Goal: Task Accomplishment & Management: Use online tool/utility

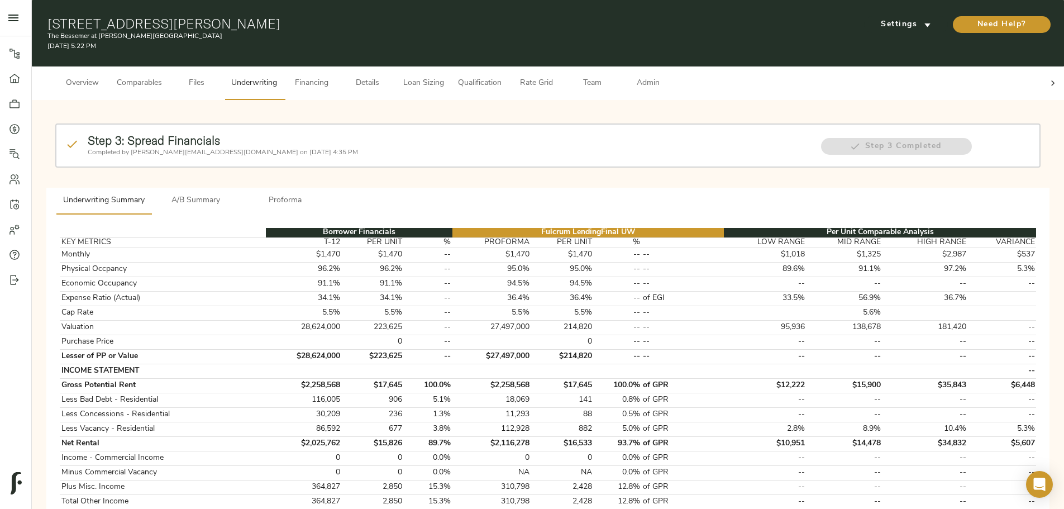
click at [234, 194] on span "A/B Summary" at bounding box center [196, 201] width 76 height 14
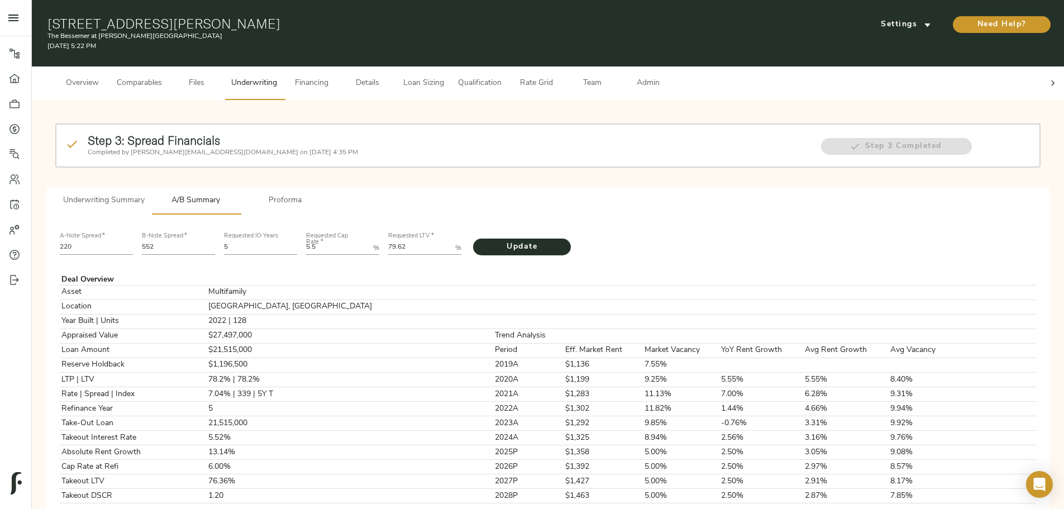
click at [389, 76] on span "Details" at bounding box center [367, 83] width 42 height 14
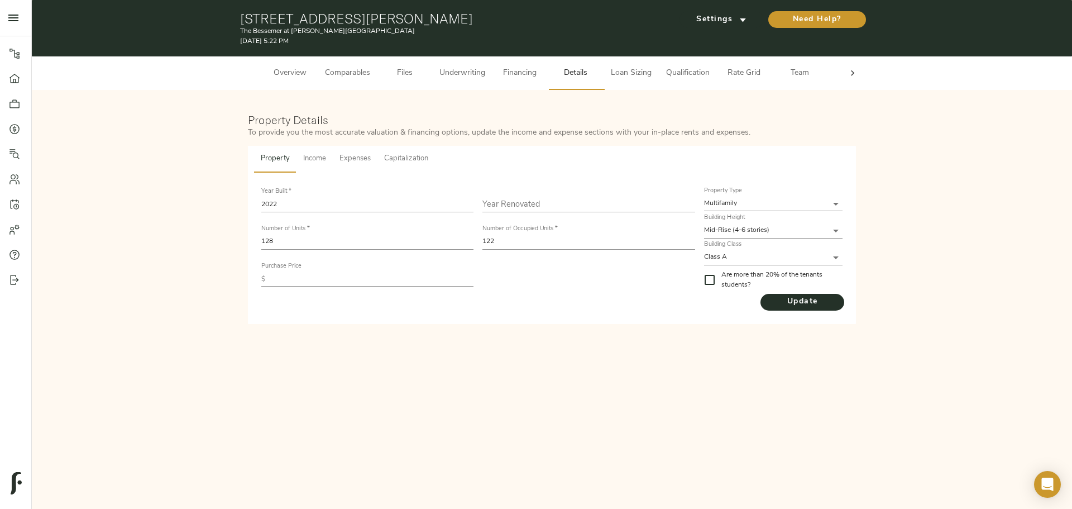
click at [307, 164] on span "Income" at bounding box center [314, 158] width 23 height 13
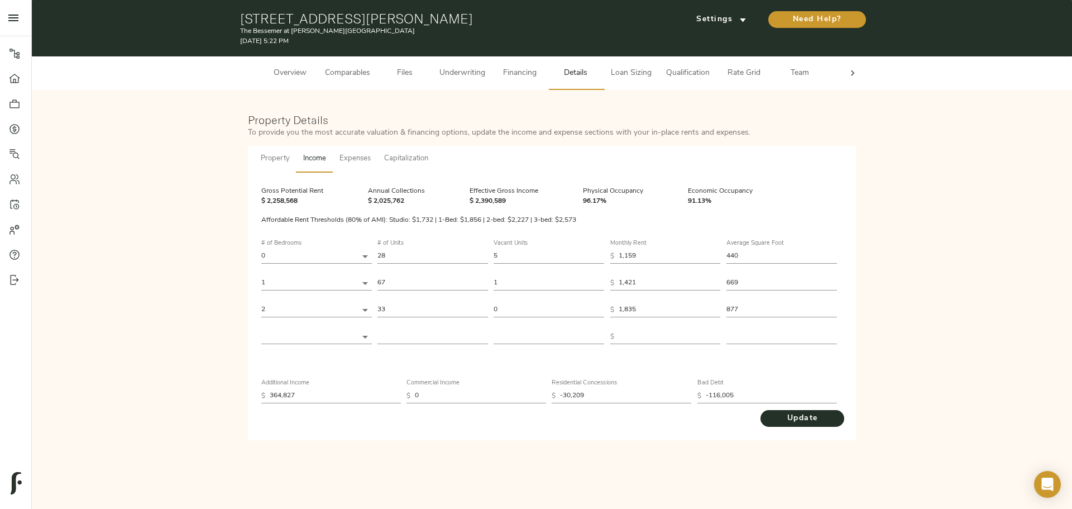
click at [654, 254] on input "1,159" at bounding box center [670, 255] width 102 height 15
type input "1"
type input "11"
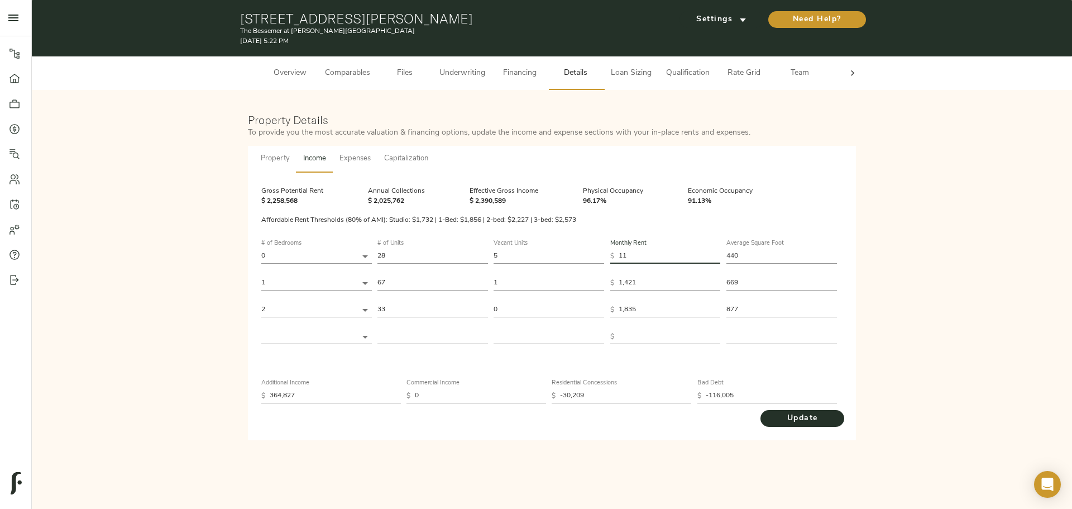
type input "119"
type input "1,197"
click at [654, 280] on input "1,421" at bounding box center [670, 282] width 102 height 15
type input "142"
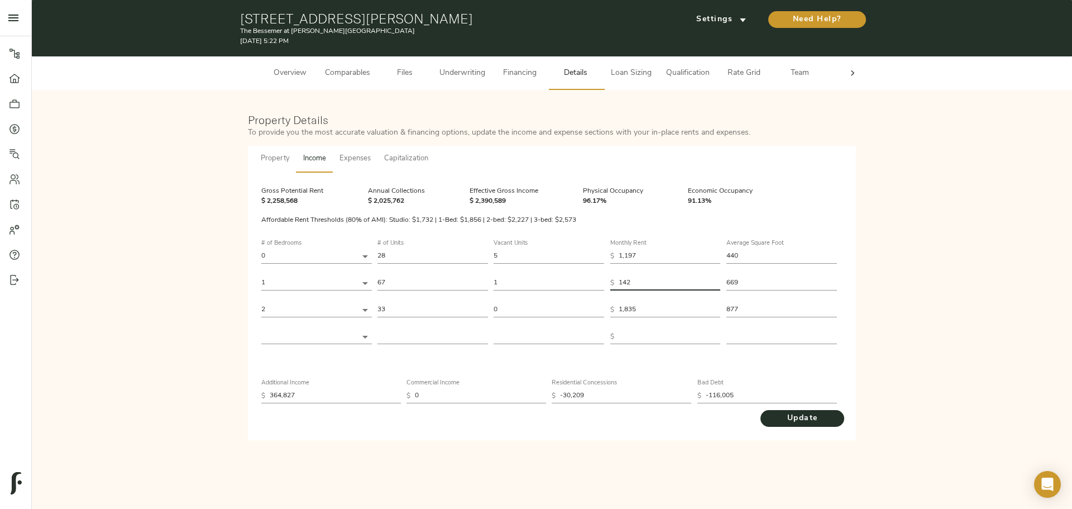
type input "14"
type input "140"
type input "1,404"
drag, startPoint x: 643, startPoint y: 309, endPoint x: 626, endPoint y: 309, distance: 16.8
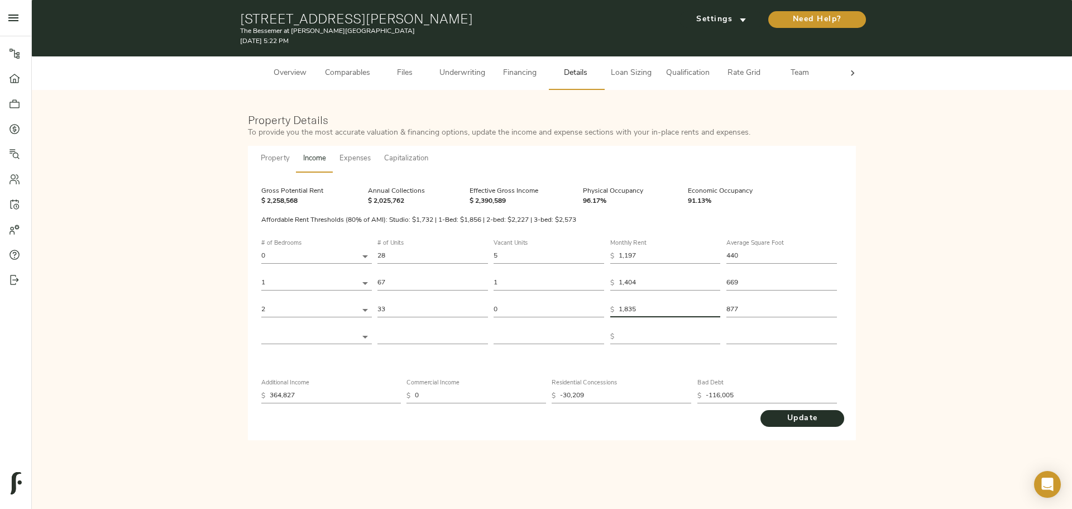
click at [626, 309] on input "1,835" at bounding box center [670, 309] width 102 height 15
type input "17"
type input "178"
type input "1,783"
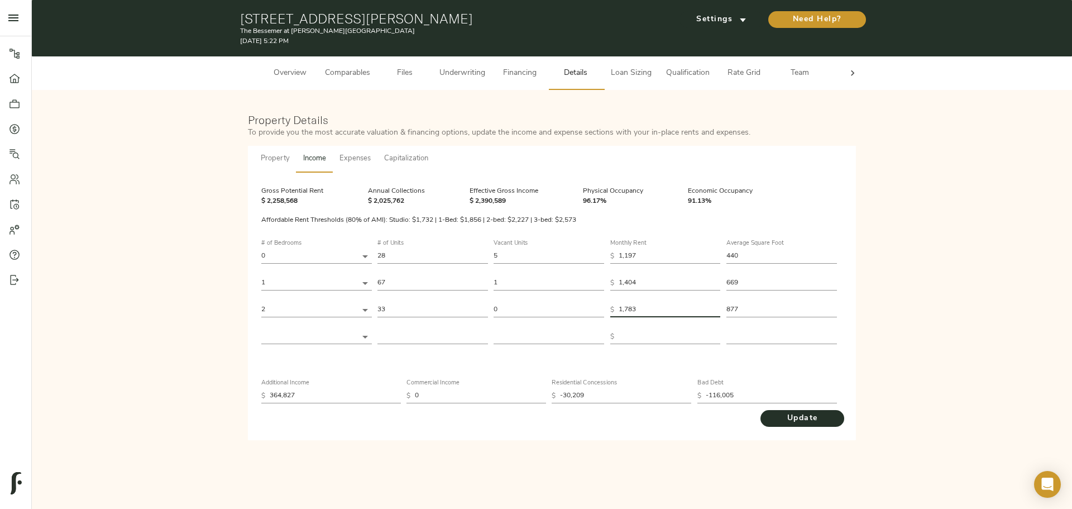
click at [661, 427] on div "# of Bedrooms 0 0 # of Units 28 Vacant Units 5 Monthly Rent $ 1,197 Average Squ…" at bounding box center [552, 330] width 590 height 202
click at [817, 417] on span "Update" at bounding box center [802, 418] width 61 height 14
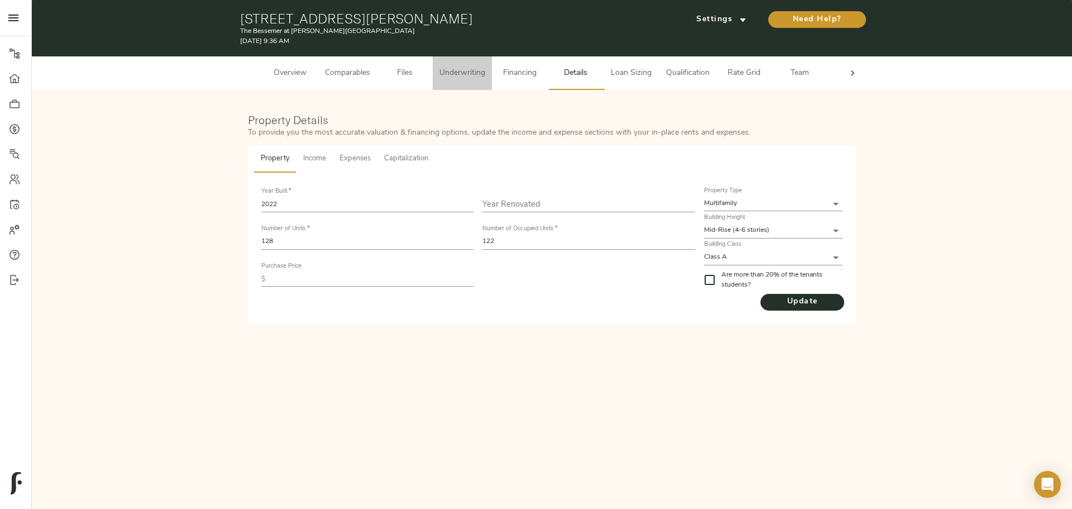
click at [467, 82] on button "Underwriting" at bounding box center [462, 73] width 59 height 34
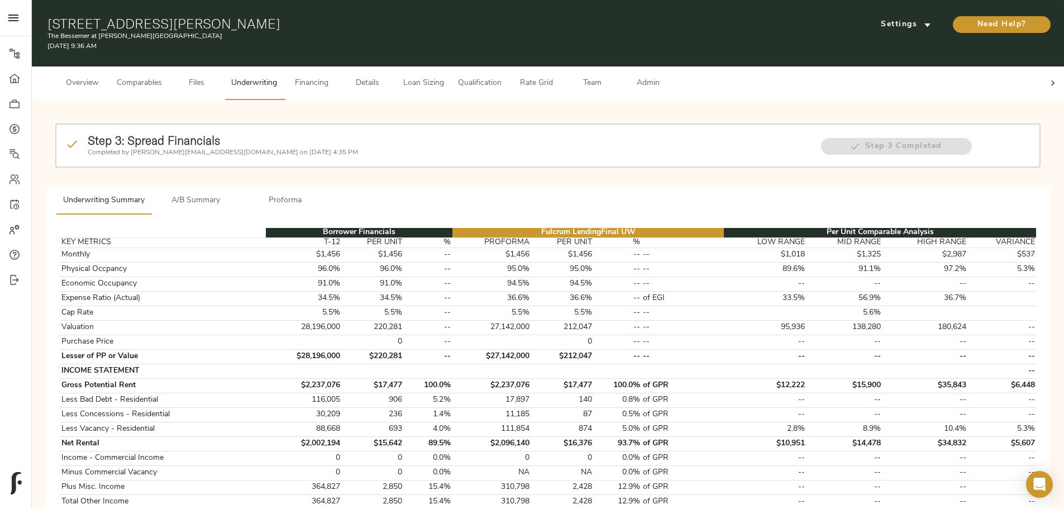
click at [389, 76] on span "Details" at bounding box center [367, 83] width 42 height 14
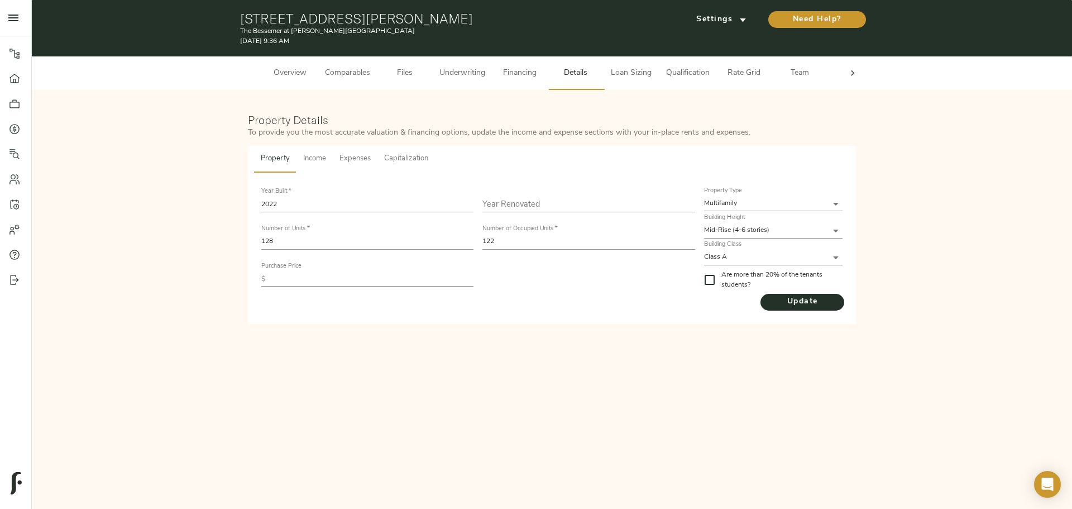
click at [307, 160] on span "Income" at bounding box center [314, 158] width 23 height 13
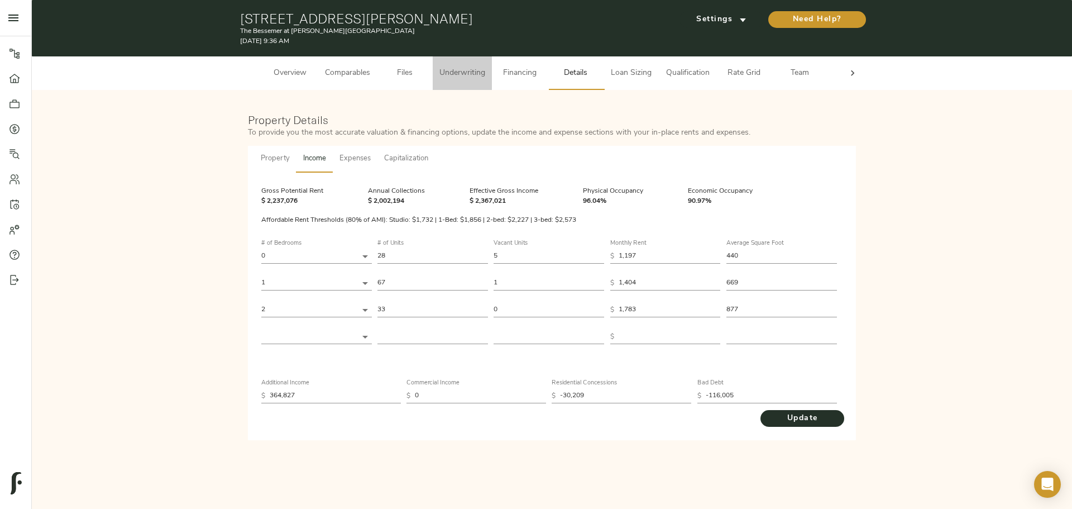
click at [457, 78] on span "Underwriting" at bounding box center [462, 73] width 46 height 14
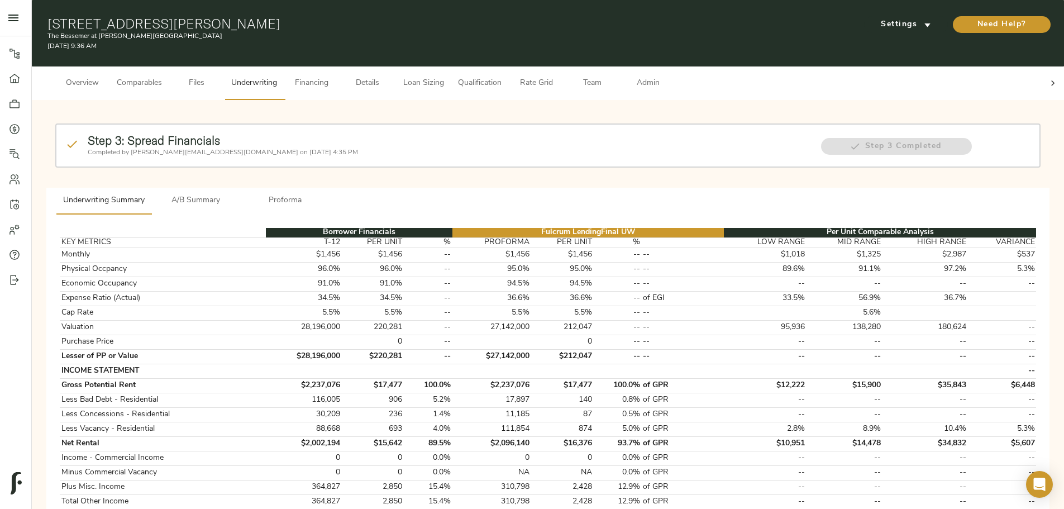
click at [389, 77] on span "Details" at bounding box center [367, 83] width 42 height 14
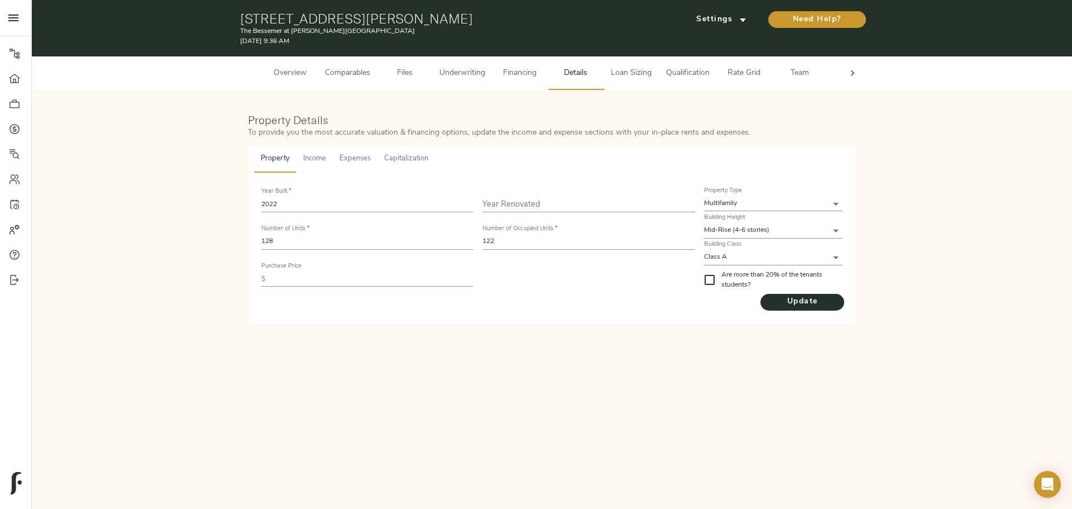
click at [315, 156] on span "Income" at bounding box center [314, 158] width 23 height 13
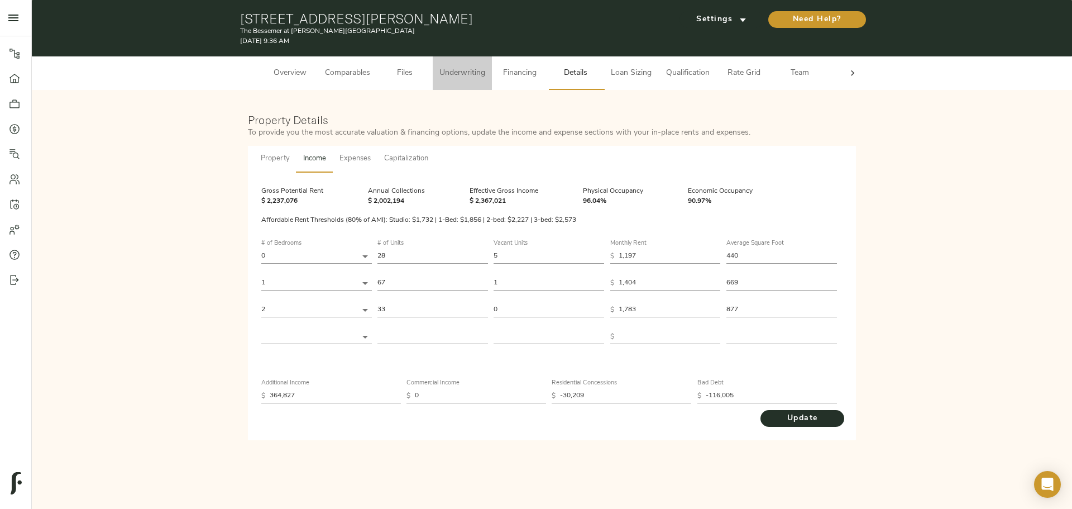
click at [471, 70] on span "Underwriting" at bounding box center [462, 73] width 46 height 14
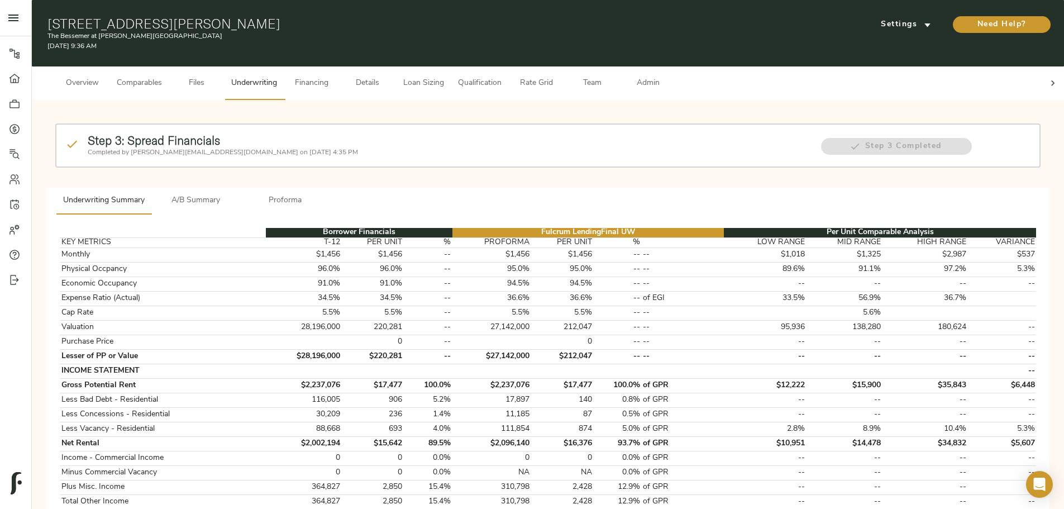
click at [389, 76] on span "Details" at bounding box center [367, 83] width 42 height 14
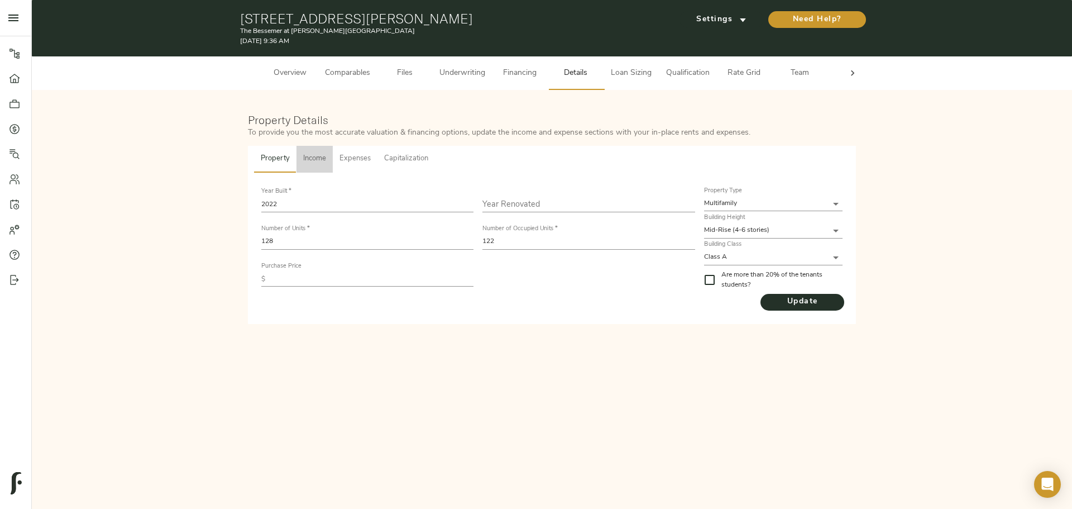
click at [323, 162] on span "Income" at bounding box center [314, 158] width 23 height 13
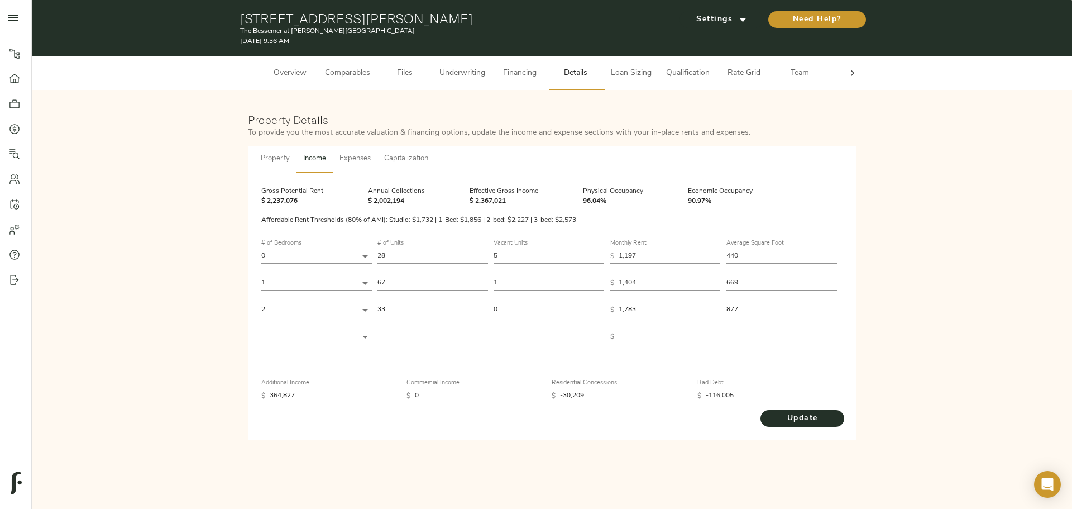
click at [471, 78] on span "Underwriting" at bounding box center [462, 73] width 46 height 14
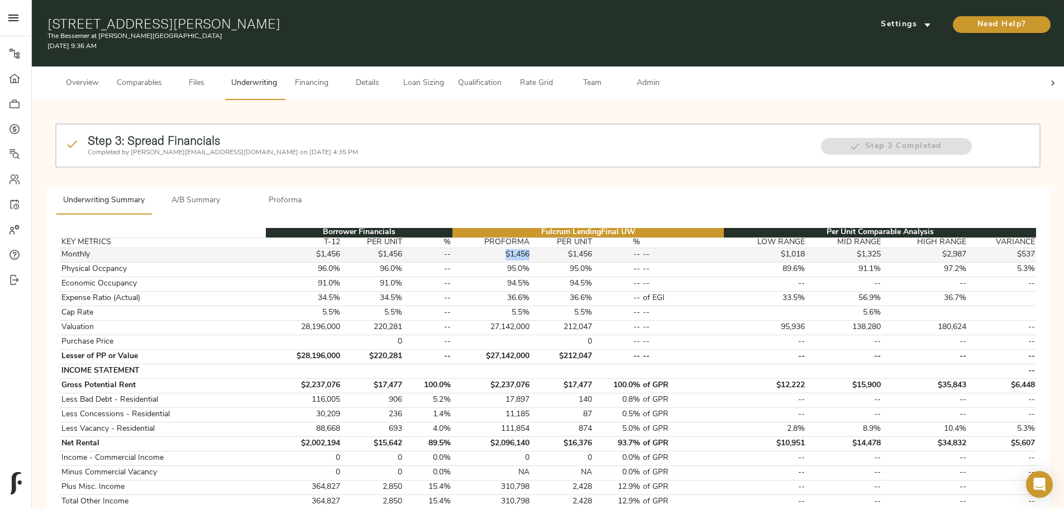
drag, startPoint x: 518, startPoint y: 239, endPoint x: 544, endPoint y: 241, distance: 26.3
click at [544, 247] on tr "Monthly $1,456 $1,456 -- $1,456 $1,456 -- -- $1,018 $1,325 $2,987 $537" at bounding box center [548, 254] width 976 height 15
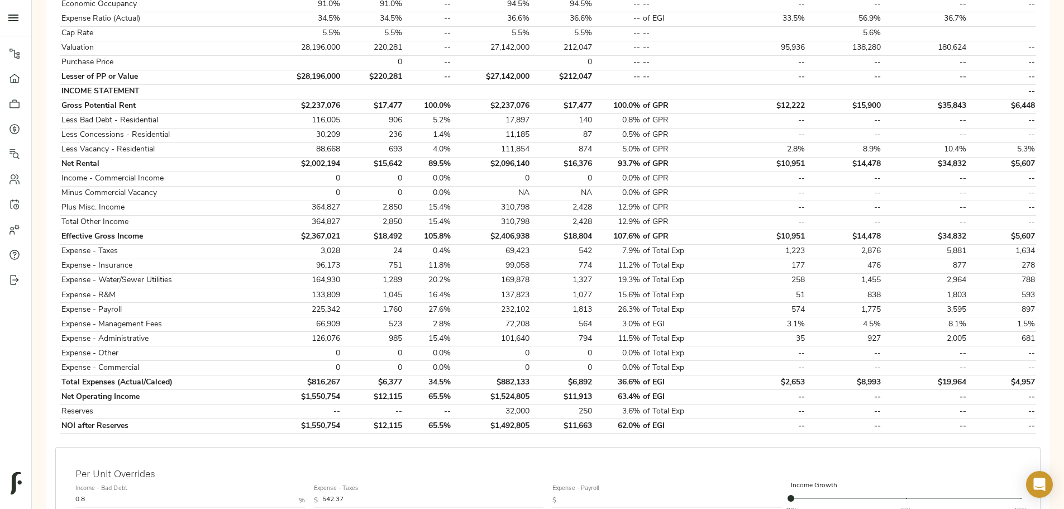
scroll to position [56, 0]
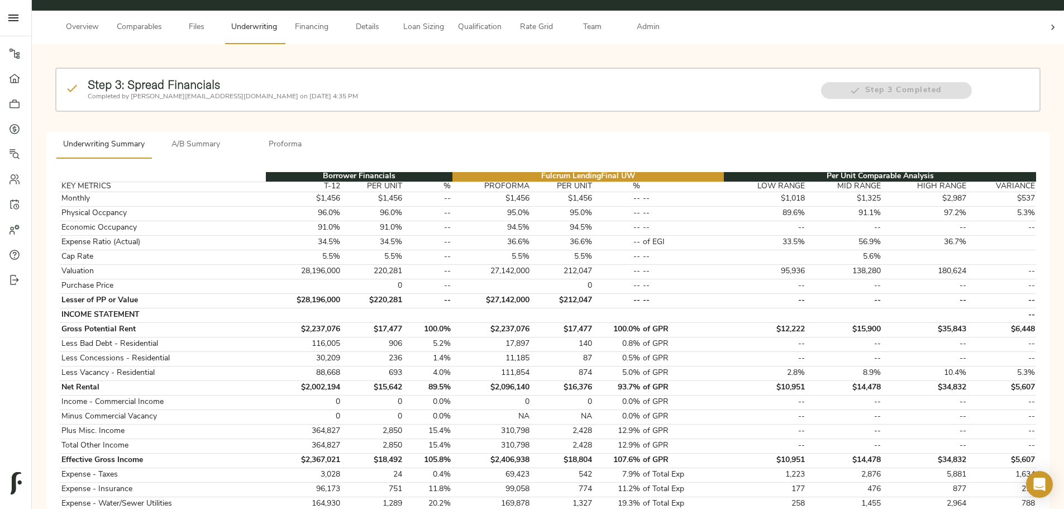
click at [389, 21] on span "Details" at bounding box center [367, 28] width 42 height 14
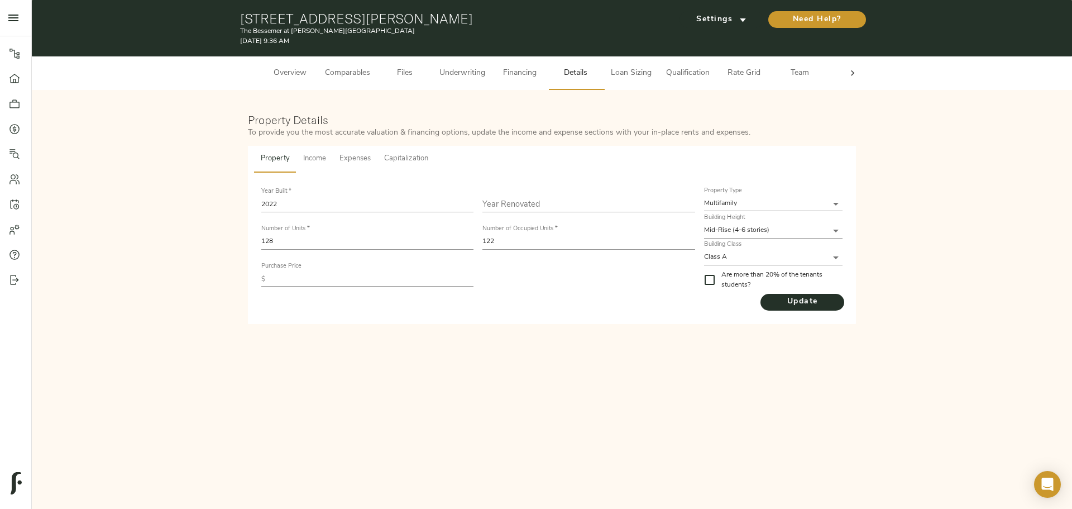
click at [316, 153] on span "Income" at bounding box center [314, 158] width 23 height 13
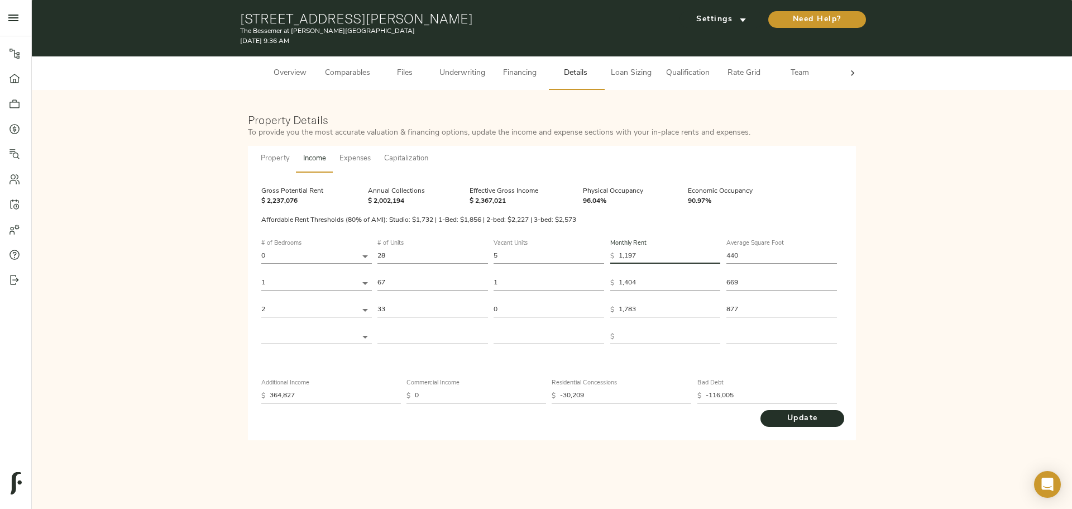
drag, startPoint x: 642, startPoint y: 253, endPoint x: 633, endPoint y: 253, distance: 9.5
click at [633, 253] on input "1,197" at bounding box center [670, 255] width 102 height 15
click at [644, 257] on input "1,197" at bounding box center [670, 255] width 102 height 15
click at [645, 276] on input "1,404" at bounding box center [670, 282] width 102 height 15
click at [640, 252] on input "1,197" at bounding box center [670, 255] width 102 height 15
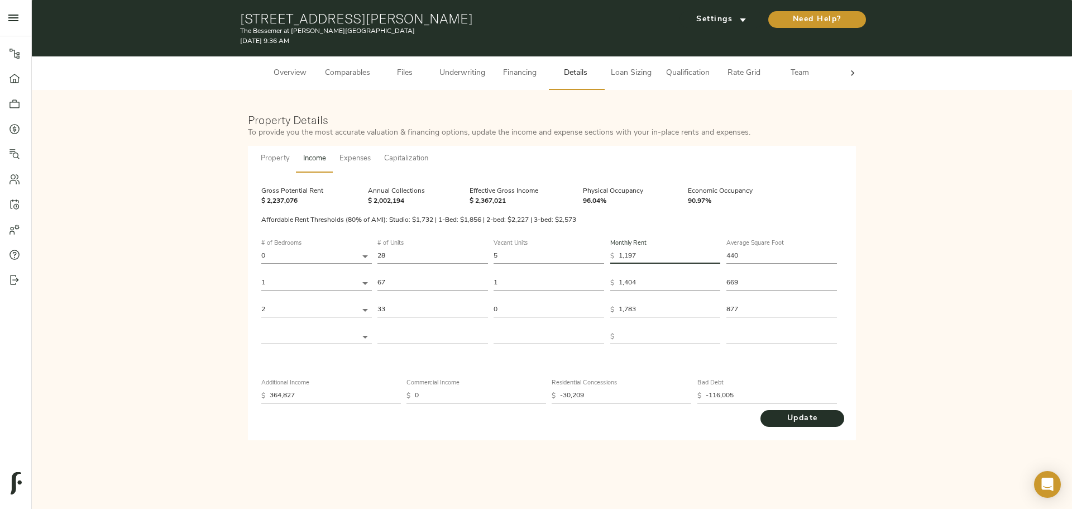
type input "119"
type input "11"
type input "115"
type input "1,159"
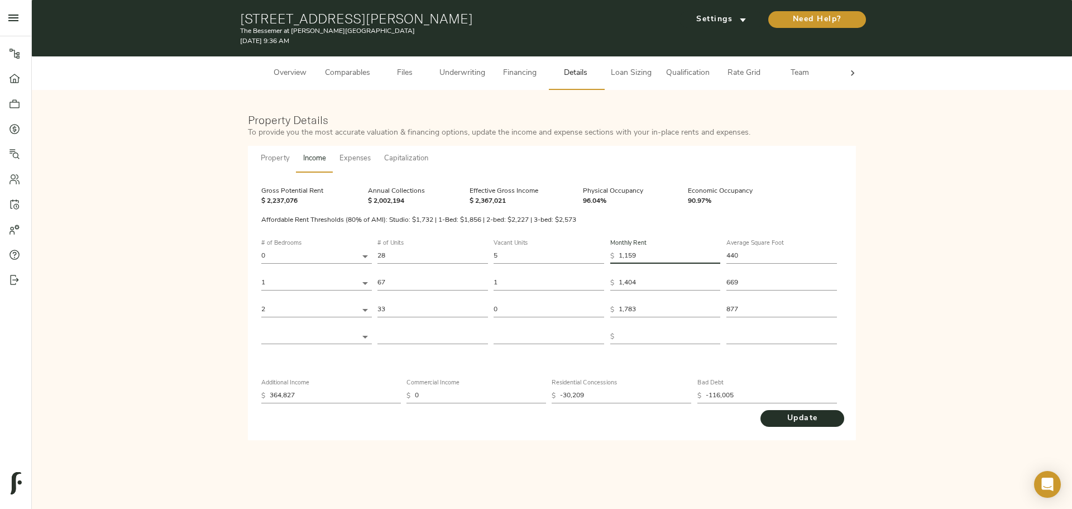
click at [648, 284] on input "1,404" at bounding box center [670, 282] width 102 height 15
type input "140"
type input "14"
type input "142"
type input "1,421"
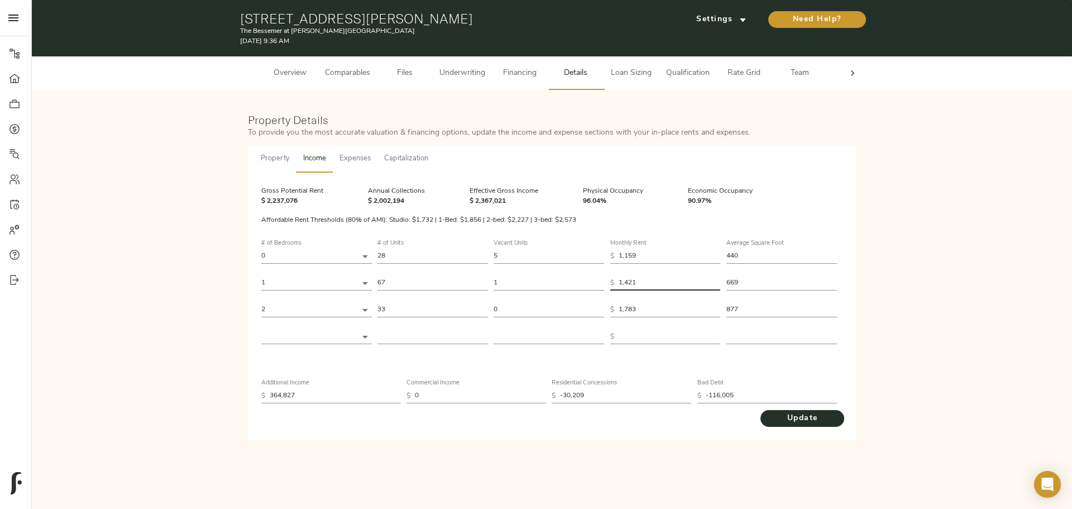
type input "1,421"
click at [648, 311] on input "1,783" at bounding box center [670, 309] width 102 height 15
type input "178"
type input "17"
type input "1"
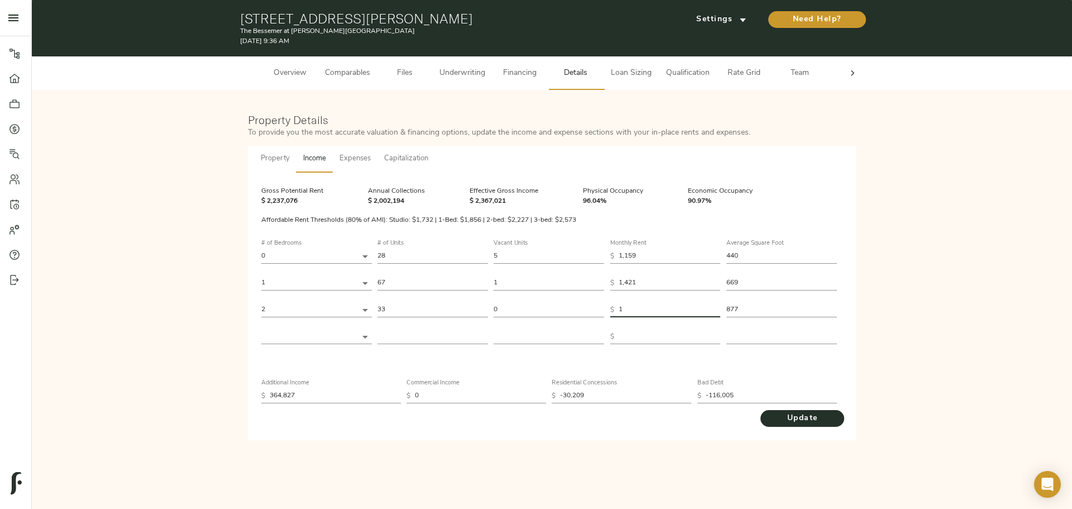
type input "18"
type input "183"
type input "1,835"
click at [805, 419] on span "Update" at bounding box center [802, 418] width 61 height 14
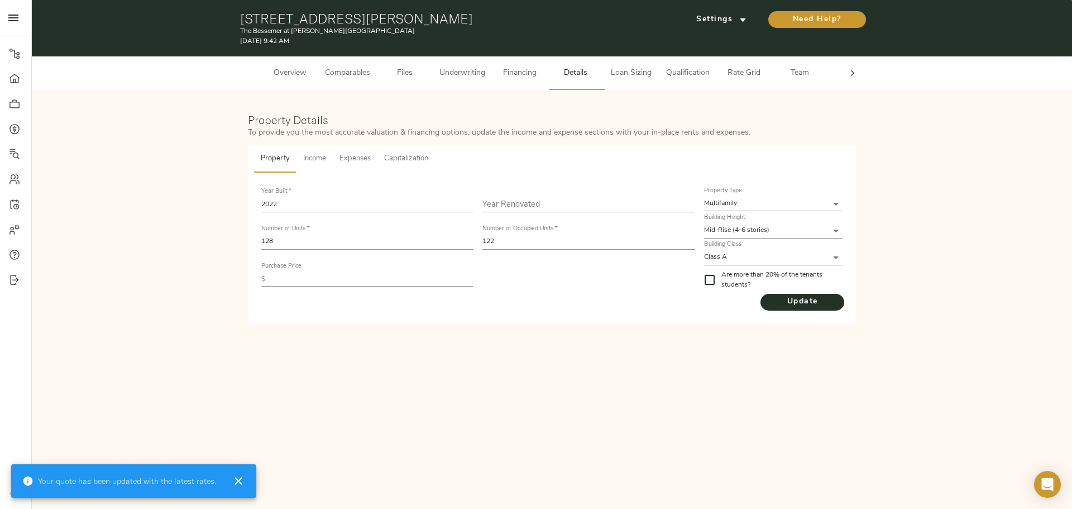
click at [462, 66] on span "Underwriting" at bounding box center [462, 73] width 46 height 14
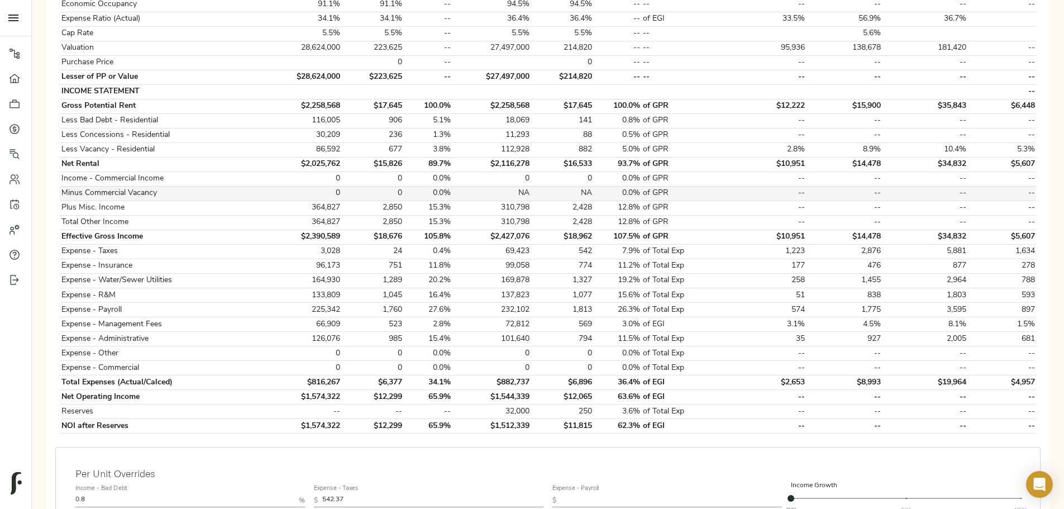
scroll to position [335, 0]
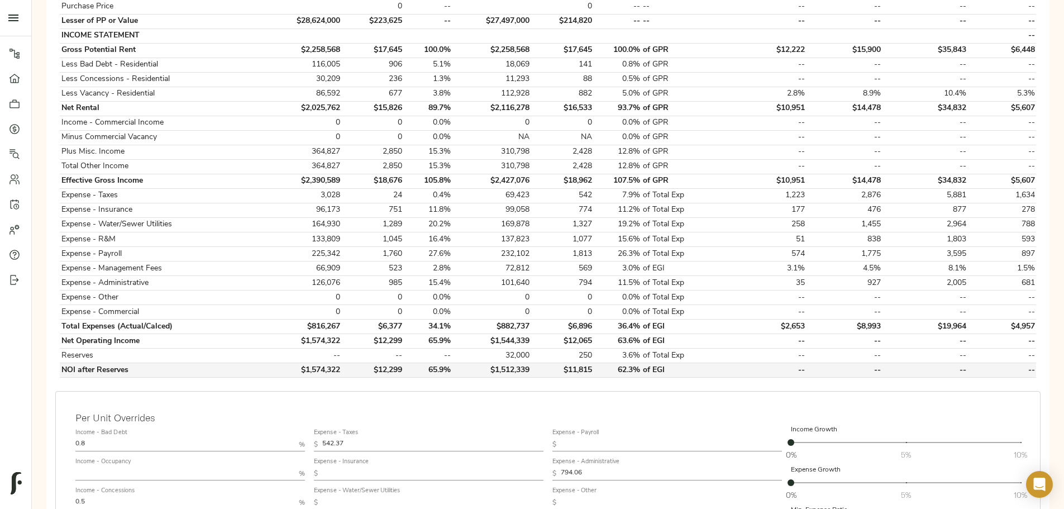
click at [524, 363] on td "$1,512,339" at bounding box center [491, 370] width 79 height 15
click at [531, 363] on td "$1,512,339" at bounding box center [491, 370] width 79 height 15
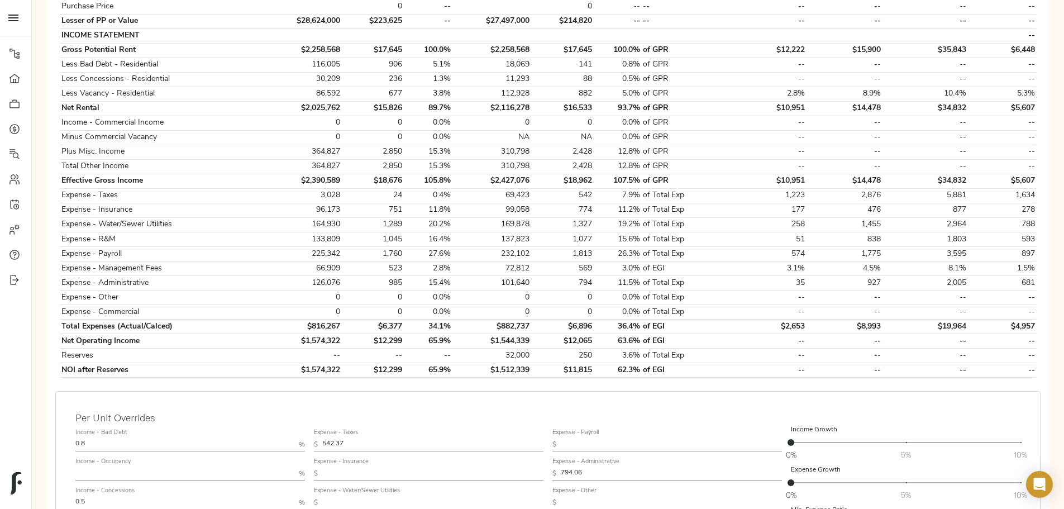
drag, startPoint x: 542, startPoint y: 186, endPoint x: 513, endPoint y: 188, distance: 28.6
click at [513, 188] on td "69,423" at bounding box center [491, 195] width 79 height 15
click at [514, 188] on td "69,423" at bounding box center [491, 195] width 79 height 15
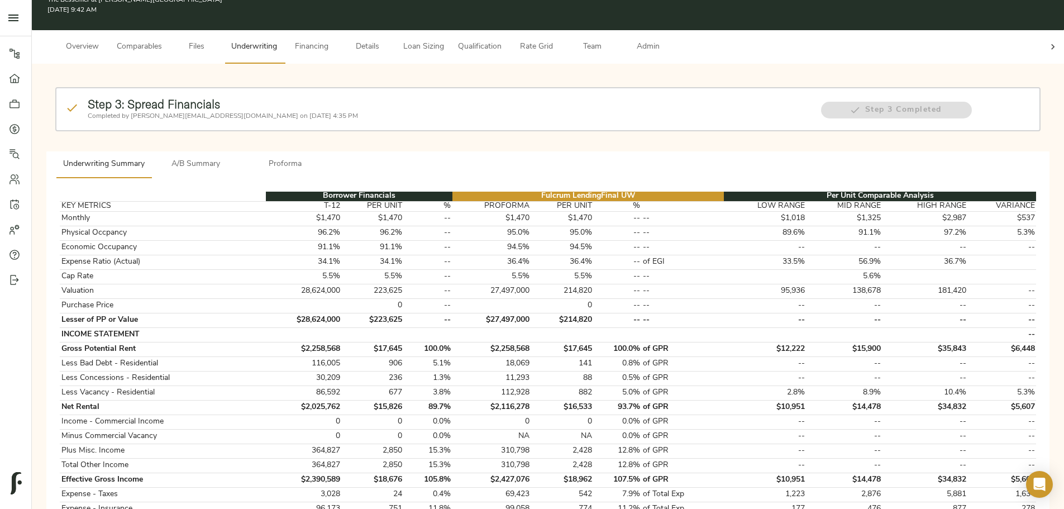
scroll to position [0, 0]
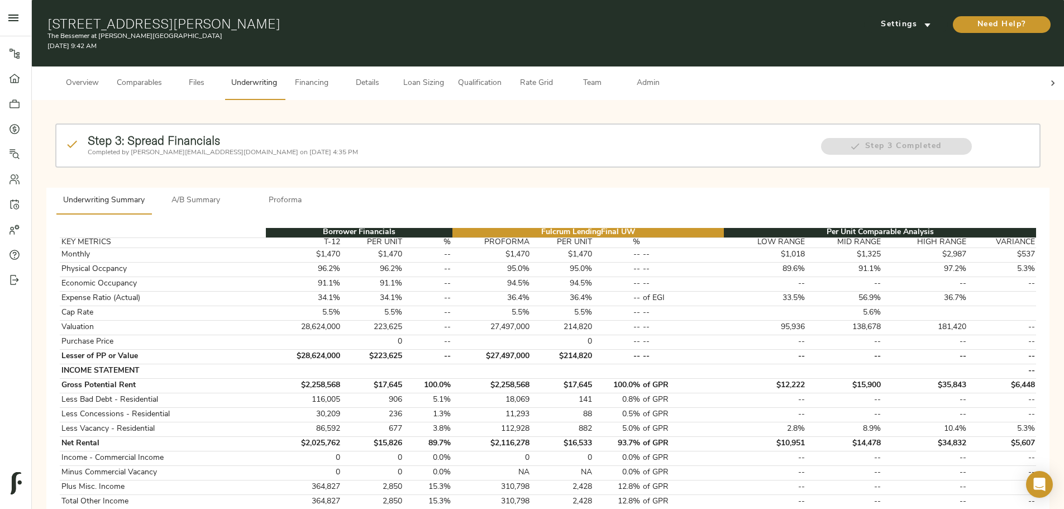
click at [234, 194] on span "A/B Summary" at bounding box center [196, 201] width 76 height 14
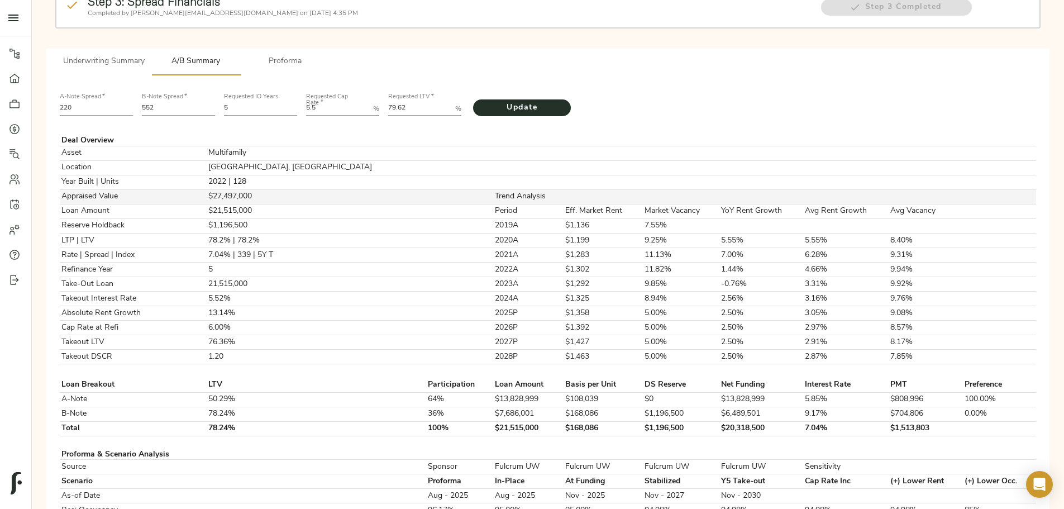
scroll to position [168, 0]
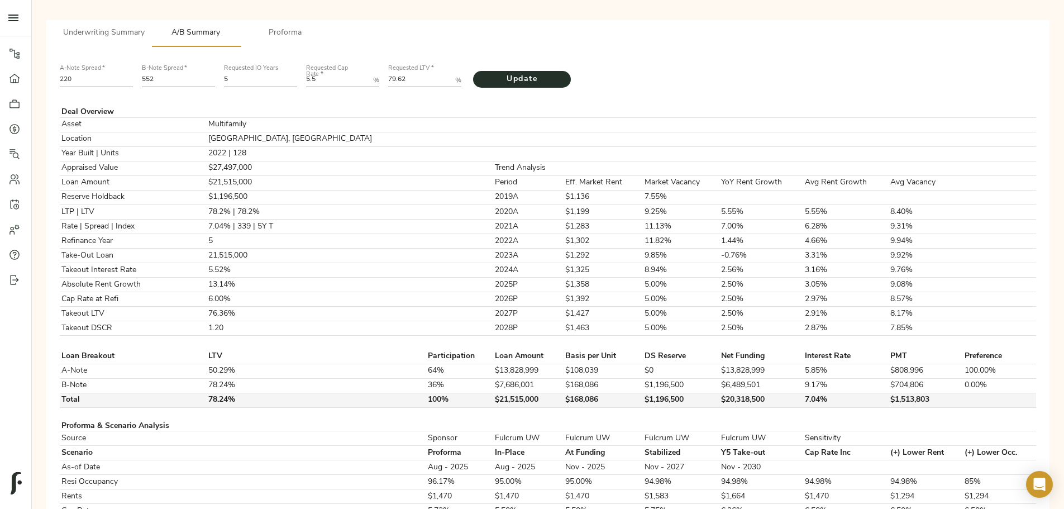
click at [643, 407] on td "$1,196,500" at bounding box center [681, 400] width 76 height 15
copy td "$1,196,500"
click at [643, 407] on td "$1,196,500" at bounding box center [681, 400] width 76 height 15
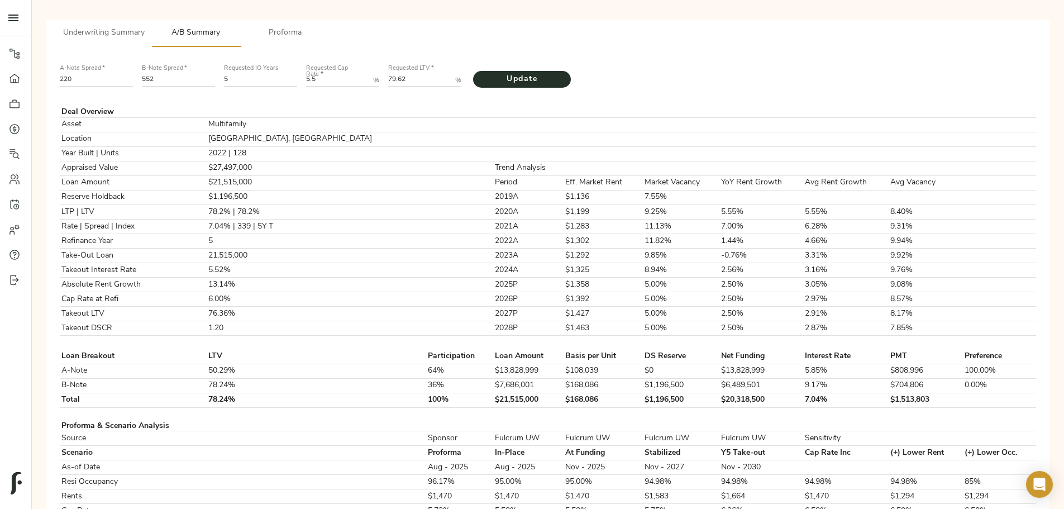
click at [913, 334] on div "Step 3: Spread Financials Completed by justin@fulcrumlendingcorp.com on April 1…" at bounding box center [548, 512] width 1014 height 1143
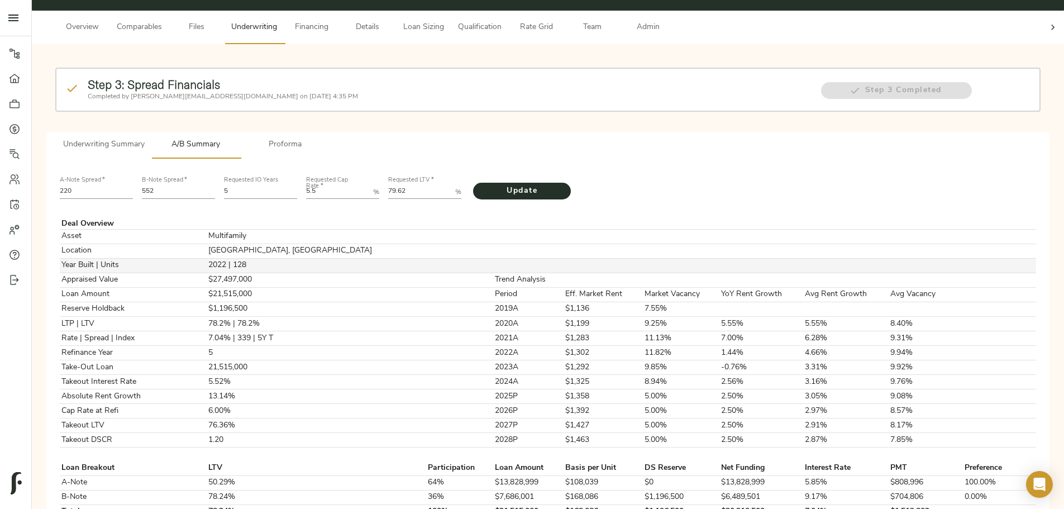
scroll to position [0, 0]
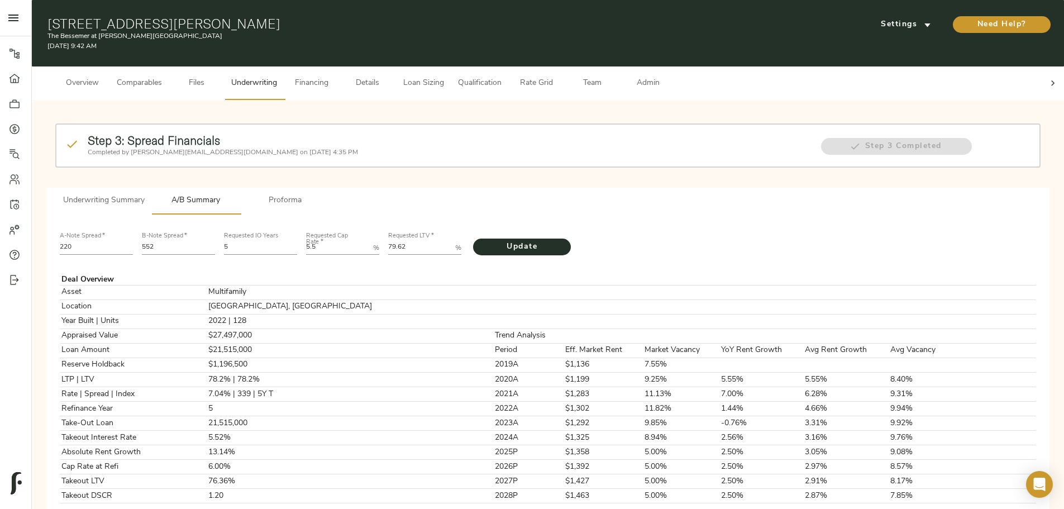
click at [145, 194] on span "Underwriting Summary" at bounding box center [104, 201] width 82 height 14
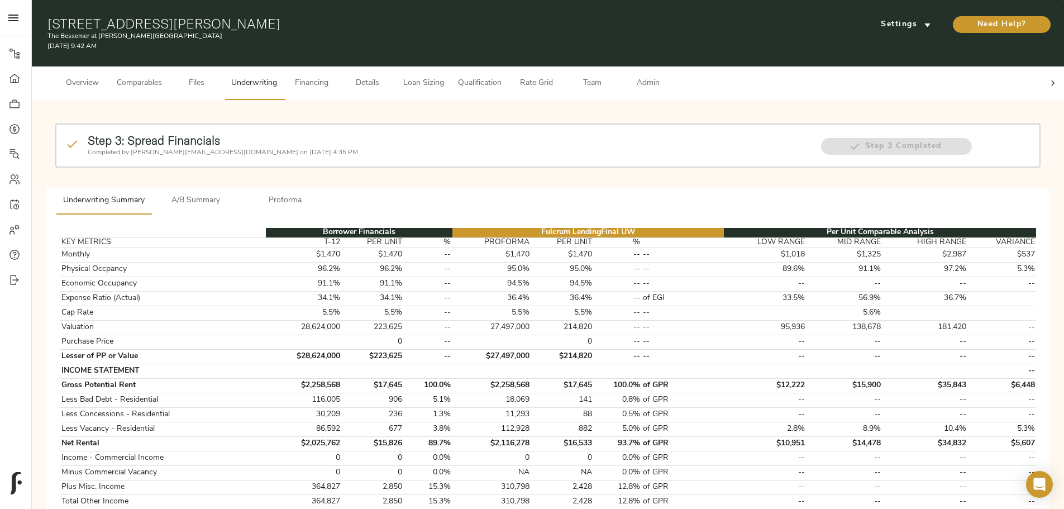
click at [323, 194] on span "Proforma" at bounding box center [285, 201] width 76 height 14
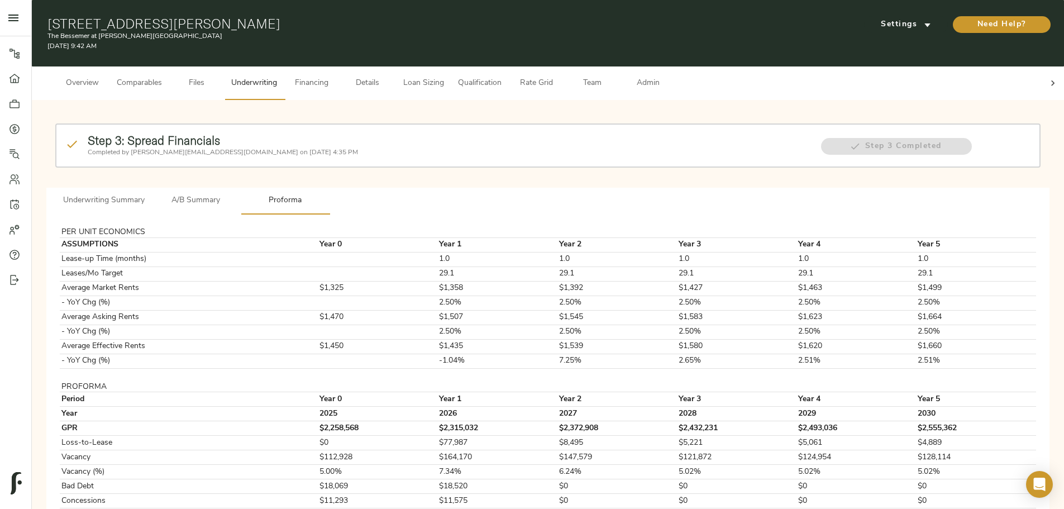
click at [395, 84] on button "Details" at bounding box center [367, 83] width 56 height 34
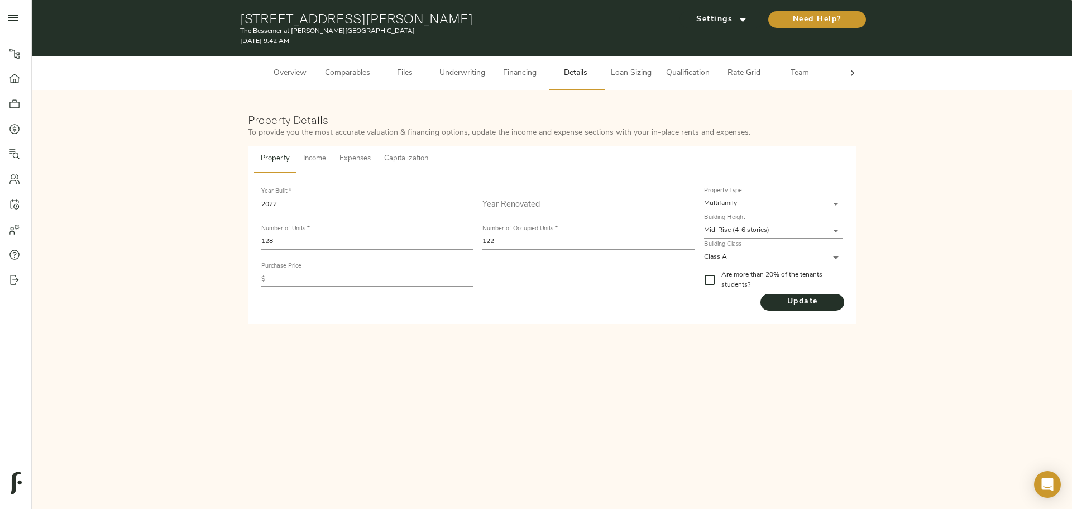
click at [446, 68] on span "Underwriting" at bounding box center [462, 73] width 46 height 14
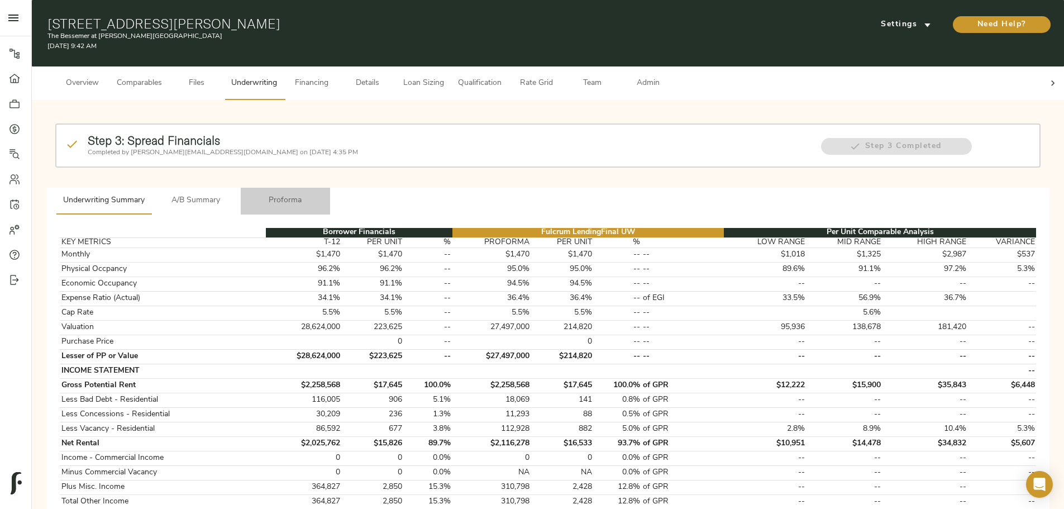
click at [323, 194] on span "Proforma" at bounding box center [285, 201] width 76 height 14
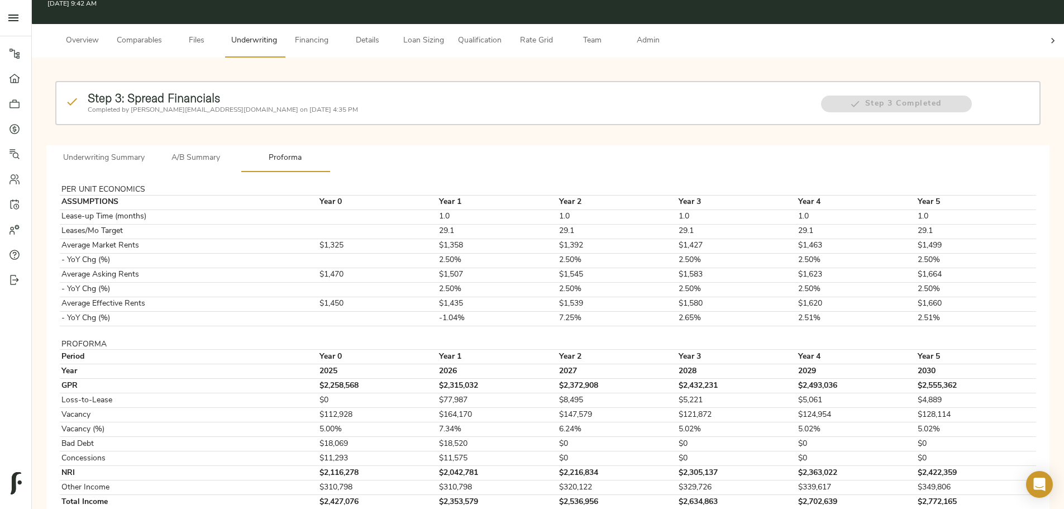
scroll to position [93, 0]
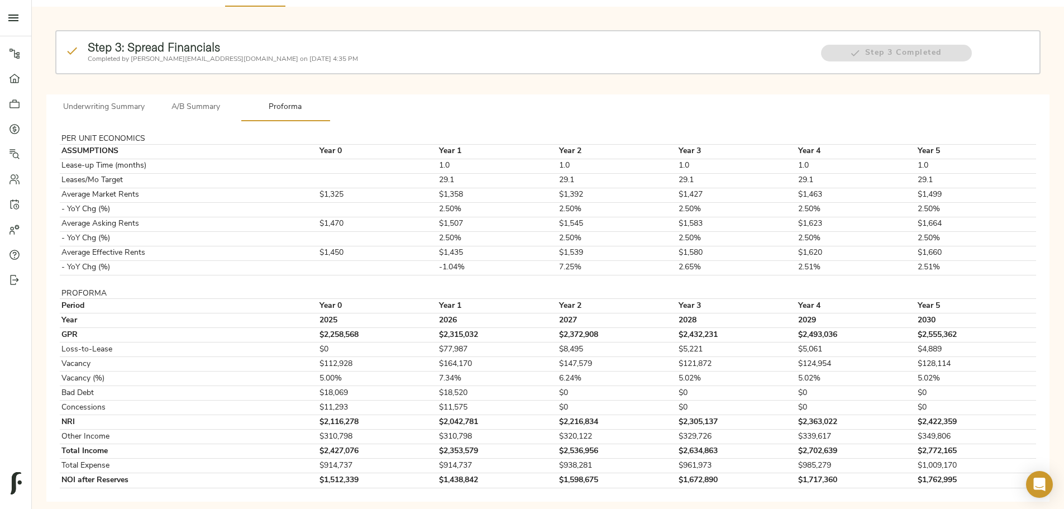
click at [234, 101] on span "A/B Summary" at bounding box center [196, 108] width 76 height 14
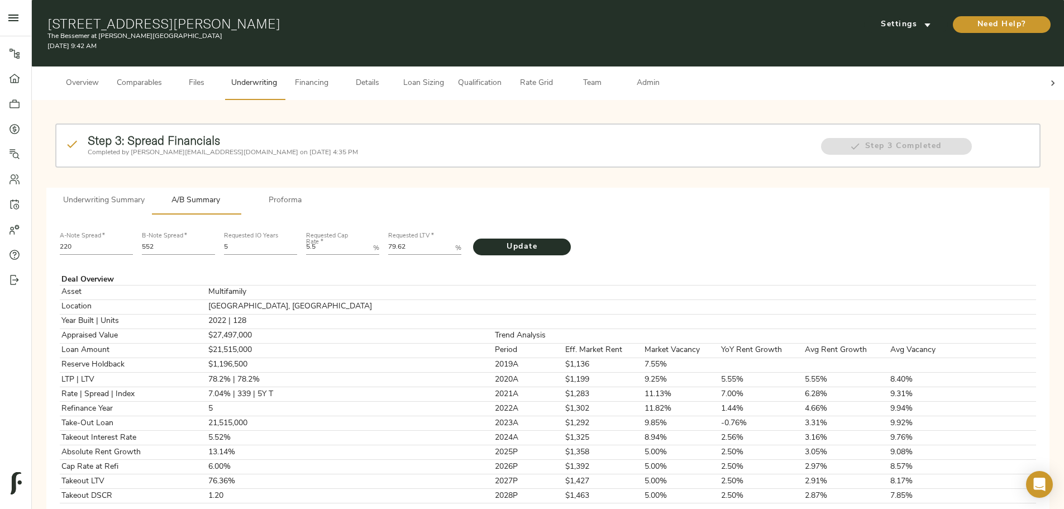
drag, startPoint x: 309, startPoint y: 184, endPoint x: 315, endPoint y: 183, distance: 6.2
click at [145, 194] on span "Underwriting Summary" at bounding box center [104, 201] width 82 height 14
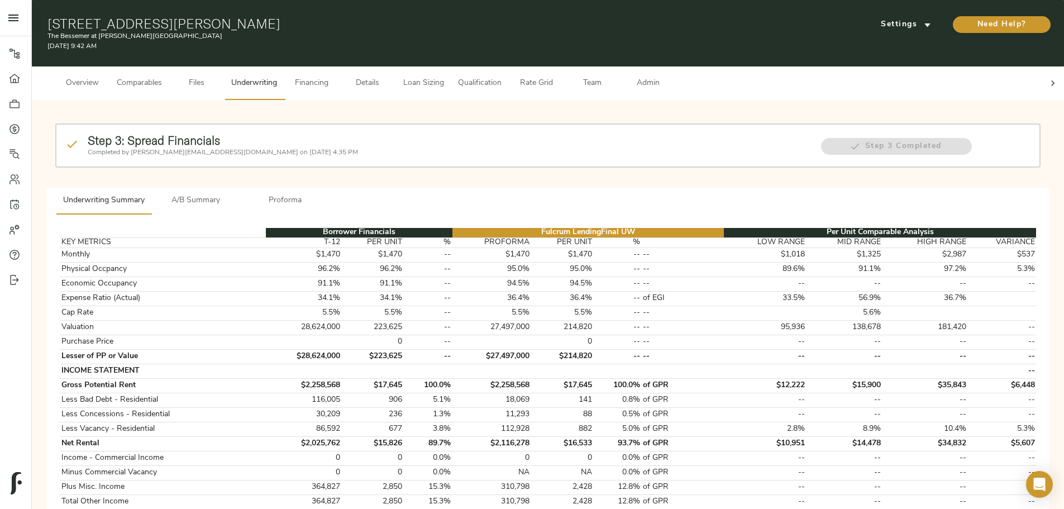
click at [234, 194] on span "A/B Summary" at bounding box center [196, 201] width 76 height 14
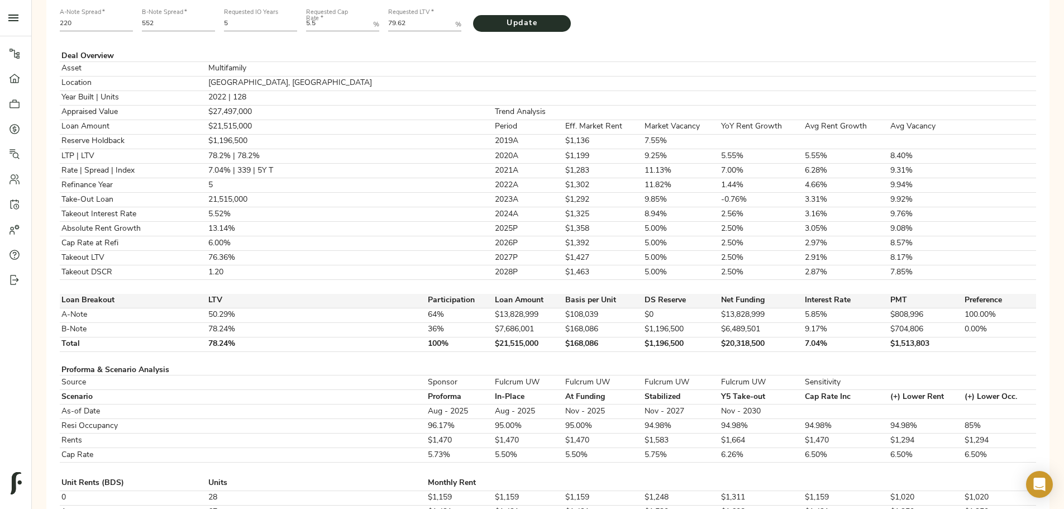
scroll to position [112, 0]
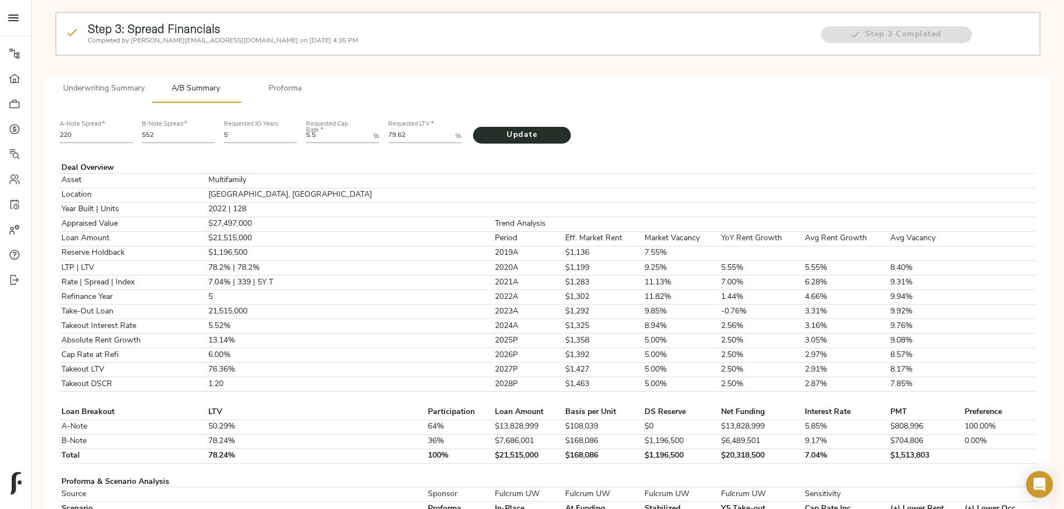
click at [145, 82] on span "Underwriting Summary" at bounding box center [104, 89] width 82 height 14
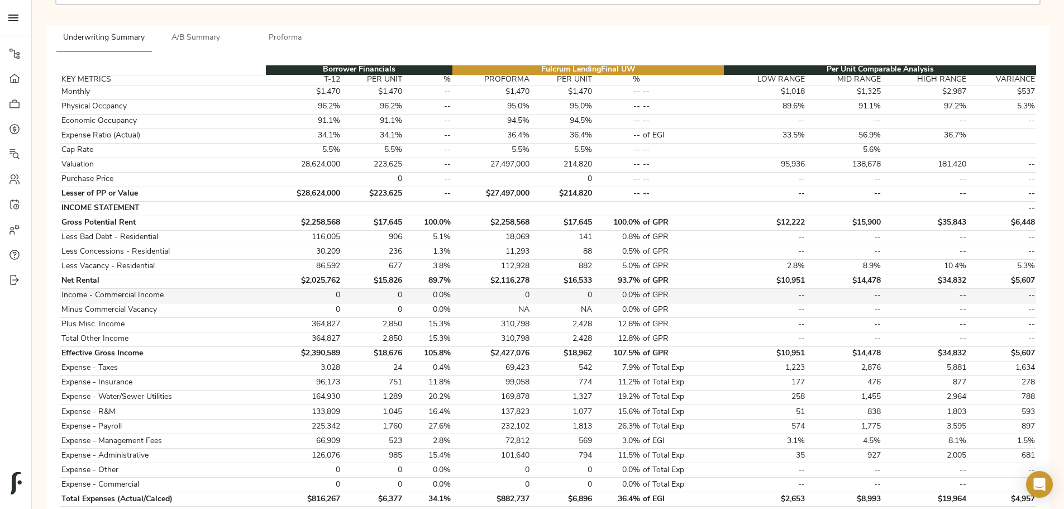
scroll to position [56, 0]
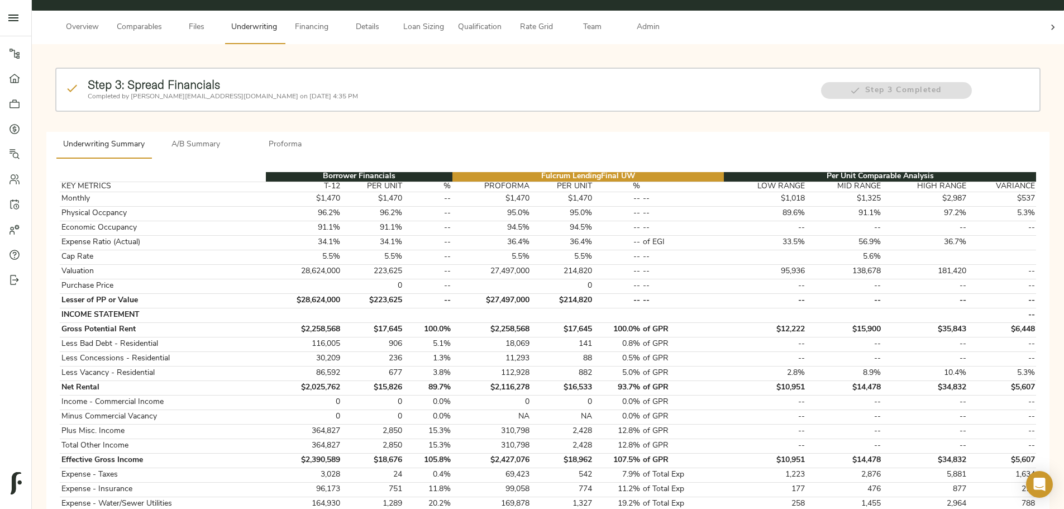
click at [330, 132] on button "Proforma" at bounding box center [285, 145] width 89 height 27
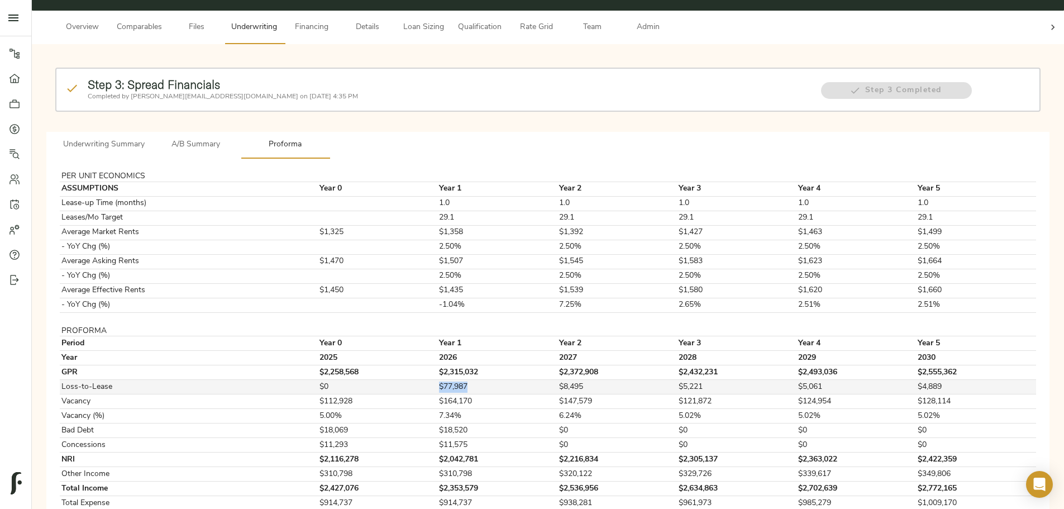
drag, startPoint x: 514, startPoint y: 365, endPoint x: 460, endPoint y: 364, distance: 54.7
click at [460, 380] on tr "Loss-to-Lease $0 $77,987 $8,495 $5,221 $5,061 $4,889" at bounding box center [548, 387] width 976 height 15
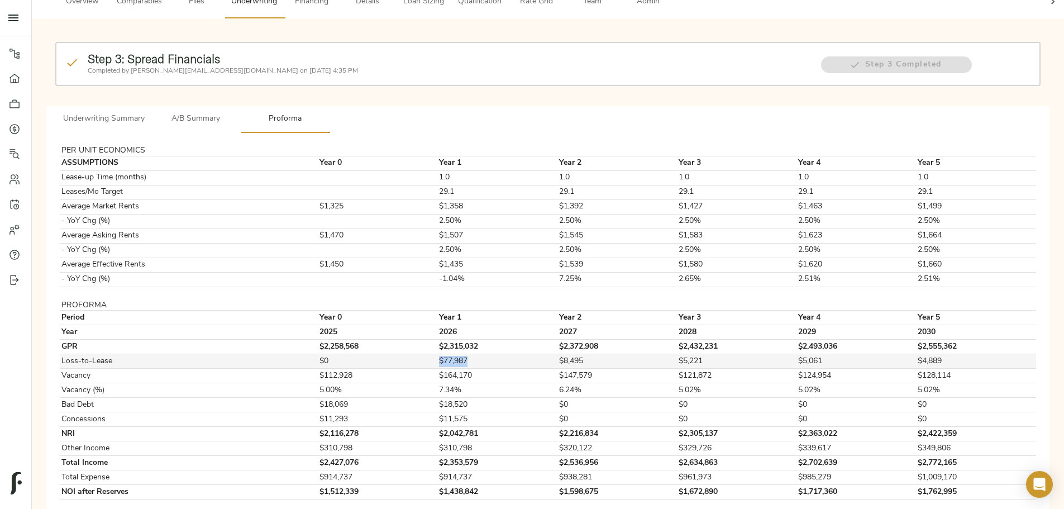
scroll to position [93, 0]
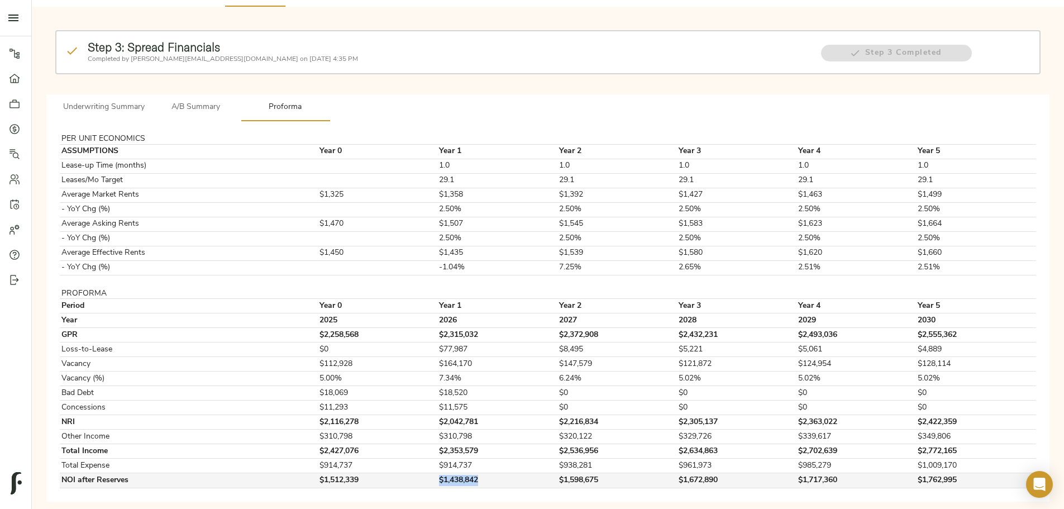
drag, startPoint x: 477, startPoint y: 461, endPoint x: 524, endPoint y: 463, distance: 46.4
click at [524, 473] on td "$1,438,842" at bounding box center [497, 480] width 119 height 15
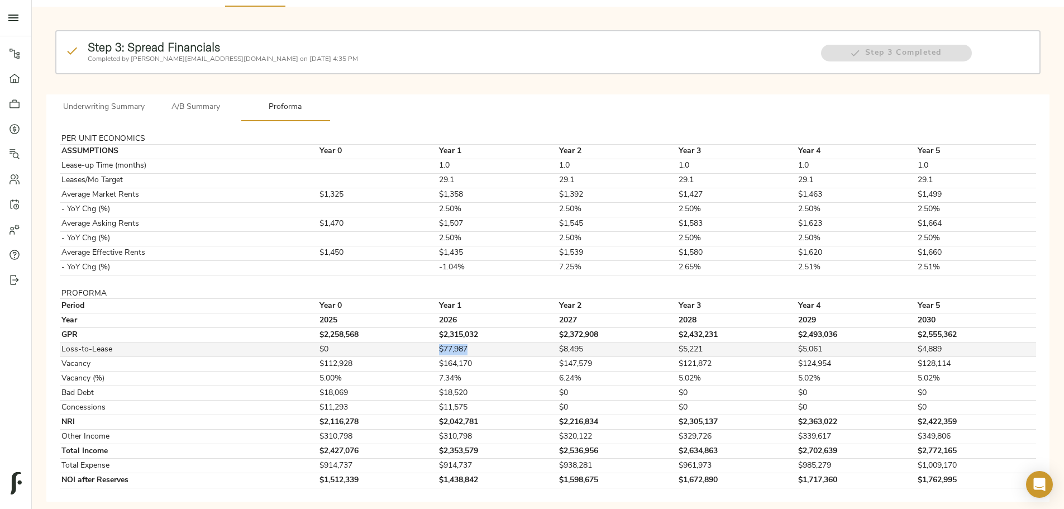
drag, startPoint x: 508, startPoint y: 330, endPoint x: 474, endPoint y: 326, distance: 33.8
click at [474, 342] on tr "Loss-to-Lease $0 $77,987 $8,495 $5,221 $5,061 $4,889" at bounding box center [548, 349] width 976 height 15
click at [502, 357] on td "$164,170" at bounding box center [497, 364] width 119 height 15
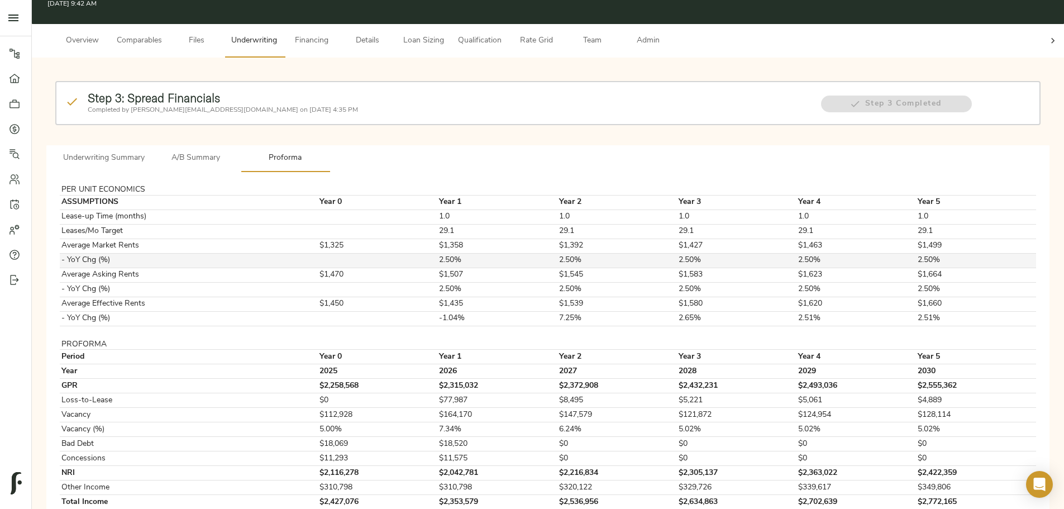
scroll to position [0, 0]
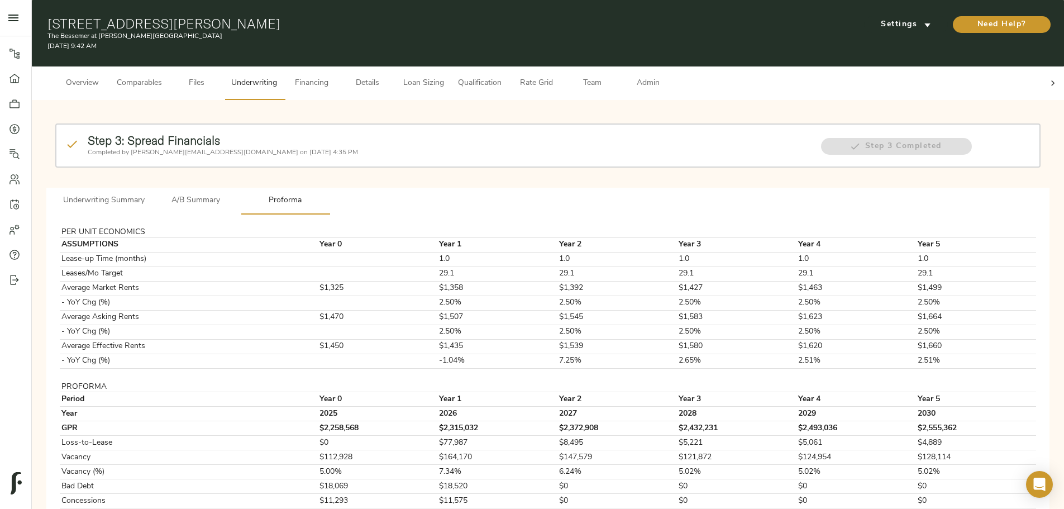
click at [234, 194] on span "A/B Summary" at bounding box center [196, 201] width 76 height 14
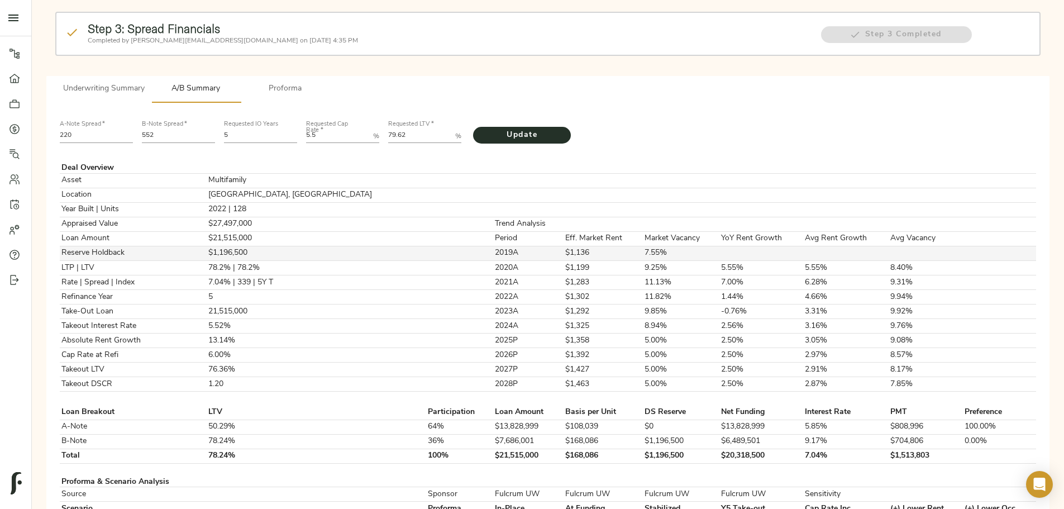
scroll to position [168, 0]
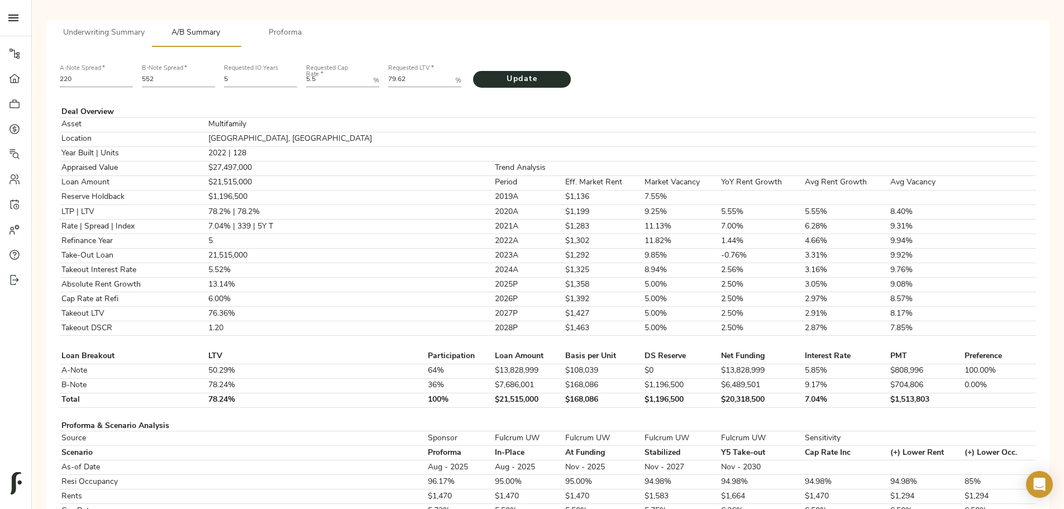
click at [145, 26] on span "Underwriting Summary" at bounding box center [104, 33] width 82 height 14
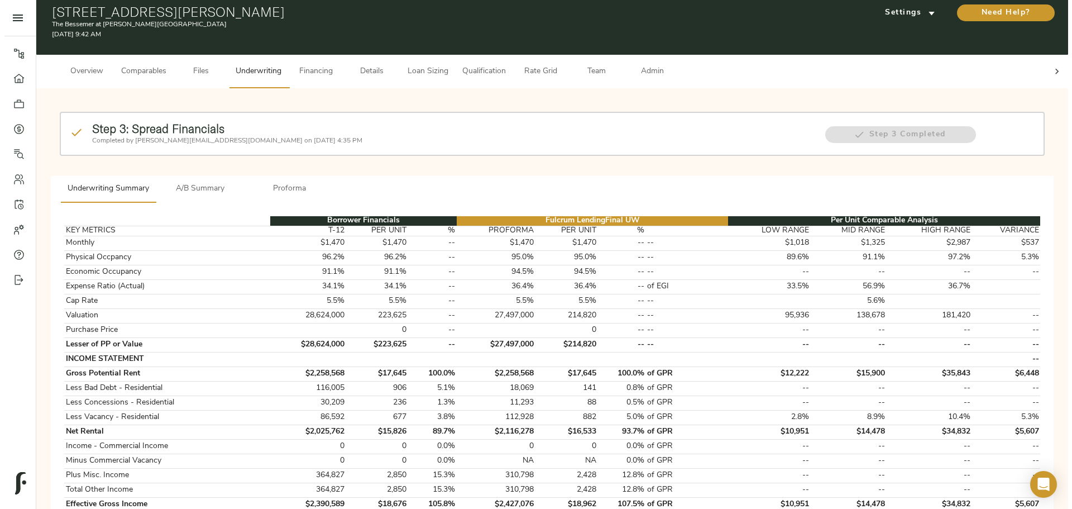
scroll to position [0, 0]
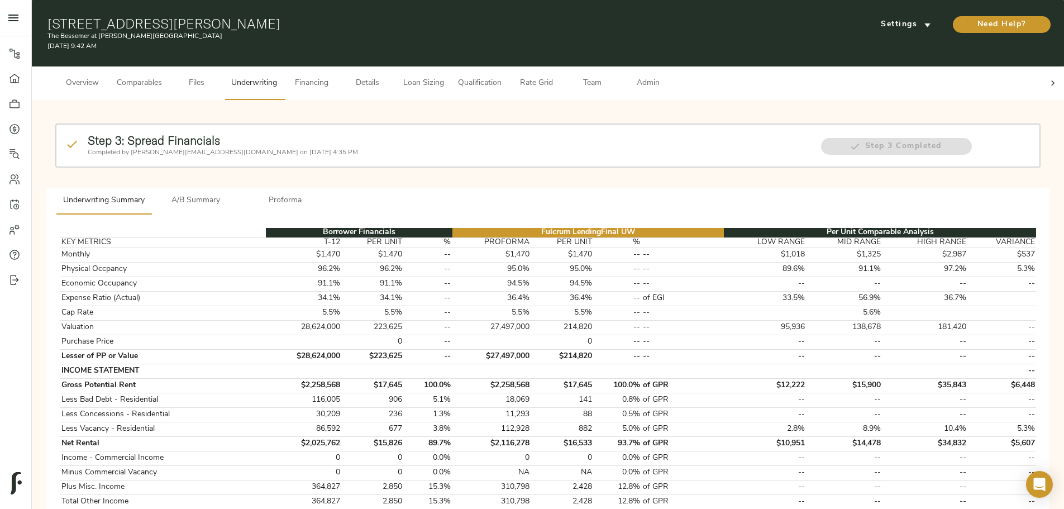
click at [389, 76] on span "Details" at bounding box center [367, 83] width 42 height 14
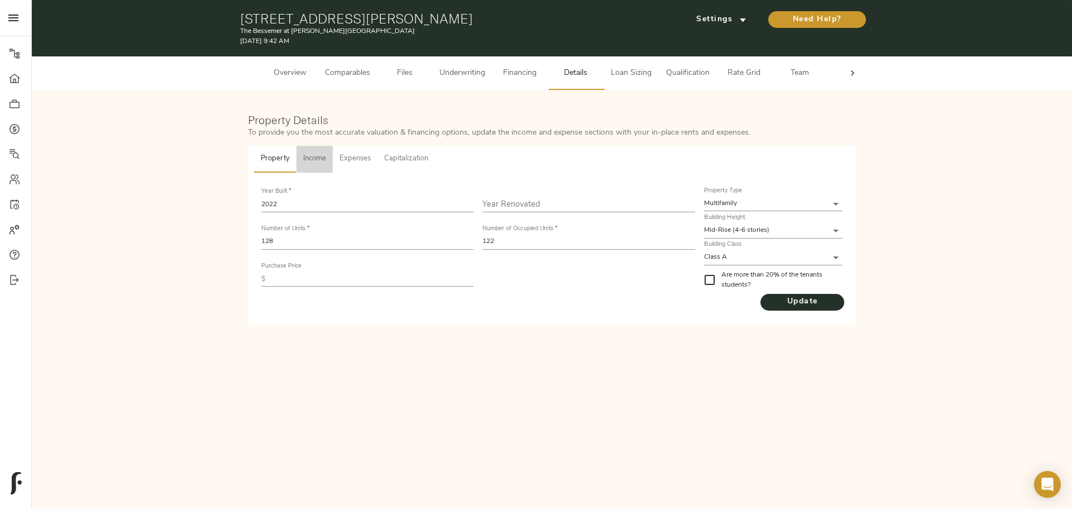
click at [322, 155] on span "Income" at bounding box center [314, 158] width 23 height 13
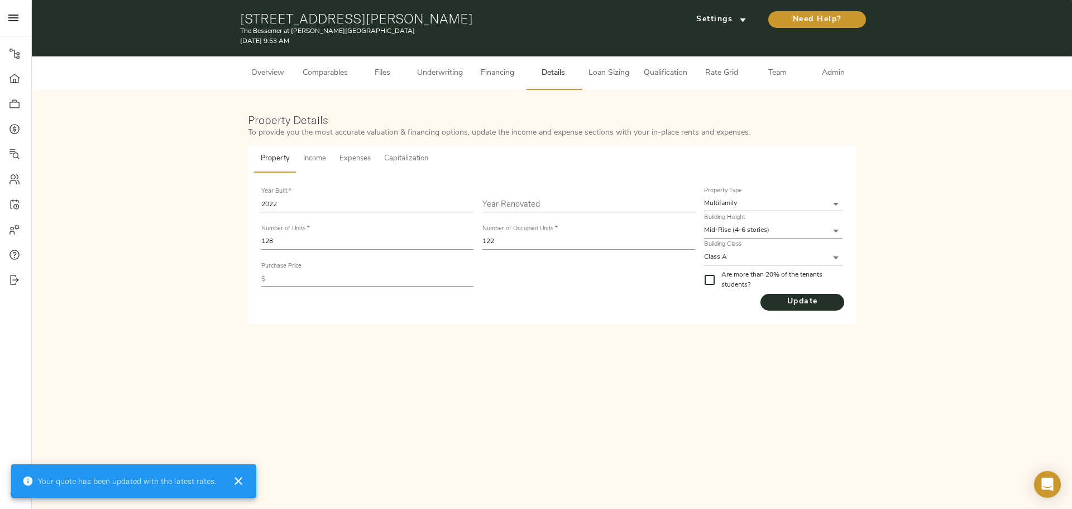
click at [326, 158] on span "Income" at bounding box center [314, 158] width 23 height 13
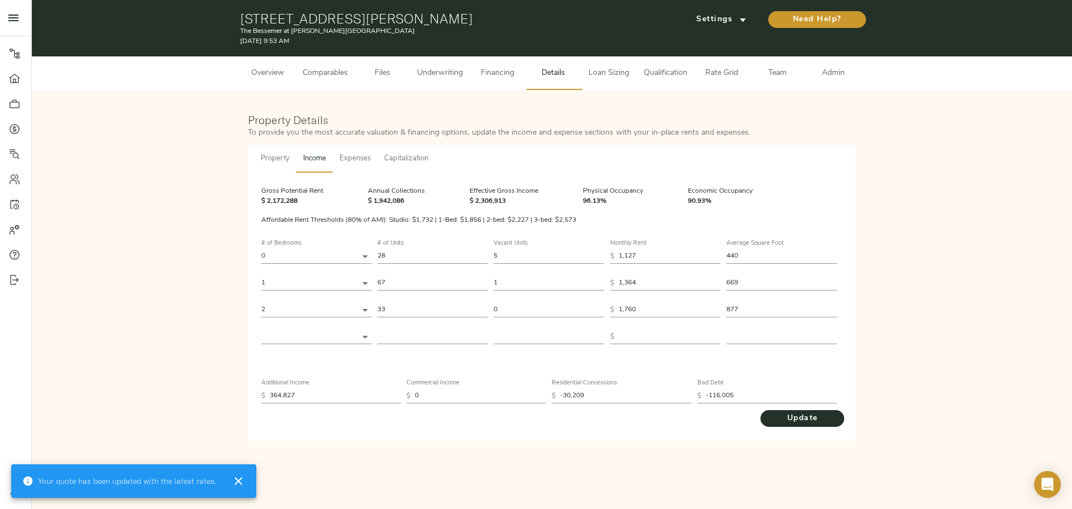
click at [434, 82] on button "Underwriting" at bounding box center [439, 73] width 59 height 34
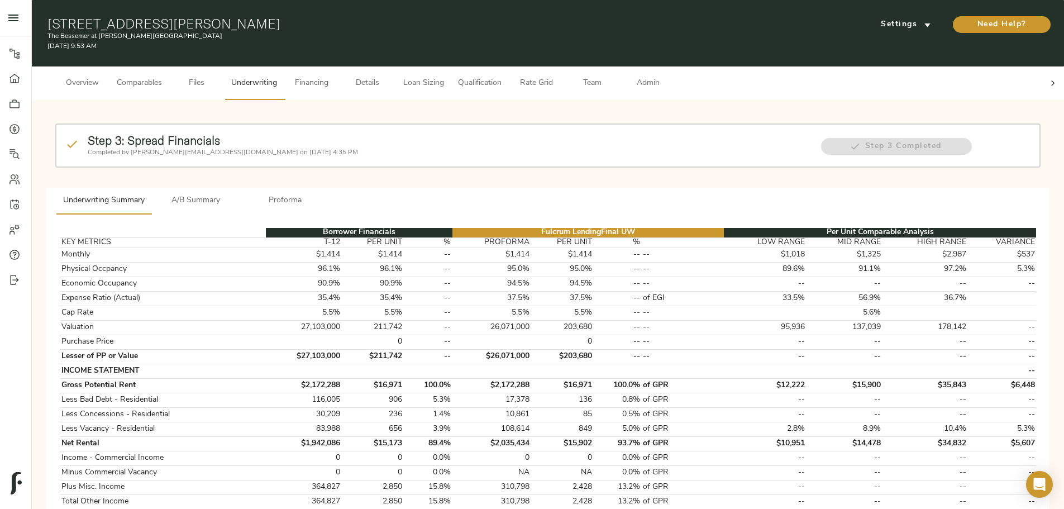
click at [234, 194] on span "A/B Summary" at bounding box center [196, 201] width 76 height 14
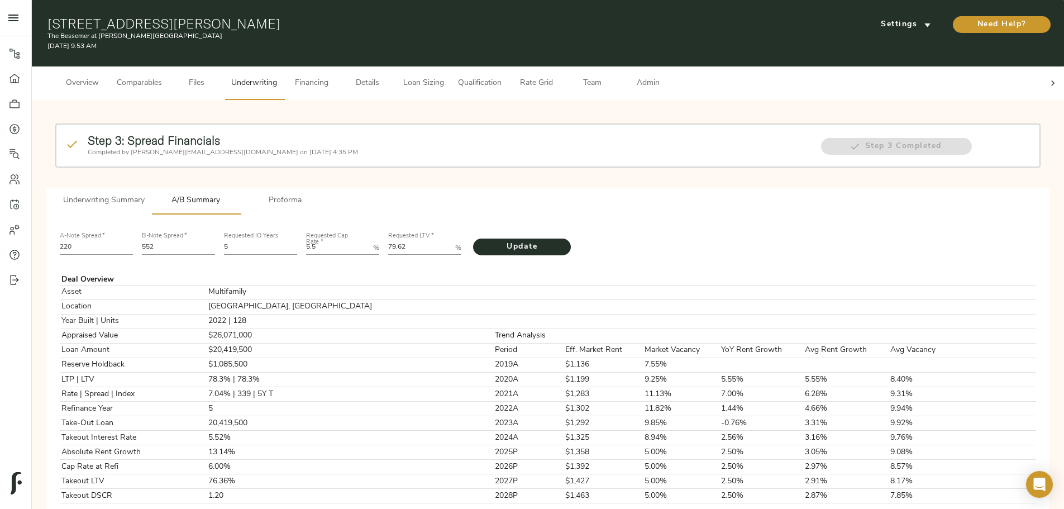
click at [369, 241] on Rate "5.5" at bounding box center [337, 247] width 63 height 13
type Rate "5.215"
click at [451, 241] on LTV "79.62" at bounding box center [419, 247] width 63 height 13
drag, startPoint x: 458, startPoint y: 227, endPoint x: 470, endPoint y: 235, distance: 13.8
click at [451, 241] on LTV "79.62" at bounding box center [419, 247] width 63 height 13
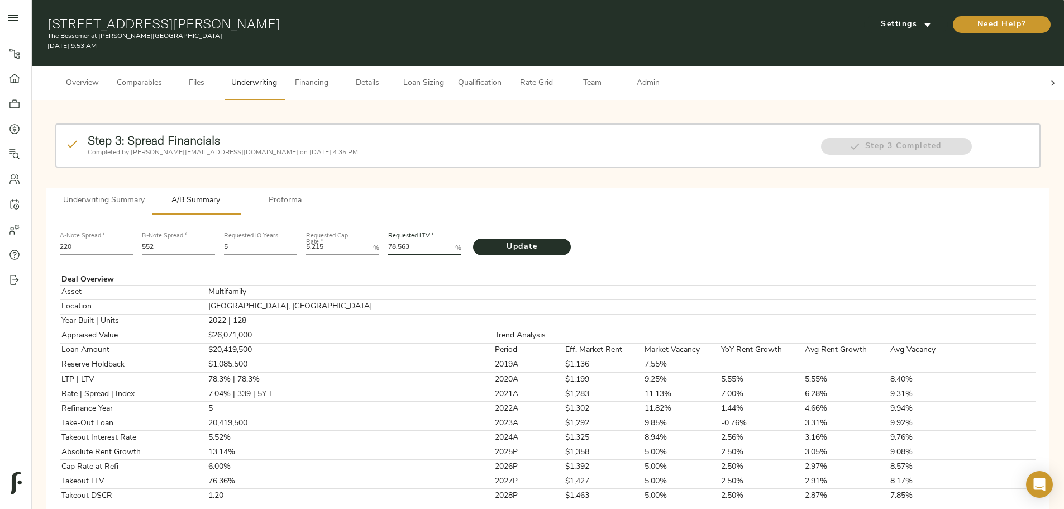
type LTV "78.563"
drag, startPoint x: 329, startPoint y: 228, endPoint x: 297, endPoint y: 223, distance: 32.3
click at [219, 223] on div "B-Note Spread   * 552" at bounding box center [178, 242] width 82 height 38
type input "637"
click at [559, 240] on span "Update" at bounding box center [521, 247] width 75 height 14
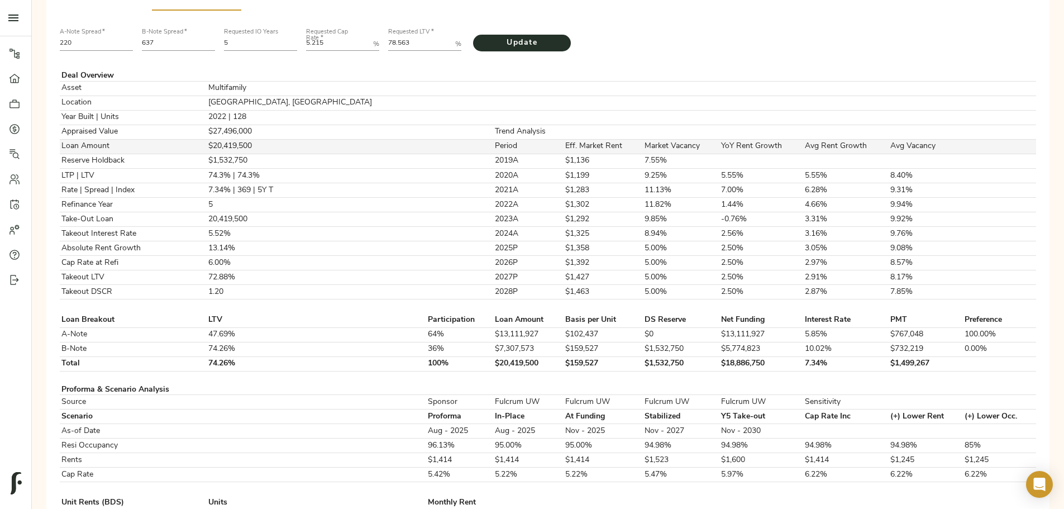
scroll to position [223, 0]
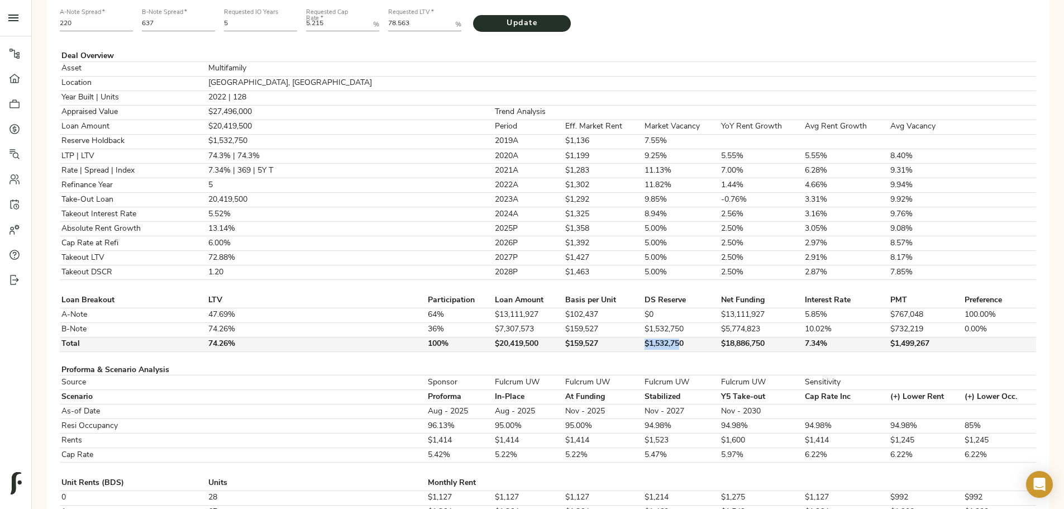
drag, startPoint x: 572, startPoint y: 370, endPoint x: 611, endPoint y: 372, distance: 38.6
click at [643, 351] on td "$1,532,750" at bounding box center [681, 344] width 76 height 15
drag, startPoint x: 613, startPoint y: 371, endPoint x: 569, endPoint y: 371, distance: 44.1
click at [569, 351] on tr "Total 74.26% 100% $20,419,500 $159,527 $1,532,750 $18,886,750 7.34% $1,499,267" at bounding box center [548, 344] width 976 height 15
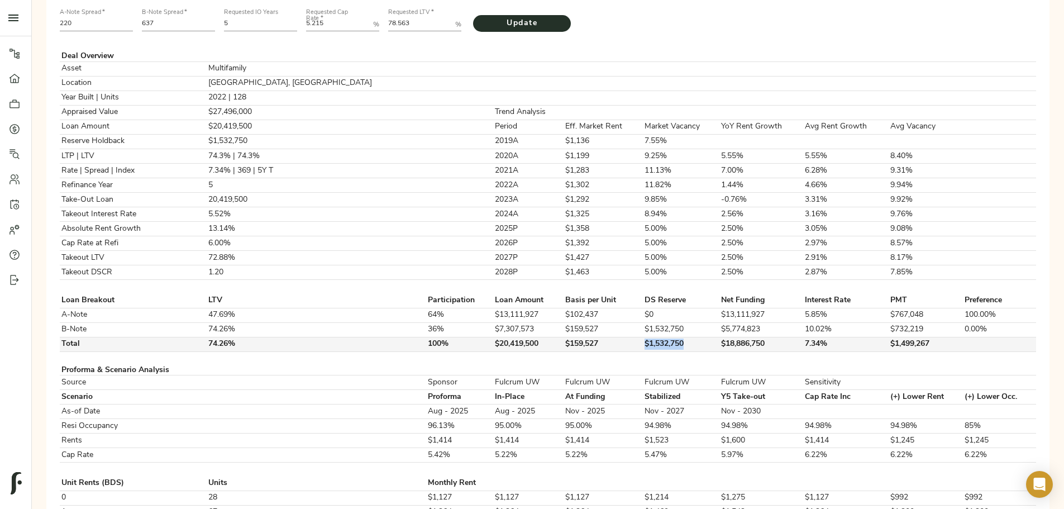
click at [643, 351] on td "$1,532,750" at bounding box center [681, 344] width 76 height 15
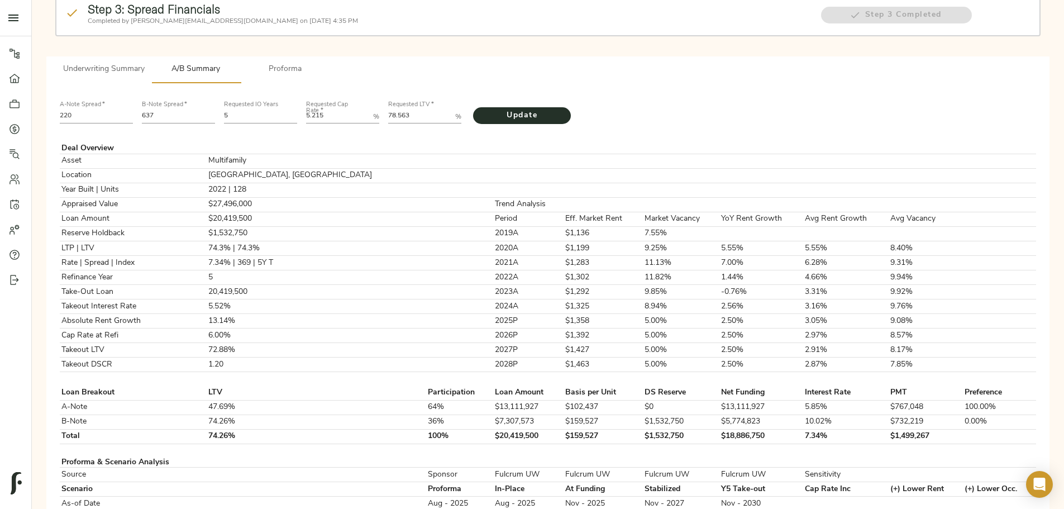
scroll to position [56, 0]
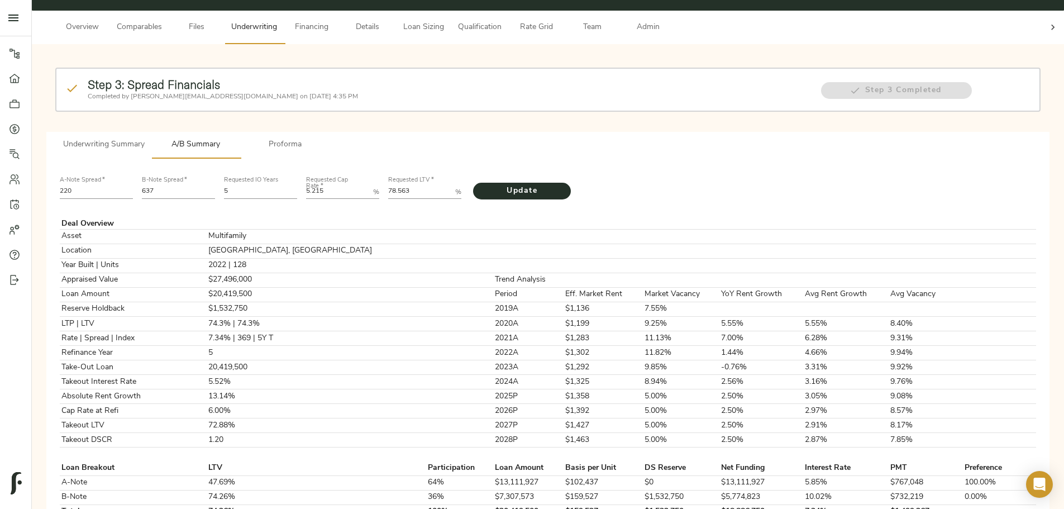
click at [323, 138] on span "Proforma" at bounding box center [285, 145] width 76 height 14
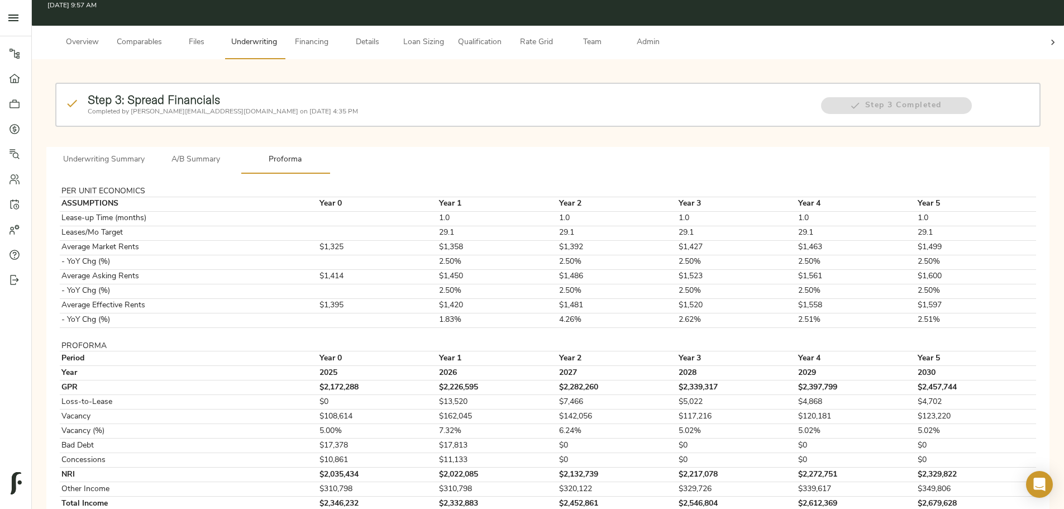
scroll to position [93, 0]
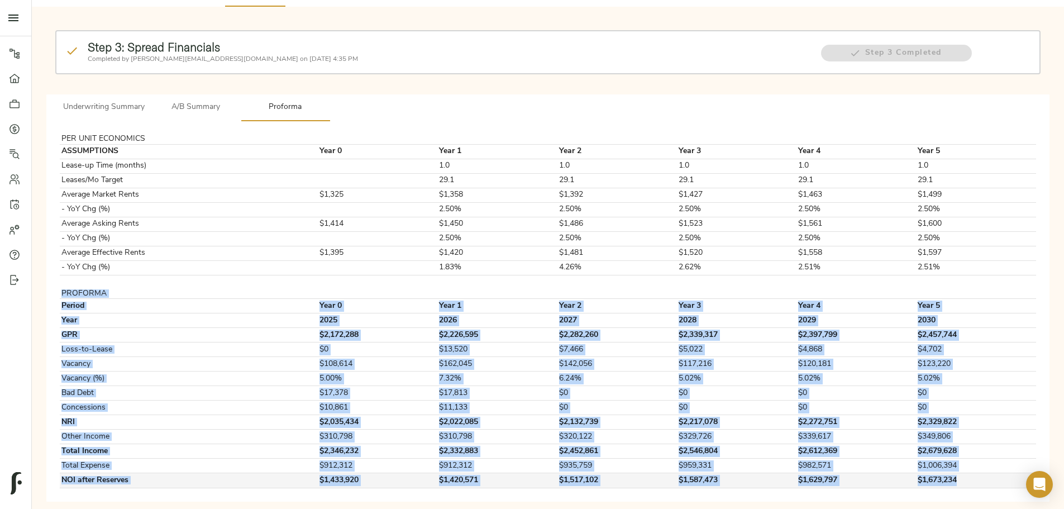
drag, startPoint x: 251, startPoint y: 274, endPoint x: 822, endPoint y: 456, distance: 599.1
click at [822, 456] on tbody "PER UNIT ECONOMICS ASSUMPTIONS Year 0 Year 1 Year 2 Year 3 Year 4 Year 5 Lease-…" at bounding box center [548, 311] width 976 height 353
copy tbody "PROFORMA Period Year 0 Year 1 Year 2 Year 3 Year 4 Year 5 Year 2025 2026 2027 2…"
click at [916, 328] on td "$2,457,744" at bounding box center [975, 335] width 119 height 15
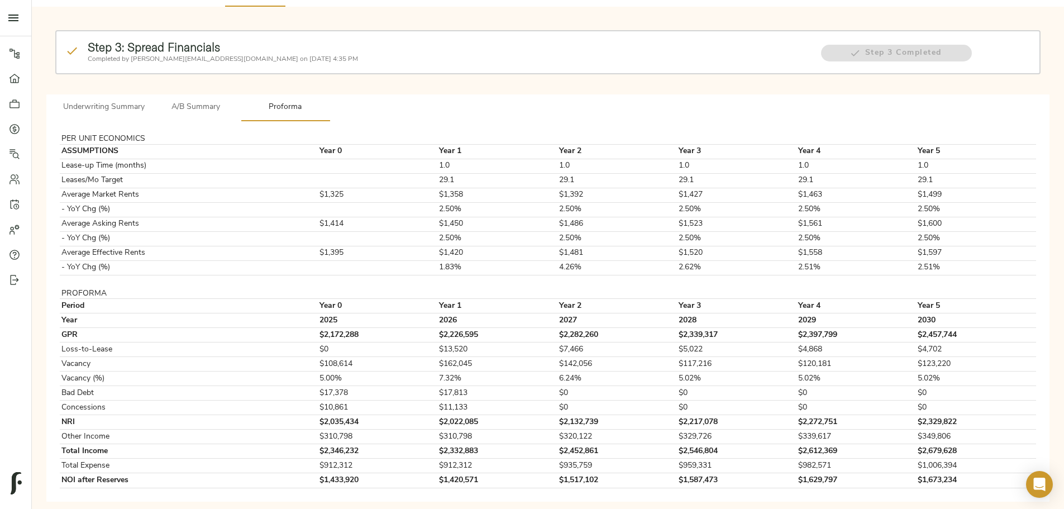
drag, startPoint x: 910, startPoint y: 271, endPoint x: 920, endPoint y: 271, distance: 10.1
click at [910, 271] on div "Step 3: Spread Financials Completed by justin@fulcrumlendingcorp.com on April 1…" at bounding box center [548, 261] width 1014 height 491
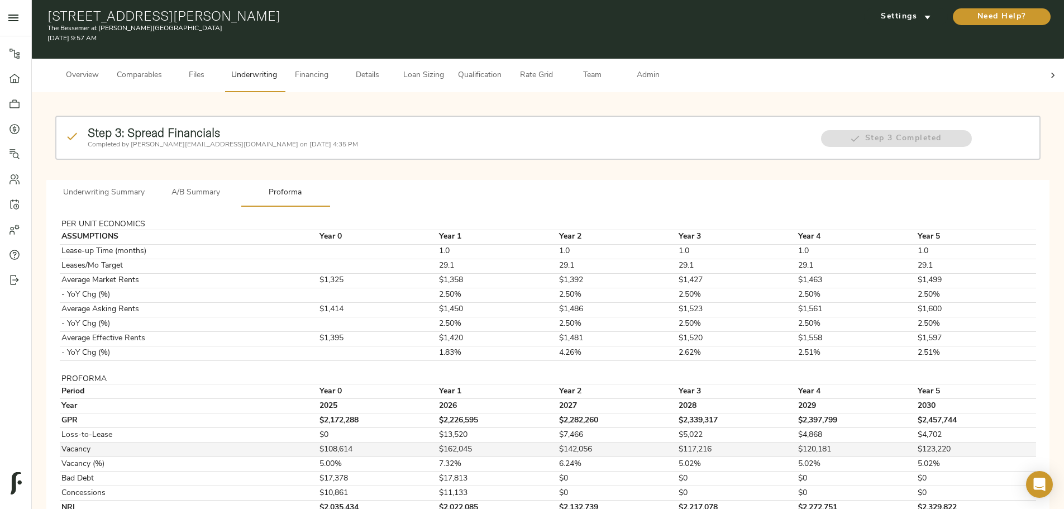
scroll to position [0, 0]
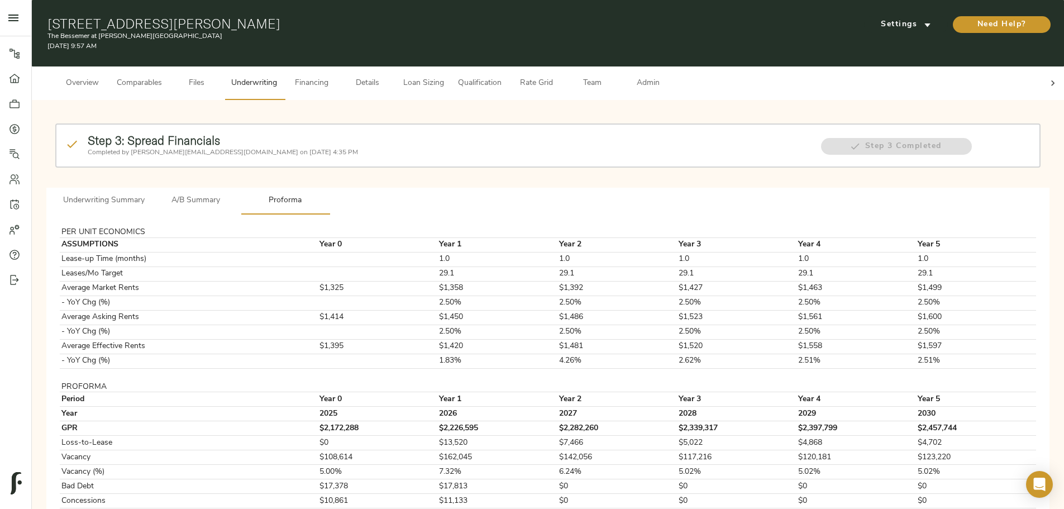
click at [234, 194] on span "A/B Summary" at bounding box center [196, 201] width 76 height 14
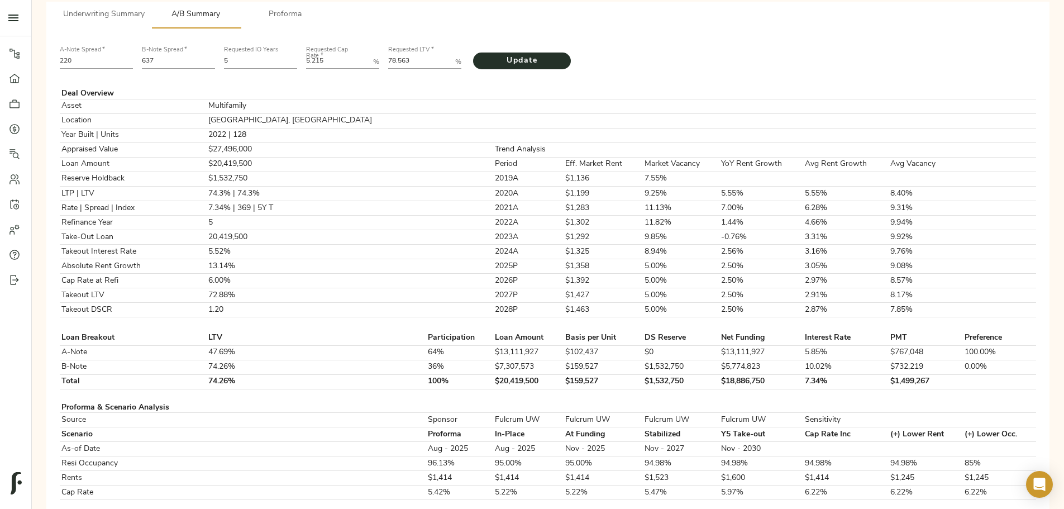
scroll to position [168, 0]
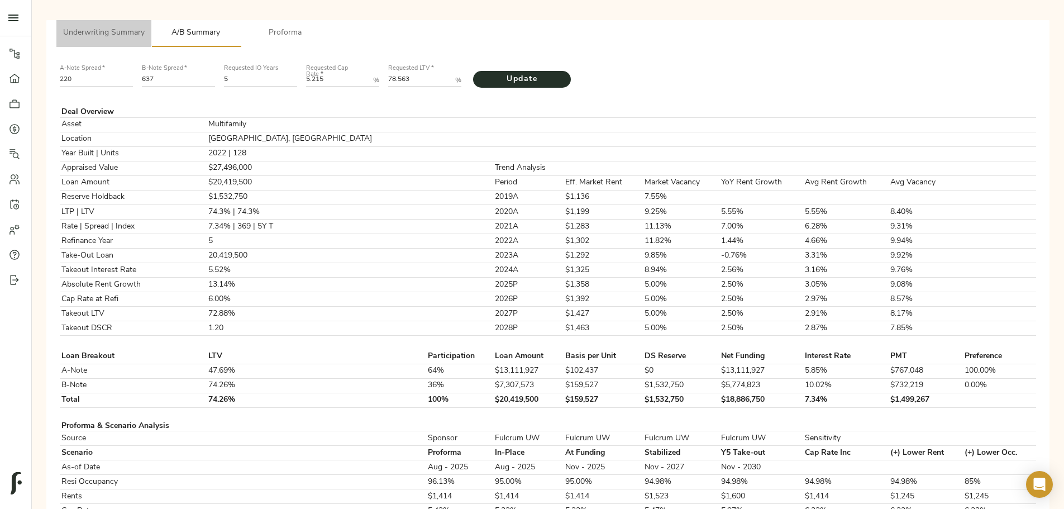
click at [145, 26] on span "Underwriting Summary" at bounding box center [104, 33] width 82 height 14
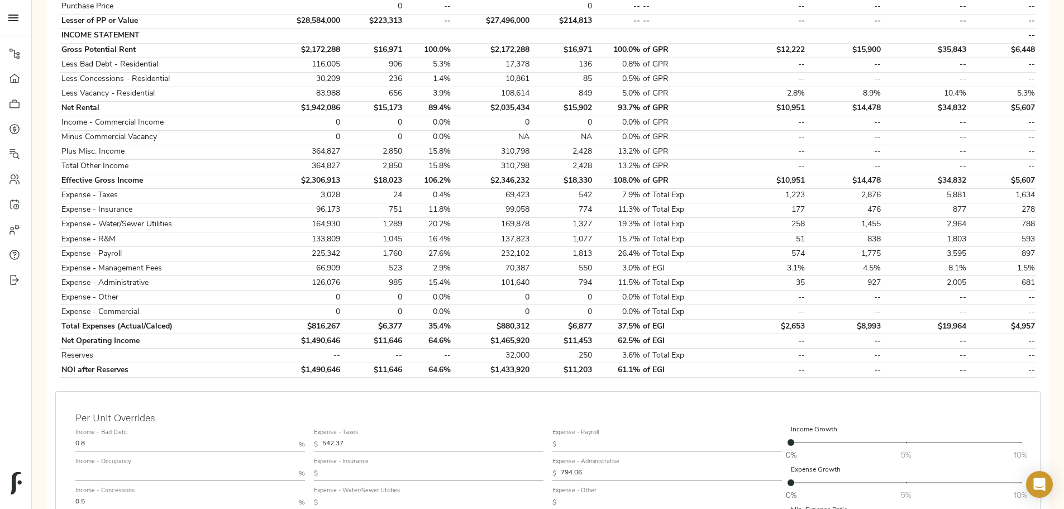
scroll to position [112, 0]
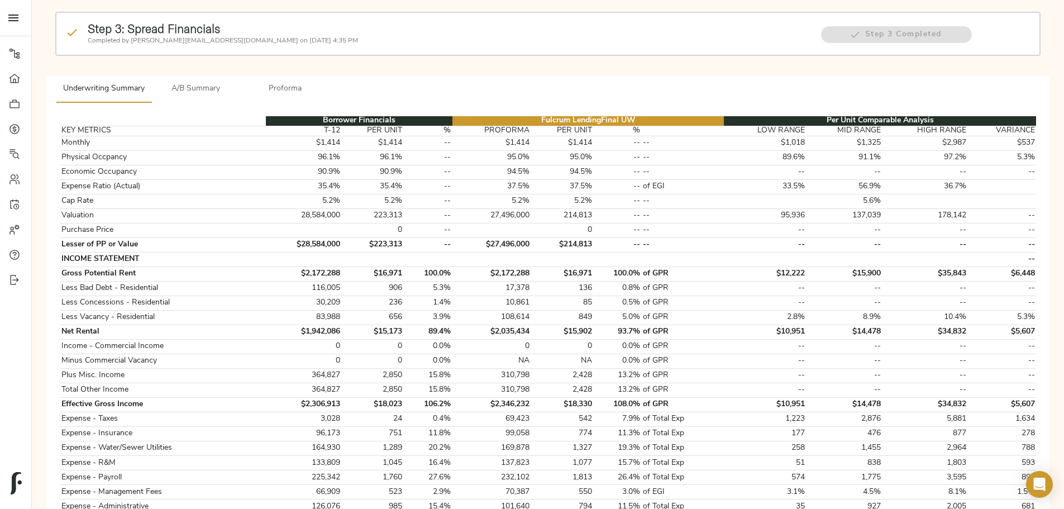
click at [323, 82] on span "Proforma" at bounding box center [285, 89] width 76 height 14
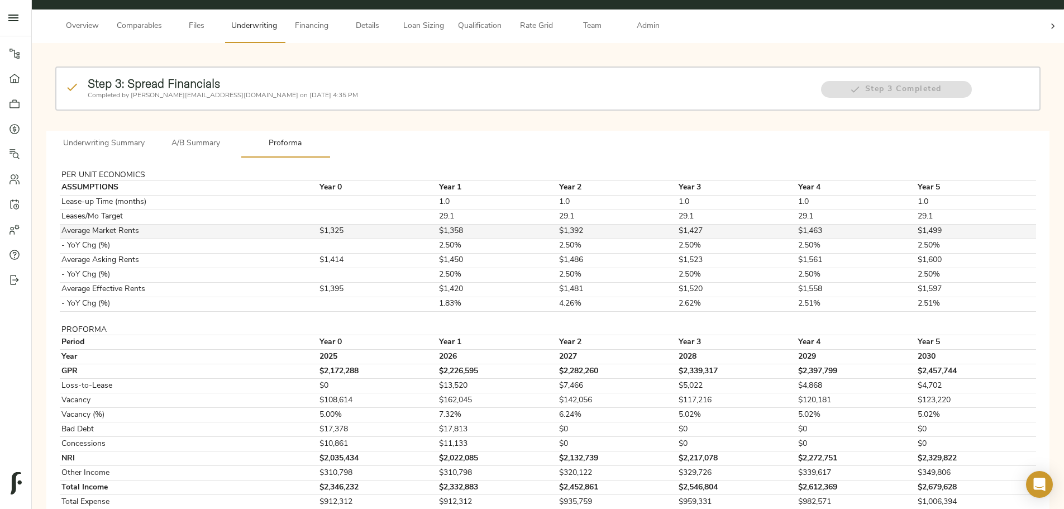
scroll to position [37, 0]
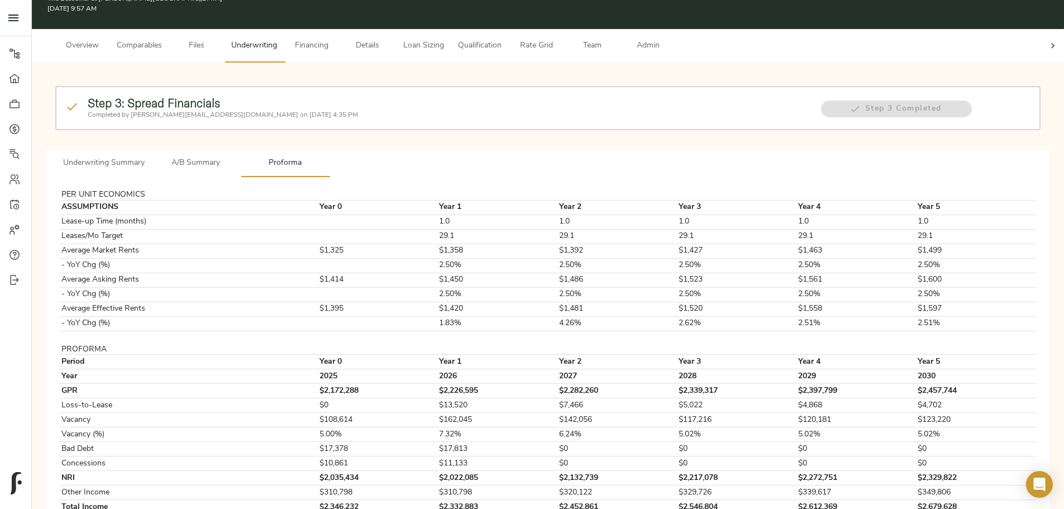
click at [241, 152] on button "A/B Summary" at bounding box center [195, 163] width 89 height 27
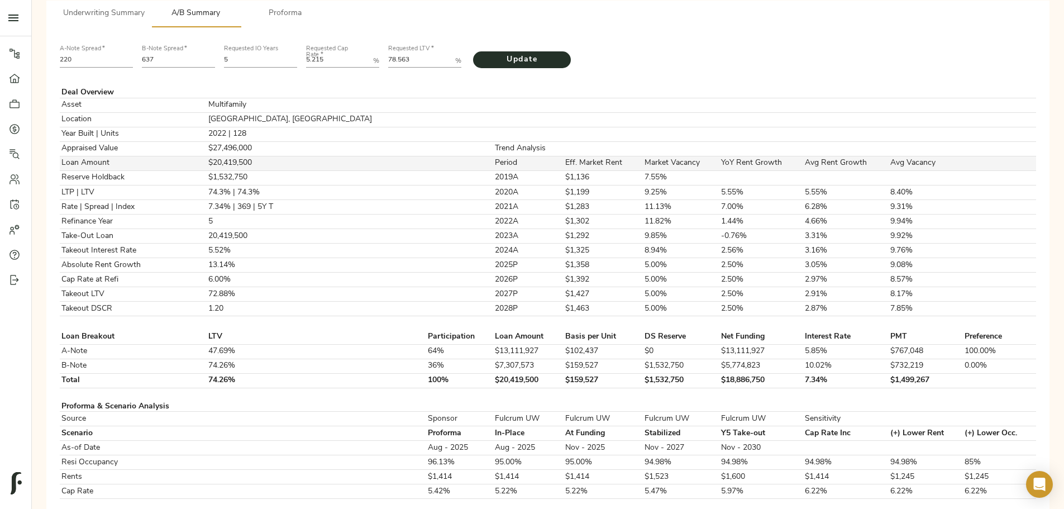
scroll to position [168, 0]
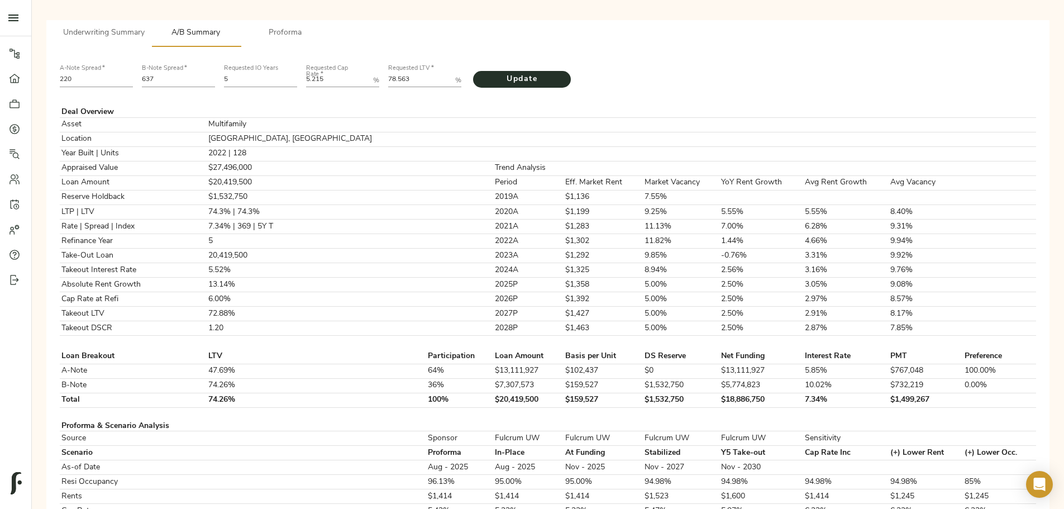
click at [323, 26] on span "Proforma" at bounding box center [285, 33] width 76 height 14
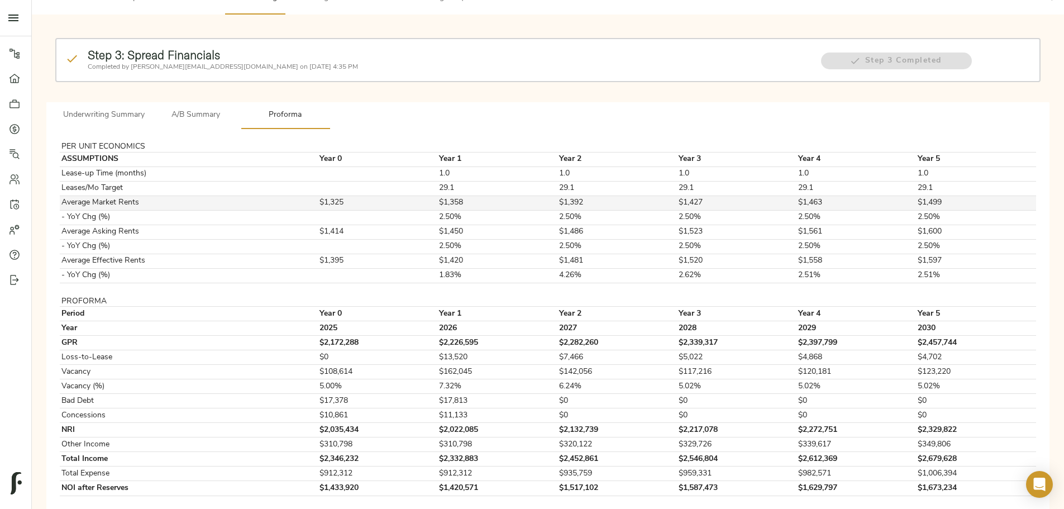
scroll to position [93, 0]
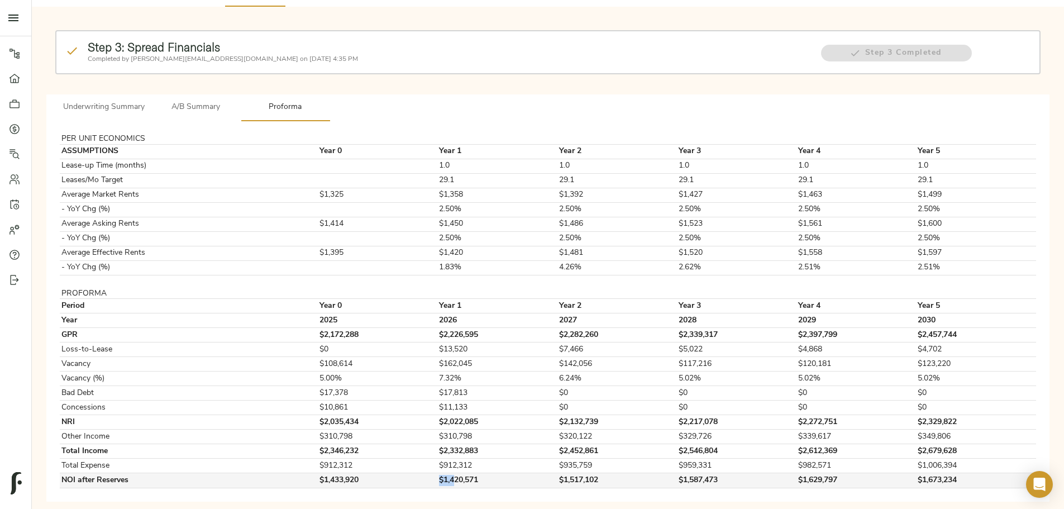
drag, startPoint x: 475, startPoint y: 467, endPoint x: 491, endPoint y: 467, distance: 16.2
click at [491, 473] on tr "NOI after Reserves $1,433,920 $1,420,571 $1,517,102 $1,587,473 $1,629,797 $1,67…" at bounding box center [548, 480] width 976 height 15
drag, startPoint x: 550, startPoint y: 464, endPoint x: 601, endPoint y: 468, distance: 51.0
click at [601, 473] on td "$1,517,102" at bounding box center [616, 480] width 119 height 15
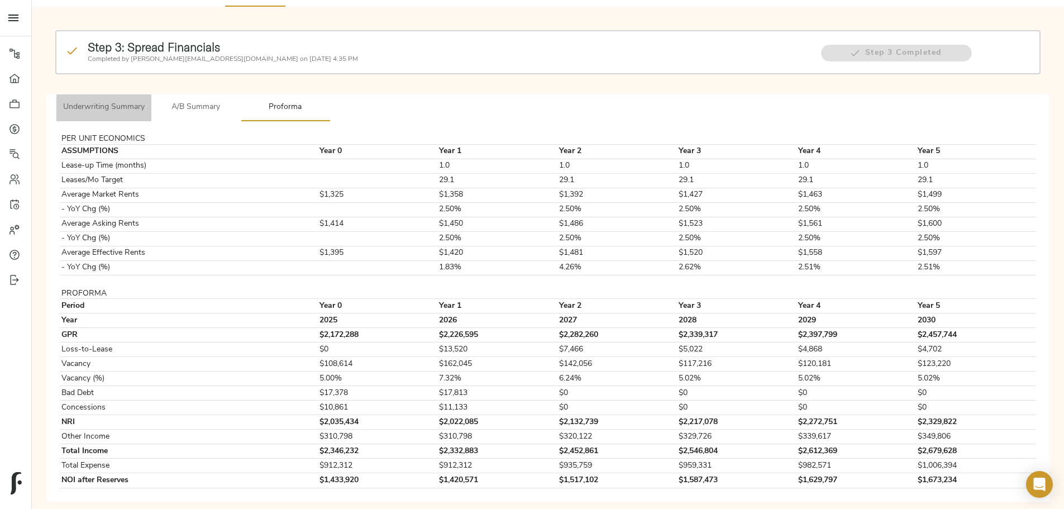
click at [145, 101] on span "Underwriting Summary" at bounding box center [104, 108] width 82 height 14
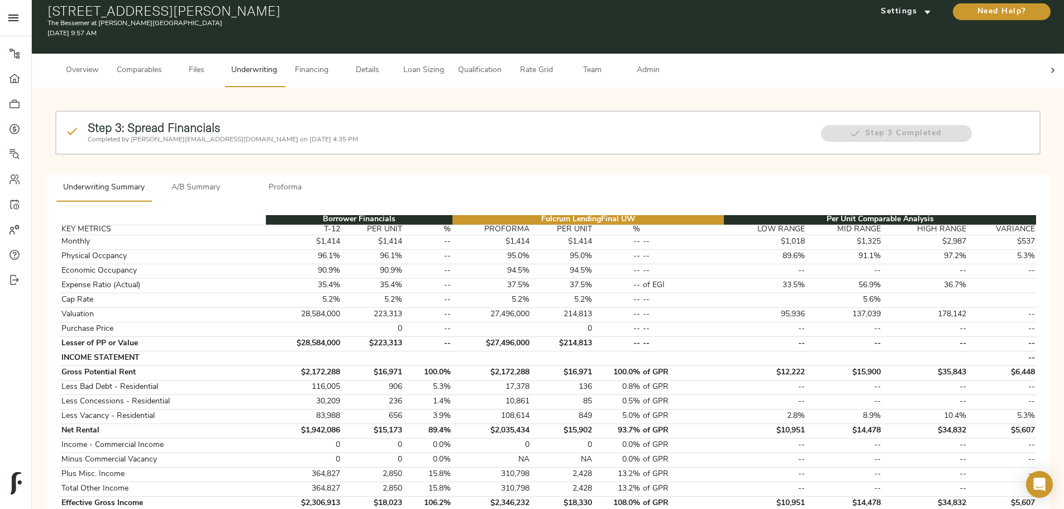
scroll to position [0, 0]
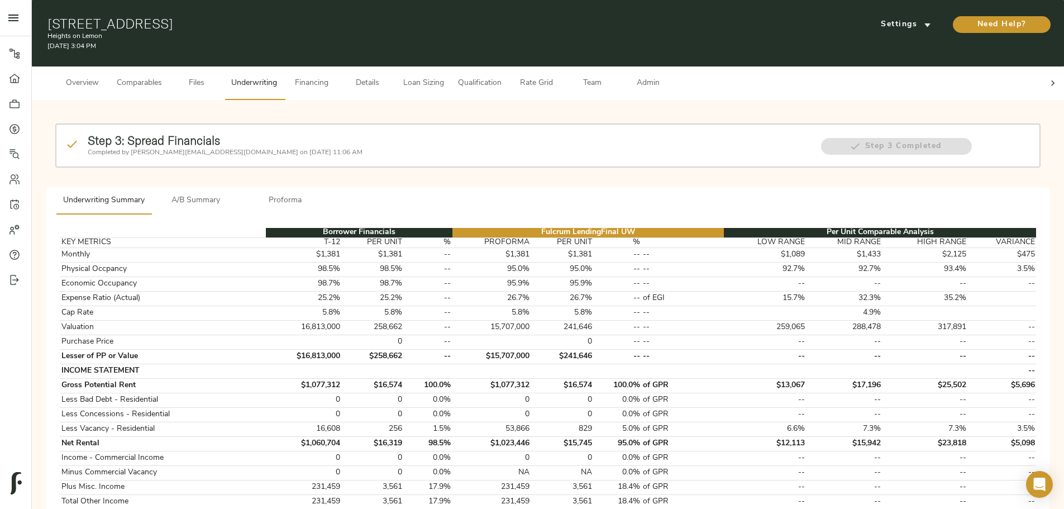
click at [234, 165] on span "A/B Summary" at bounding box center [196, 201] width 76 height 14
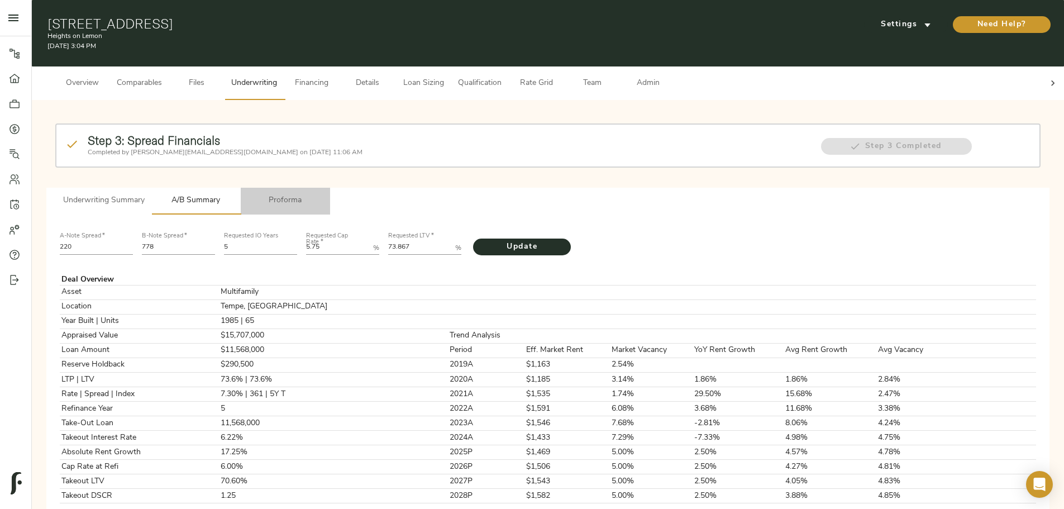
click at [323, 165] on span "Proforma" at bounding box center [285, 201] width 76 height 14
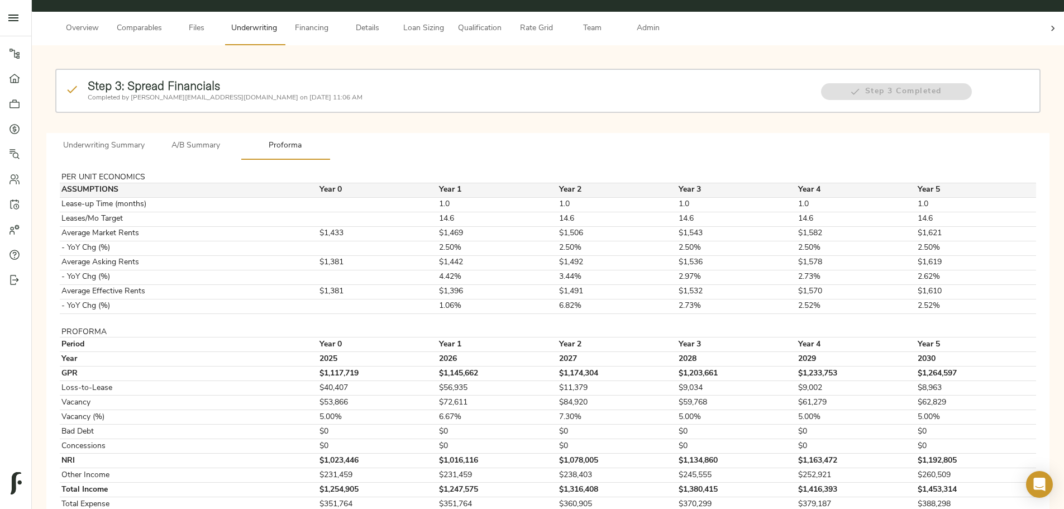
scroll to position [37, 0]
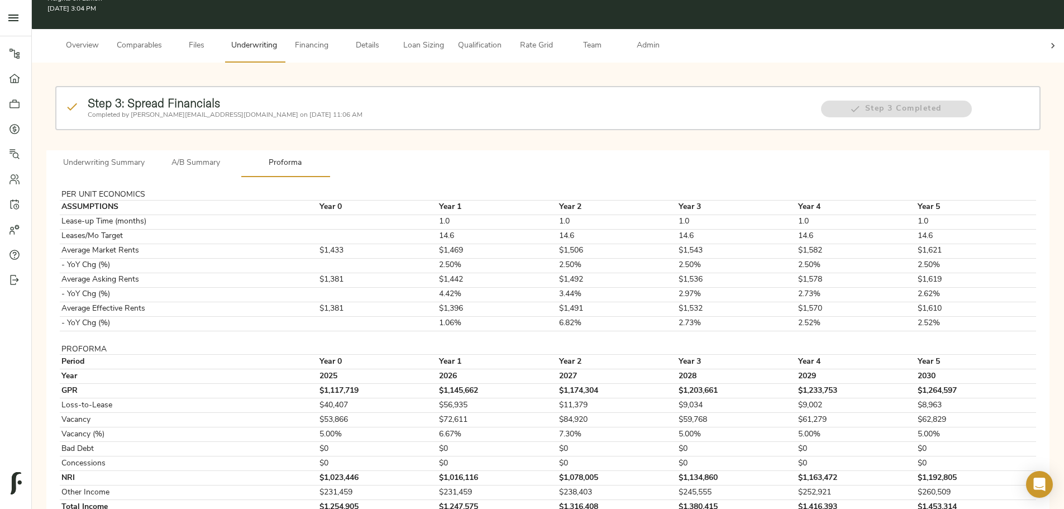
click at [234, 156] on span "A/B Summary" at bounding box center [196, 163] width 76 height 14
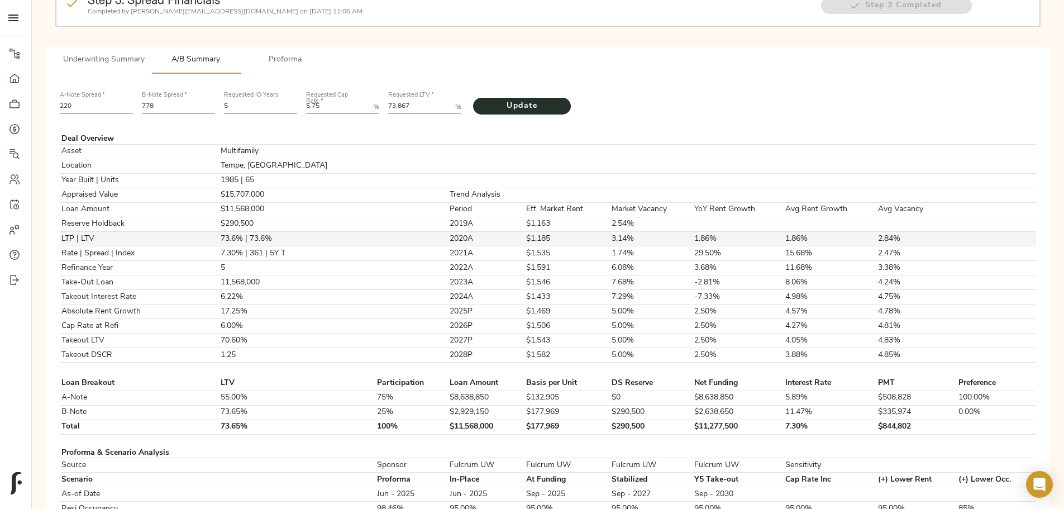
scroll to position [168, 0]
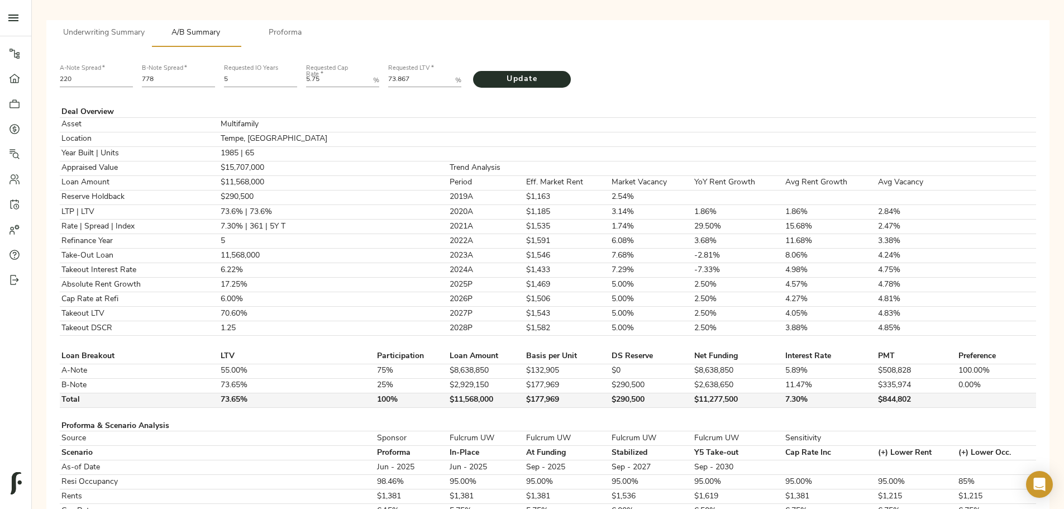
click at [426, 165] on td "$290,500" at bounding box center [651, 400] width 83 height 15
click at [145, 26] on span "Underwriting Summary" at bounding box center [104, 33] width 82 height 14
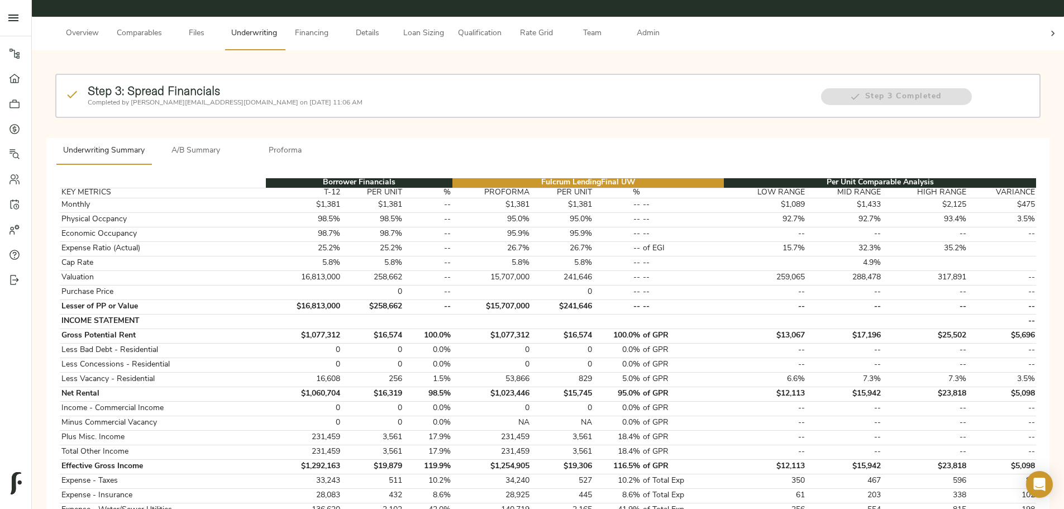
scroll to position [0, 0]
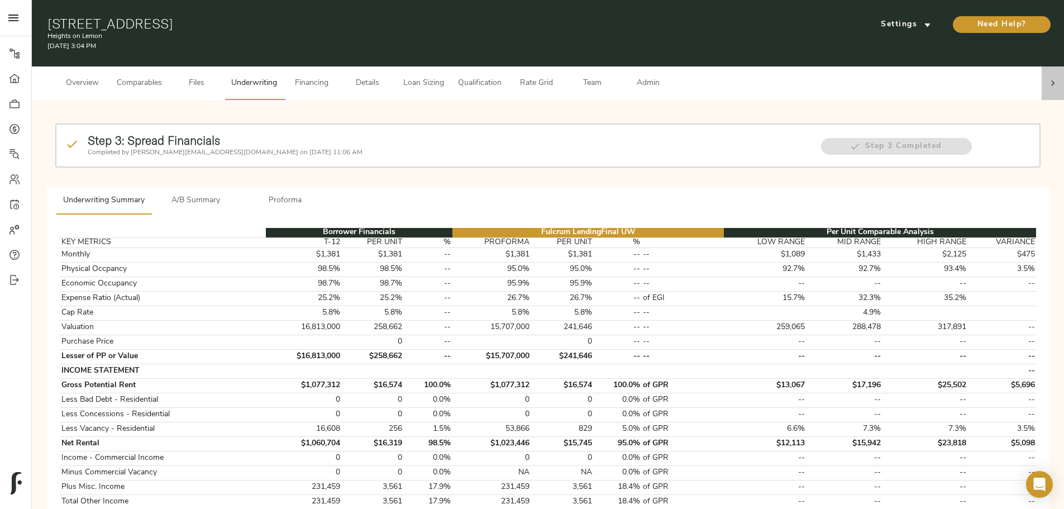
click at [426, 78] on icon at bounding box center [1052, 83] width 11 height 11
click at [426, 78] on span "Admin" at bounding box center [647, 83] width 42 height 14
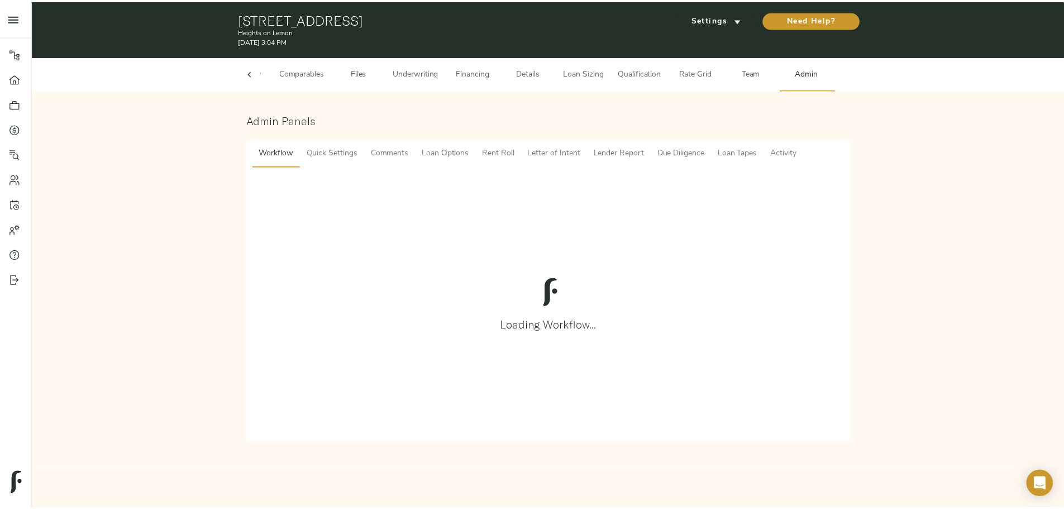
scroll to position [0, 44]
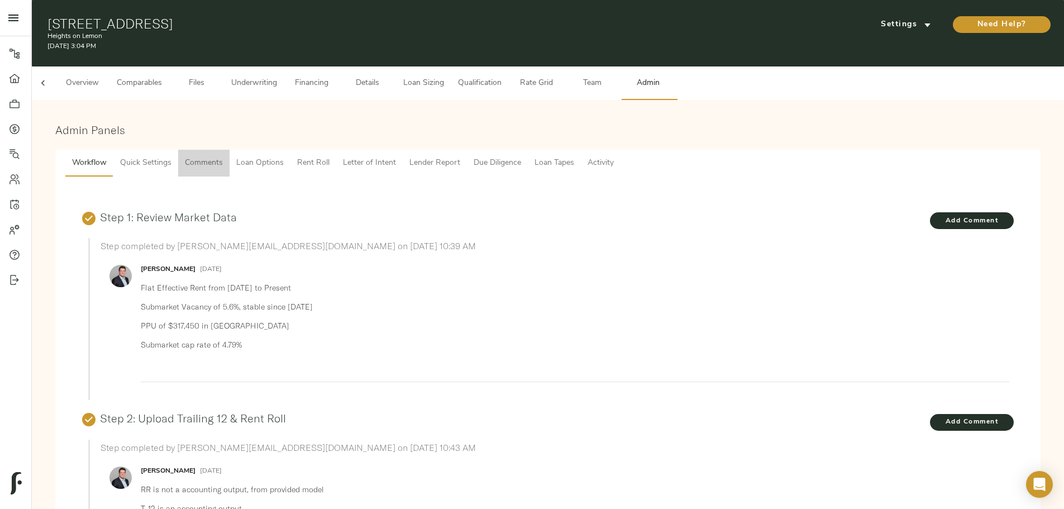
click at [223, 156] on span "Comments" at bounding box center [204, 163] width 38 height 14
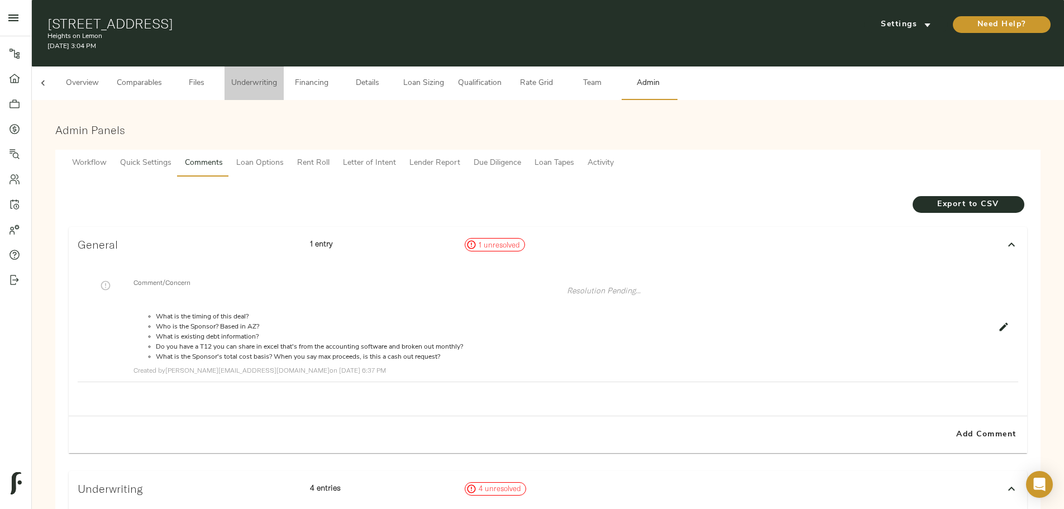
click at [277, 76] on span "Underwriting" at bounding box center [254, 83] width 46 height 14
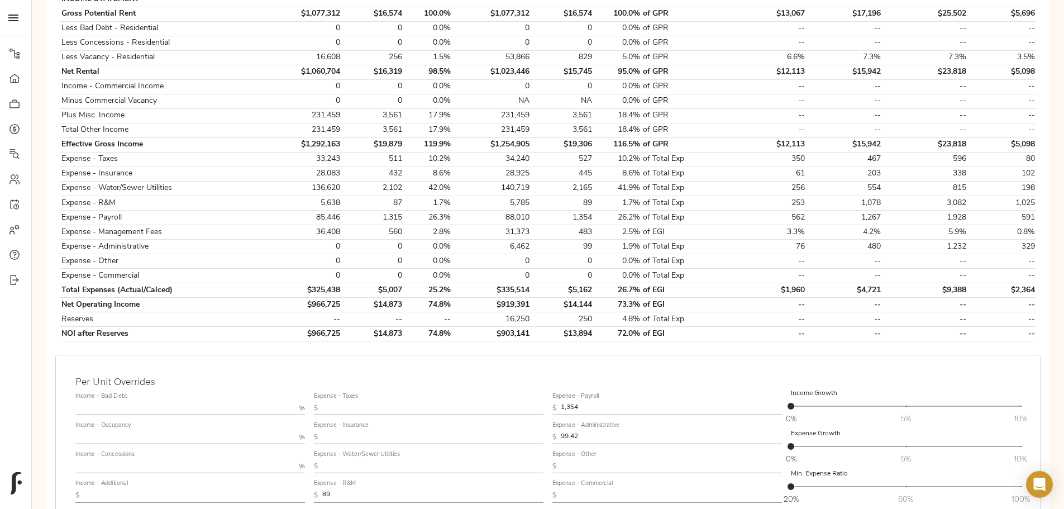
scroll to position [391, 0]
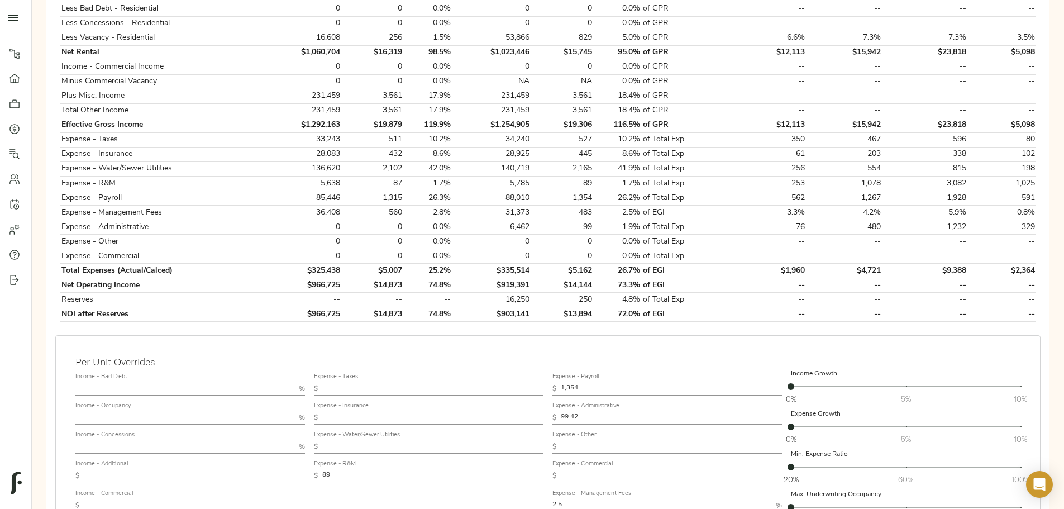
click at [162, 165] on div "Step 3: Spread Financials Completed by justin@fulcrumlendingcorp.com on August …" at bounding box center [548, 181] width 1014 height 927
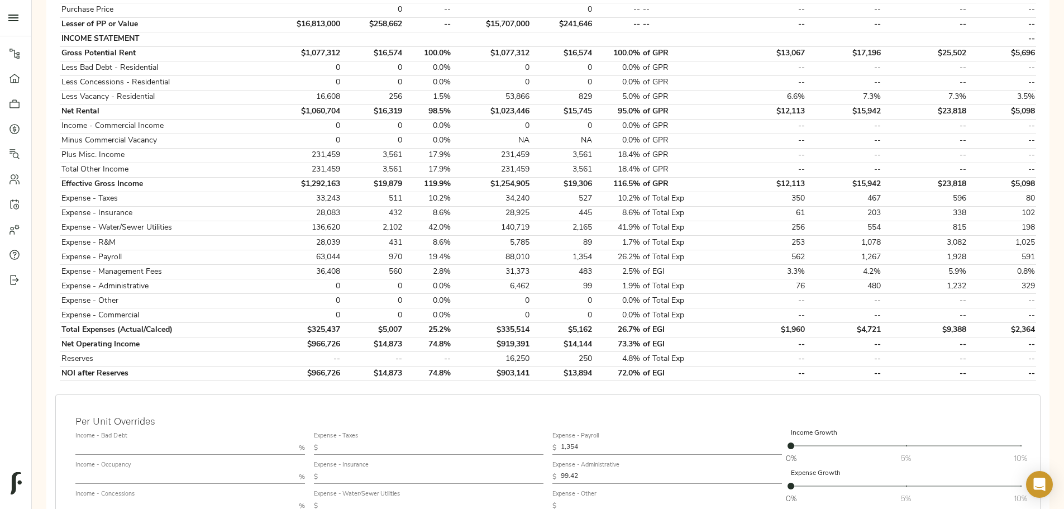
scroll to position [391, 0]
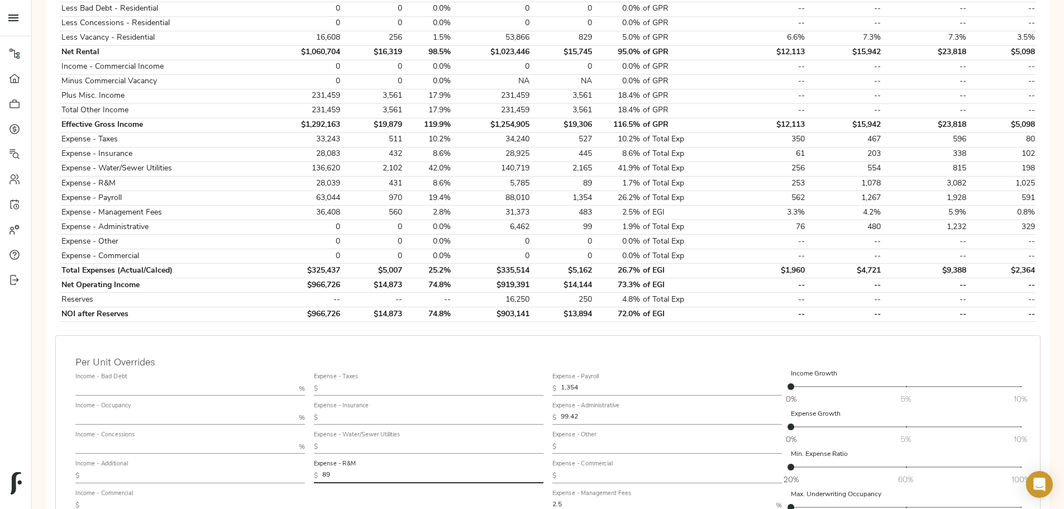
click at [437, 469] on input "89" at bounding box center [432, 475] width 221 height 13
click at [567, 382] on input "1,354" at bounding box center [671, 388] width 221 height 13
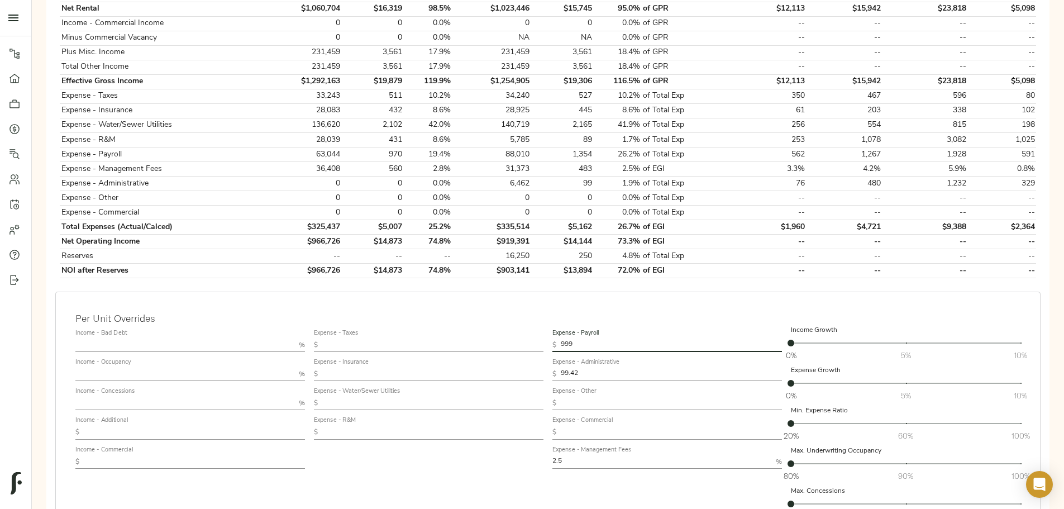
scroll to position [447, 0]
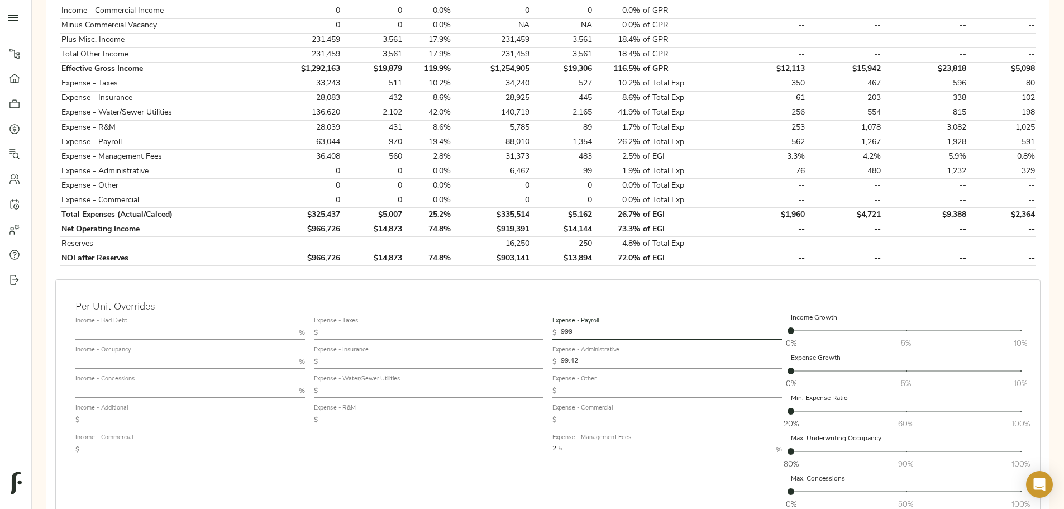
type input "999"
click at [429, 413] on input "text" at bounding box center [432, 419] width 221 height 13
type input "444"
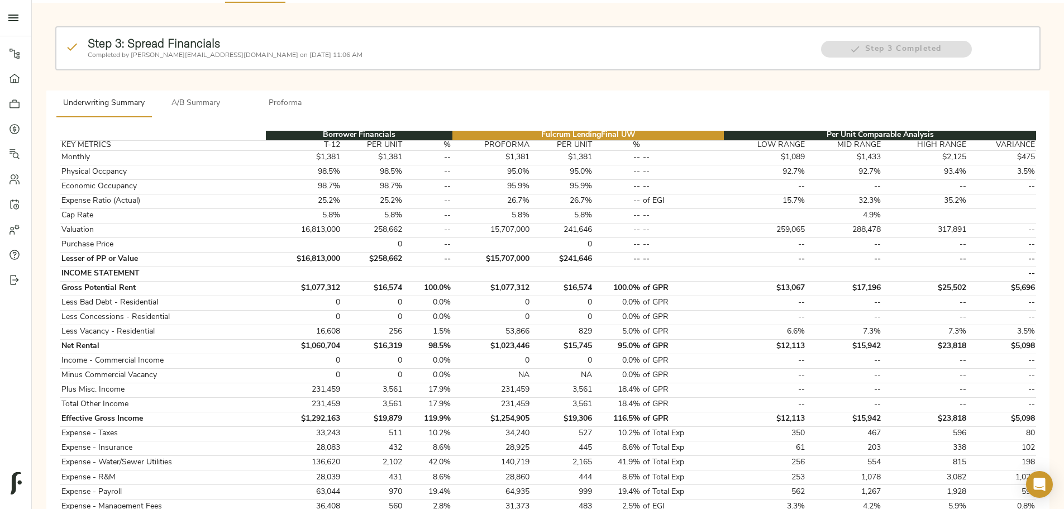
scroll to position [0, 0]
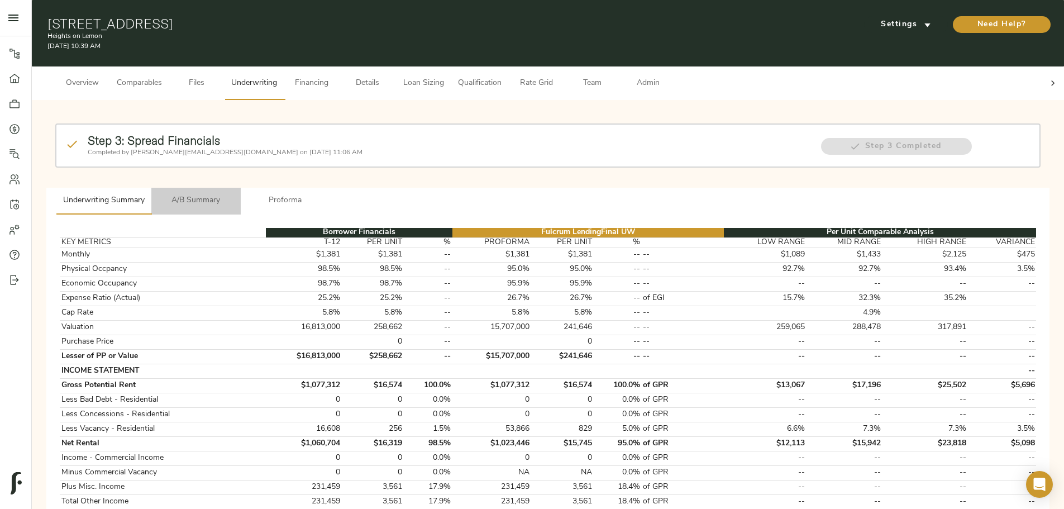
drag, startPoint x: 390, startPoint y: 189, endPoint x: 388, endPoint y: 195, distance: 6.5
click at [234, 194] on span "A/B Summary" at bounding box center [196, 201] width 76 height 14
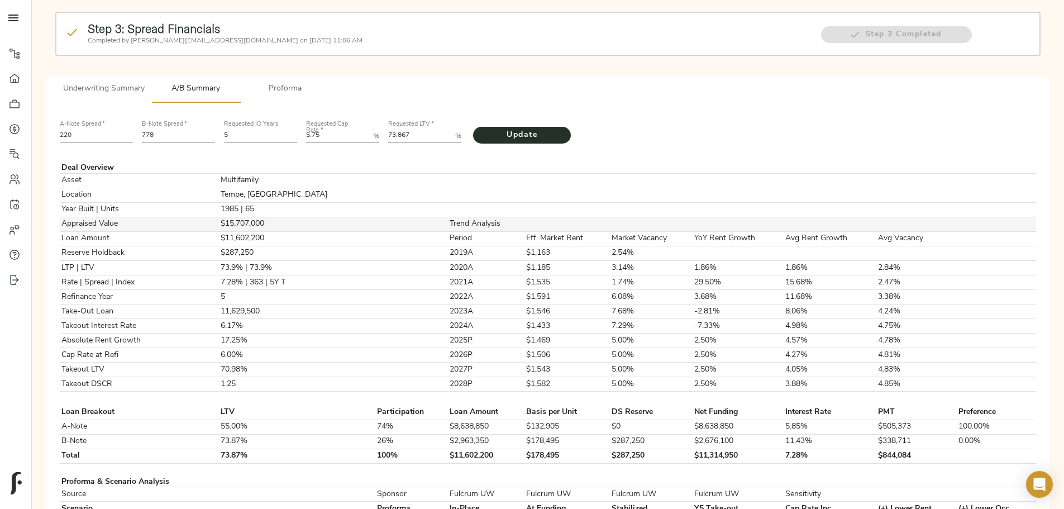
scroll to position [168, 0]
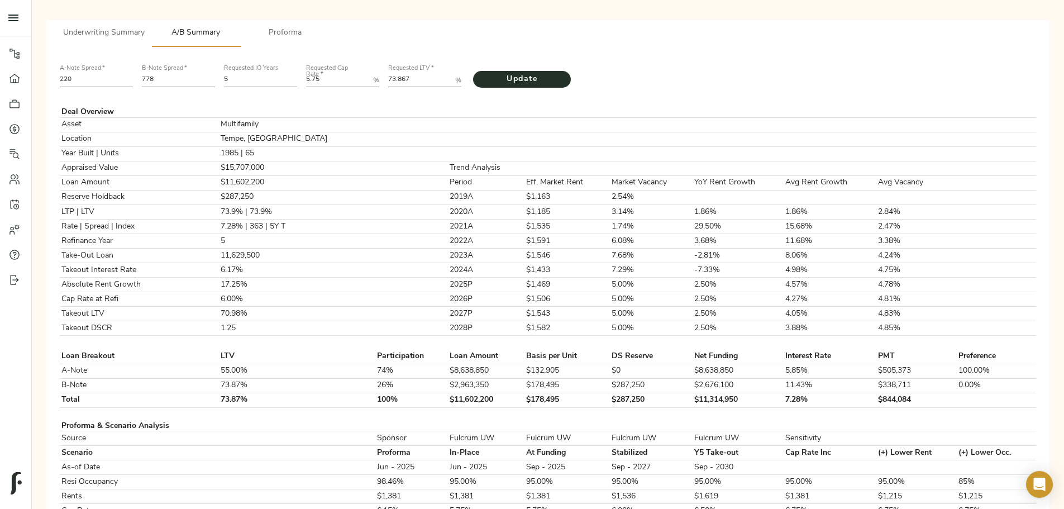
click at [215, 74] on input "778" at bounding box center [178, 80] width 73 height 13
type input "783"
click at [451, 74] on LTV "73.867" at bounding box center [419, 80] width 63 height 13
click at [557, 73] on span "Update" at bounding box center [521, 80] width 75 height 14
click at [451, 74] on LTV "75.159" at bounding box center [419, 80] width 63 height 13
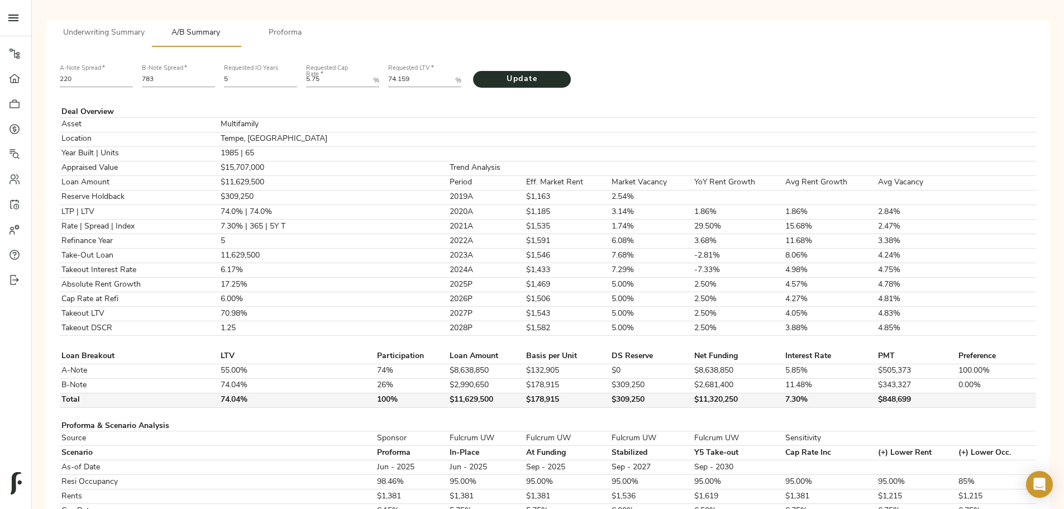
click at [610, 407] on td "$309,250" at bounding box center [651, 400] width 83 height 15
copy td "$309,250"
click at [451, 74] on LTV "74.159" at bounding box center [419, 80] width 63 height 13
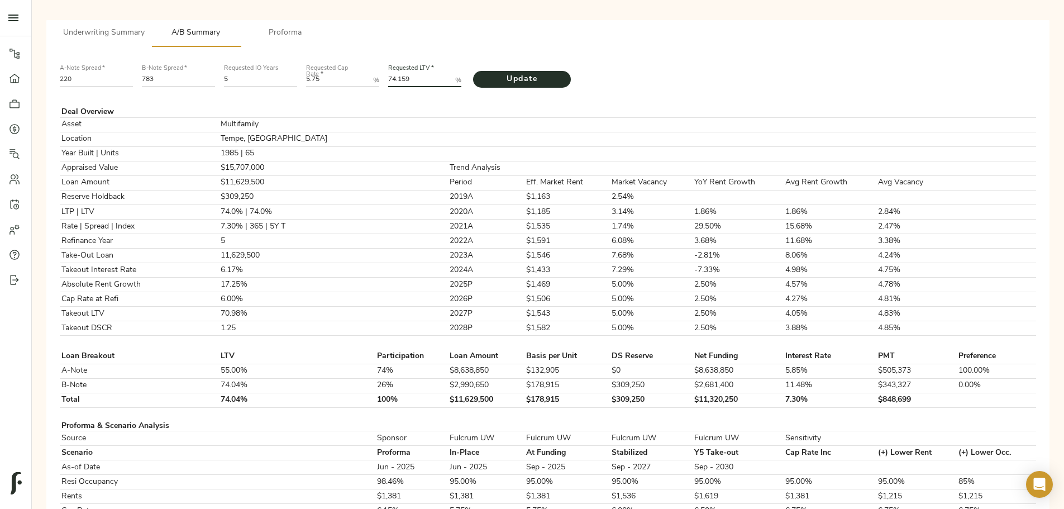
drag, startPoint x: 472, startPoint y: 64, endPoint x: 463, endPoint y: 63, distance: 9.0
click at [451, 74] on LTV "74.159" at bounding box center [419, 80] width 63 height 13
type LTV "74.046"
click at [215, 74] on input "783" at bounding box center [178, 80] width 73 height 13
type input "778"
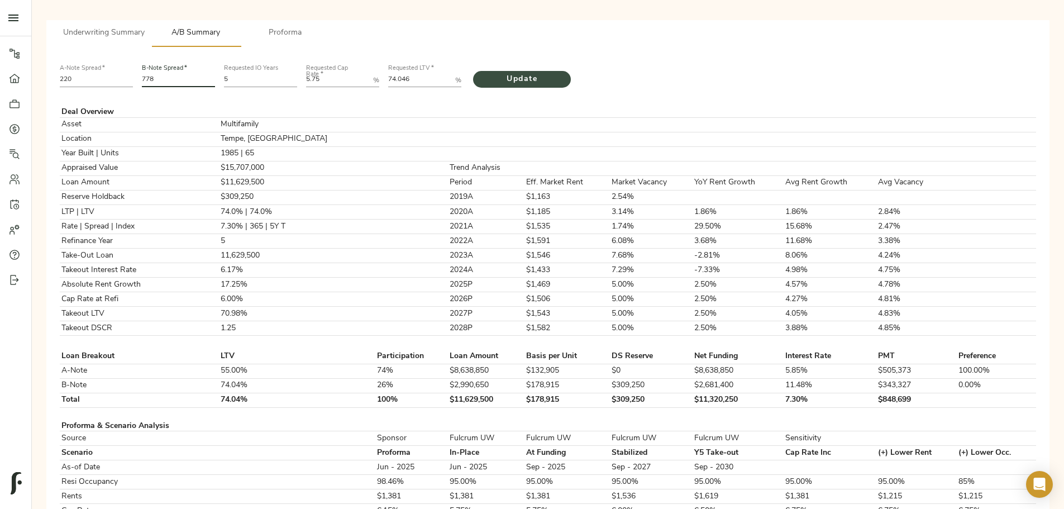
click at [559, 73] on span "Update" at bounding box center [521, 80] width 75 height 14
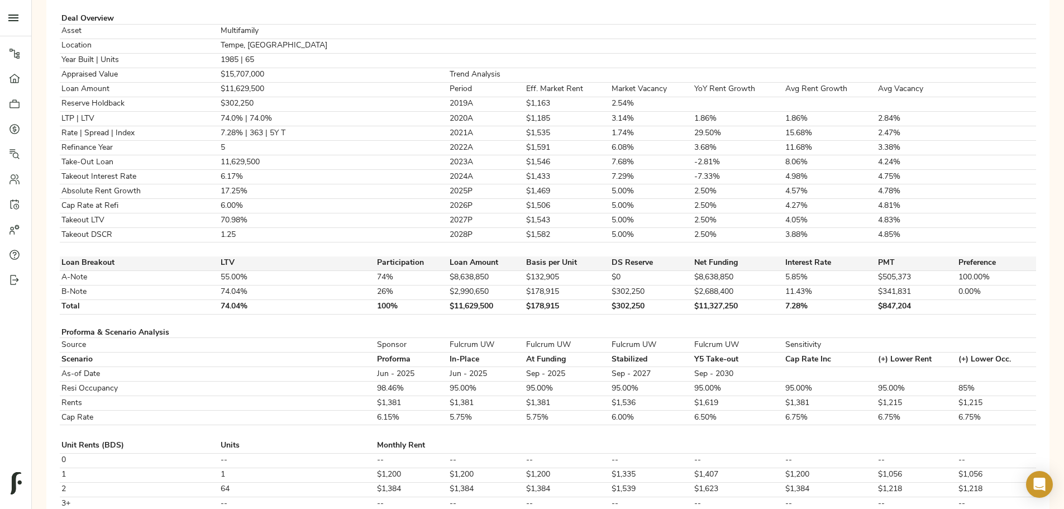
scroll to position [279, 0]
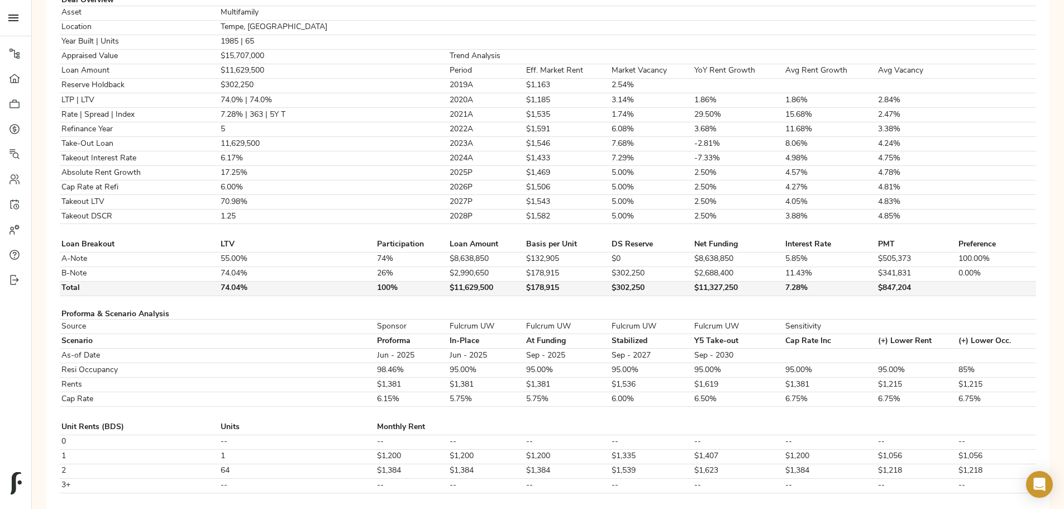
click at [610, 295] on td "$302,250" at bounding box center [651, 288] width 83 height 15
copy td "$302,250"
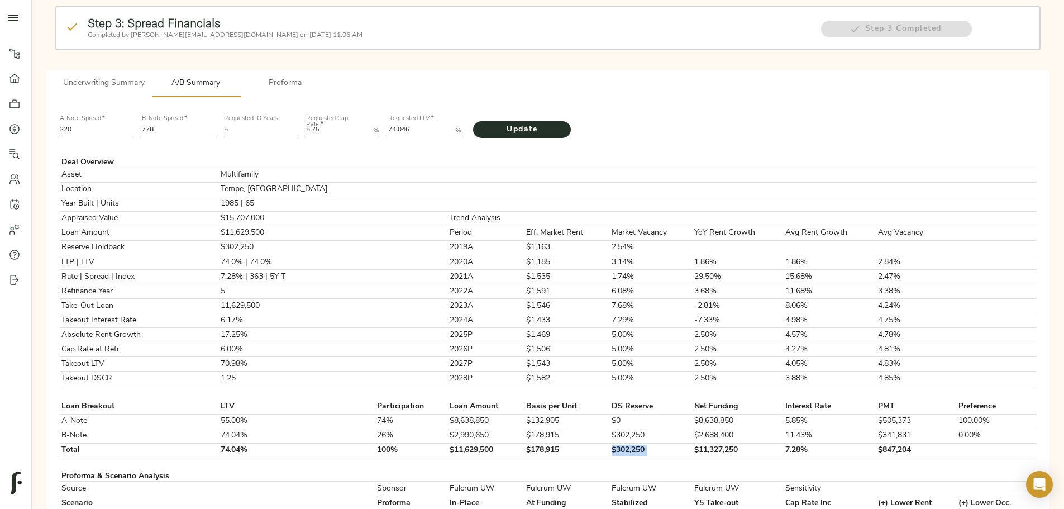
scroll to position [112, 0]
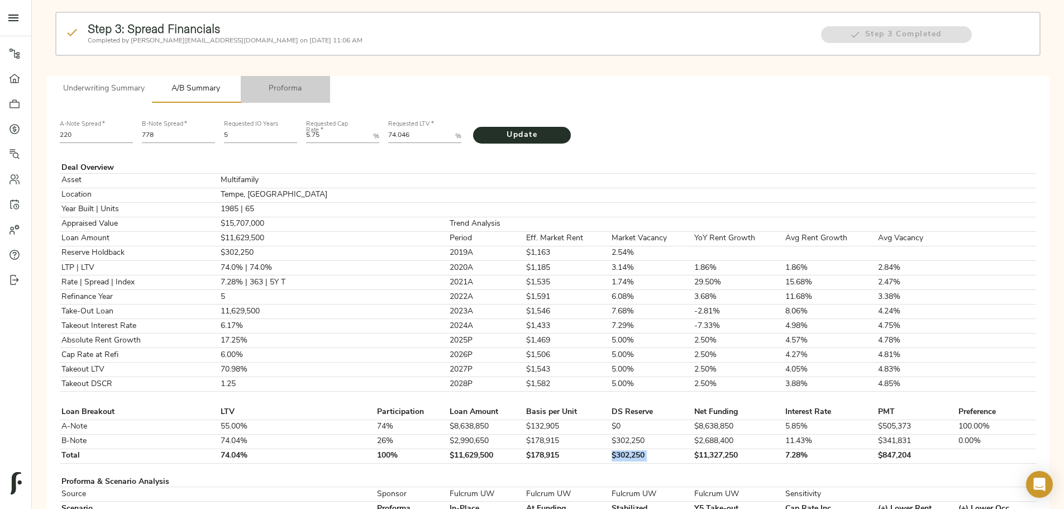
click at [323, 82] on span "Proforma" at bounding box center [285, 89] width 76 height 14
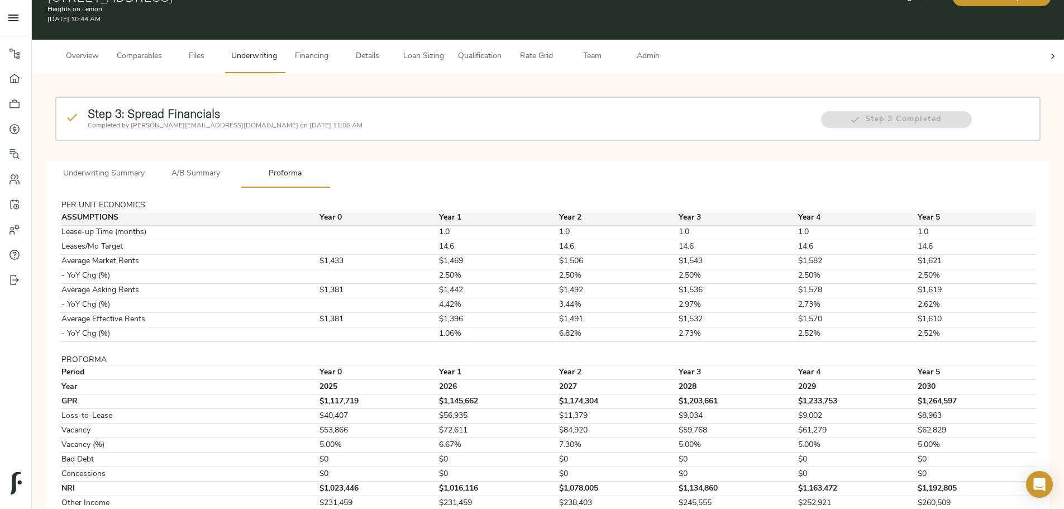
scroll to position [0, 0]
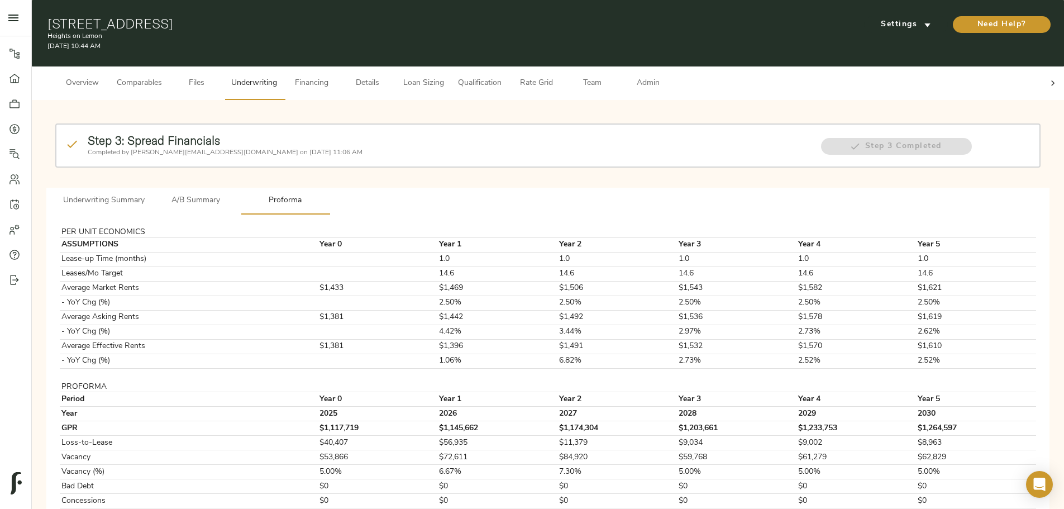
click at [557, 76] on span "Rate Grid" at bounding box center [536, 83] width 42 height 14
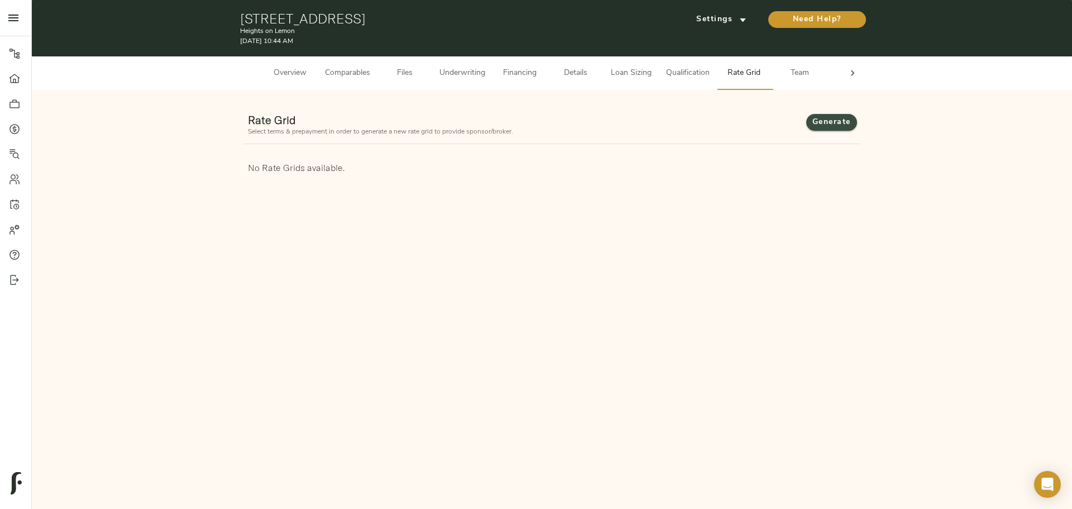
click at [846, 123] on span "Generate" at bounding box center [831, 123] width 28 height 14
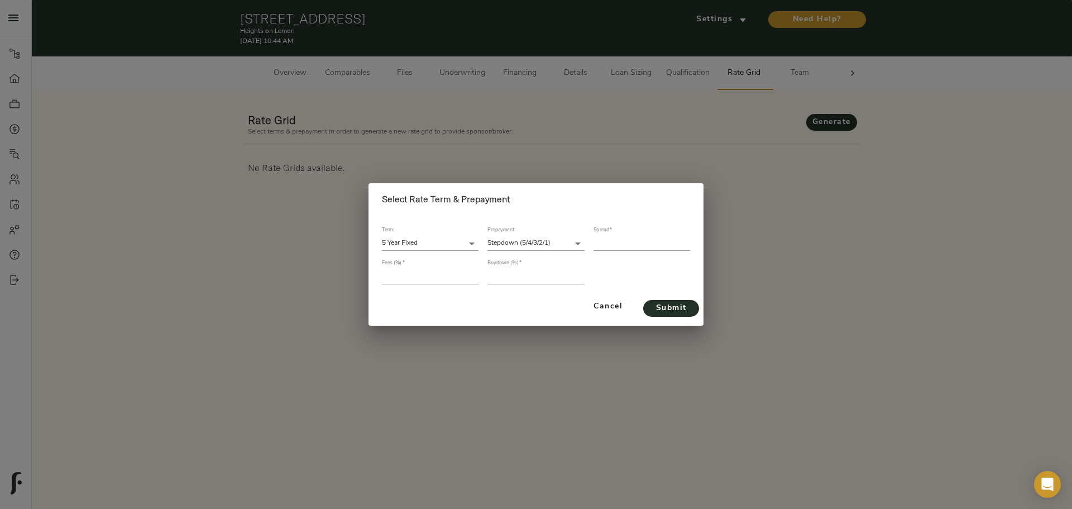
click at [626, 245] on input "number" at bounding box center [642, 243] width 97 height 15
click at [614, 240] on input "number" at bounding box center [642, 243] width 97 height 15
type input "366"
click at [413, 275] on input "number" at bounding box center [430, 276] width 97 height 15
type input "1"
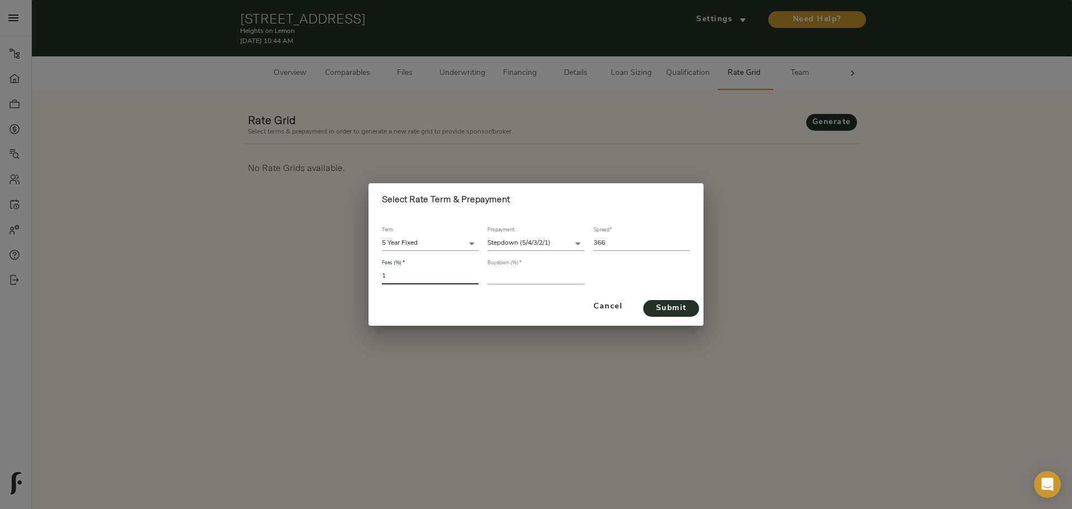
click at [518, 279] on input "number" at bounding box center [535, 276] width 97 height 15
type input "1"
click at [676, 308] on span "Submit" at bounding box center [671, 309] width 34 height 14
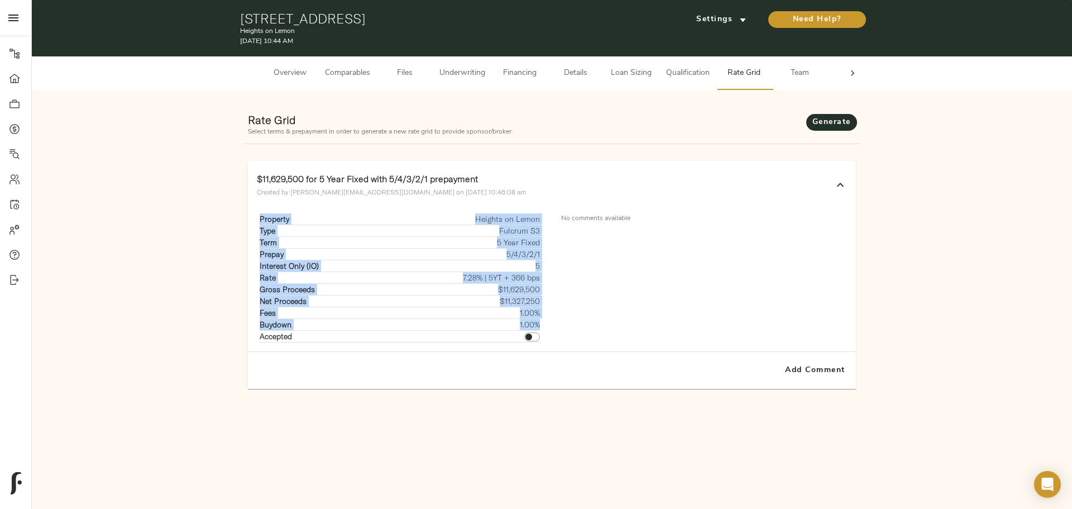
drag, startPoint x: 269, startPoint y: 221, endPoint x: 540, endPoint y: 321, distance: 288.7
click at [540, 321] on div "Property Heights on Lemon Type Fulcrum S3 Term 5 Year Fixed Prepay 5/4/3/2/1 In…" at bounding box center [400, 277] width 286 height 129
copy tbody "Property Heights on Lemon Type Fulcrum S3 Term 5 Year Fixed Prepay 5/4/3/2/1 In…"
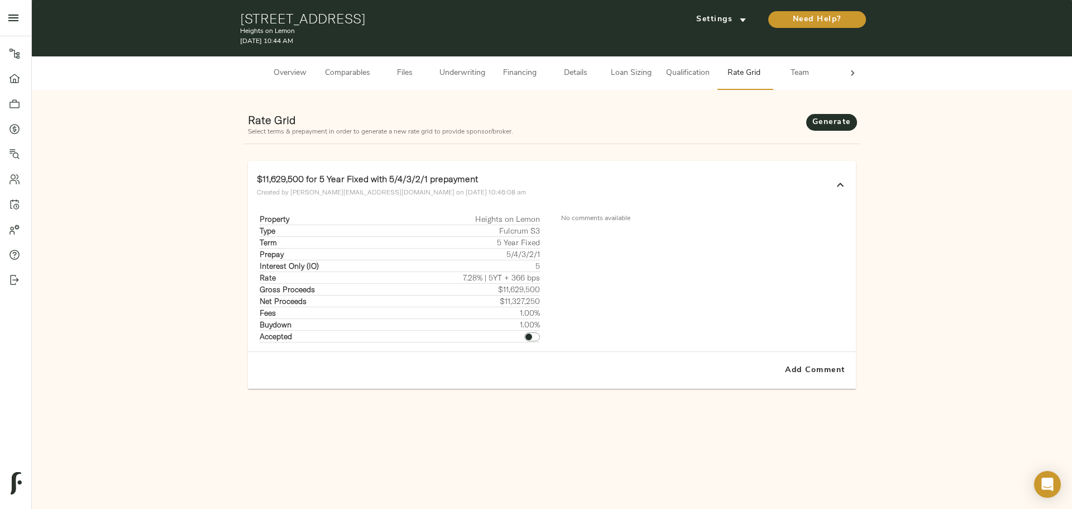
drag, startPoint x: 428, startPoint y: 379, endPoint x: 409, endPoint y: 379, distance: 19.0
click at [428, 379] on div "Add Comment" at bounding box center [552, 370] width 608 height 37
click at [468, 75] on span "Underwriting" at bounding box center [462, 73] width 46 height 14
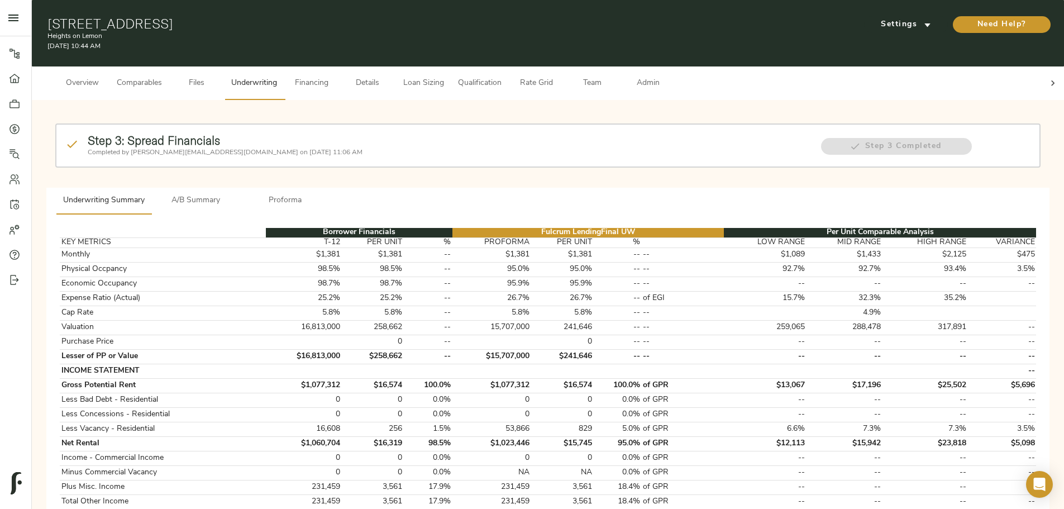
click at [234, 194] on span "A/B Summary" at bounding box center [196, 201] width 76 height 14
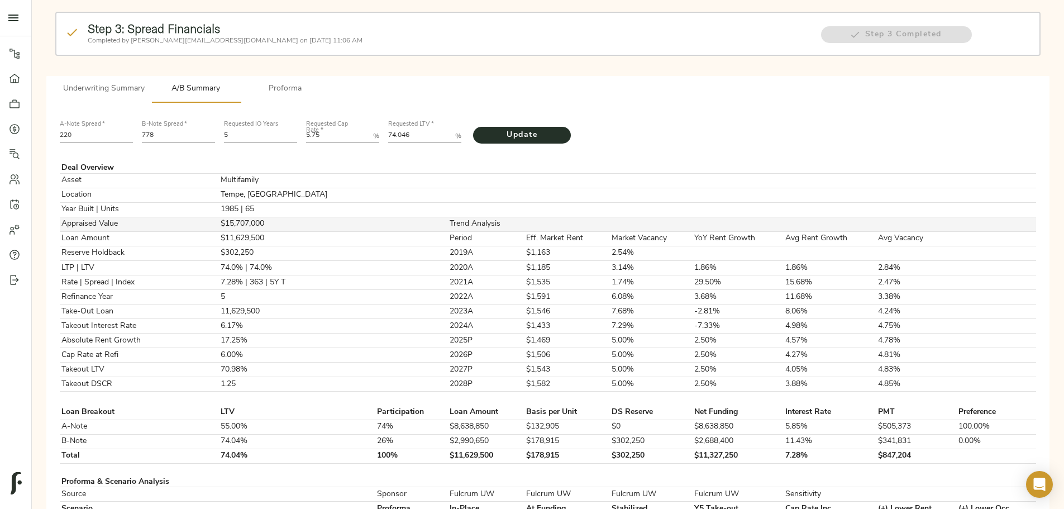
scroll to position [168, 0]
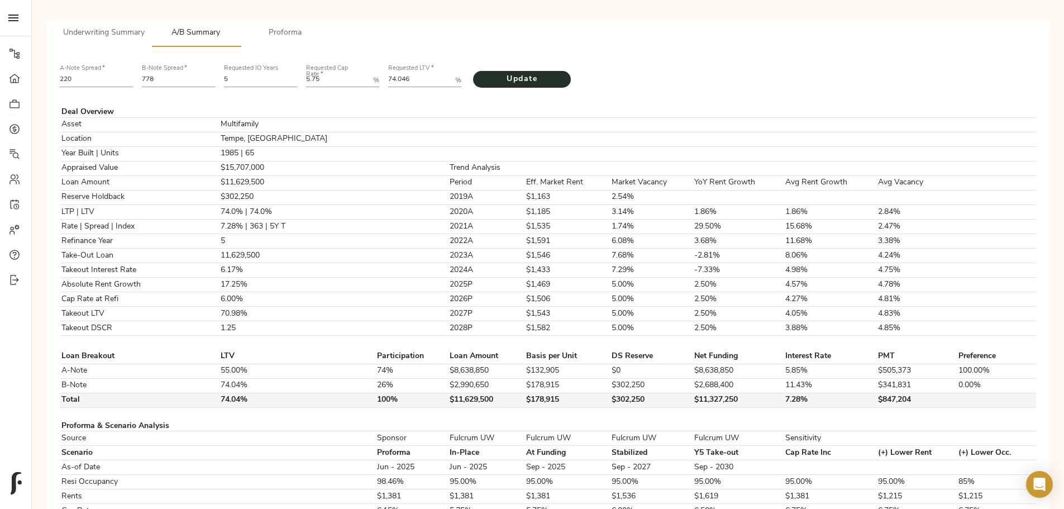
click at [610, 407] on td "$302,250" at bounding box center [651, 400] width 83 height 15
click at [451, 74] on LTV "74.046" at bounding box center [419, 80] width 63 height 13
drag, startPoint x: 460, startPoint y: 60, endPoint x: 481, endPoint y: 61, distance: 21.2
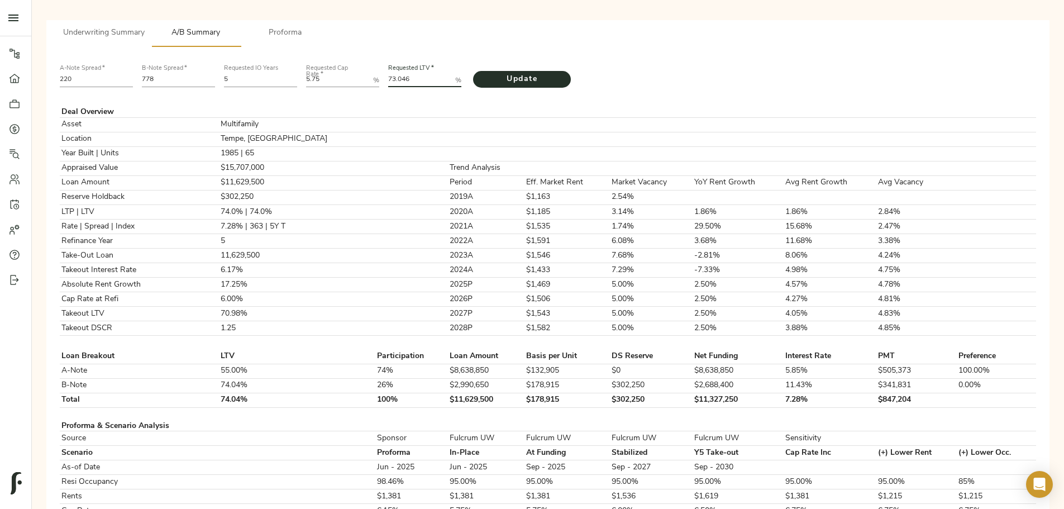
click at [451, 74] on LTV "73.046" at bounding box center [419, 80] width 63 height 13
type LTV "73.145"
drag, startPoint x: 317, startPoint y: 61, endPoint x: 300, endPoint y: 59, distance: 16.8
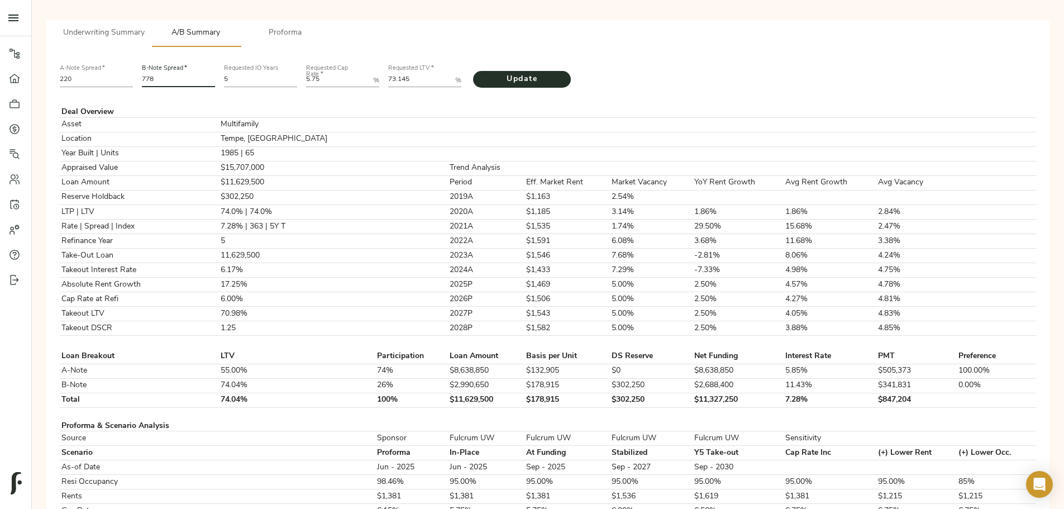
click at [219, 59] on div "B-Note Spread   * 778" at bounding box center [178, 75] width 82 height 38
type input "886"
click at [559, 73] on span "Update" at bounding box center [521, 80] width 75 height 14
drag, startPoint x: 462, startPoint y: 63, endPoint x: 477, endPoint y: 63, distance: 15.6
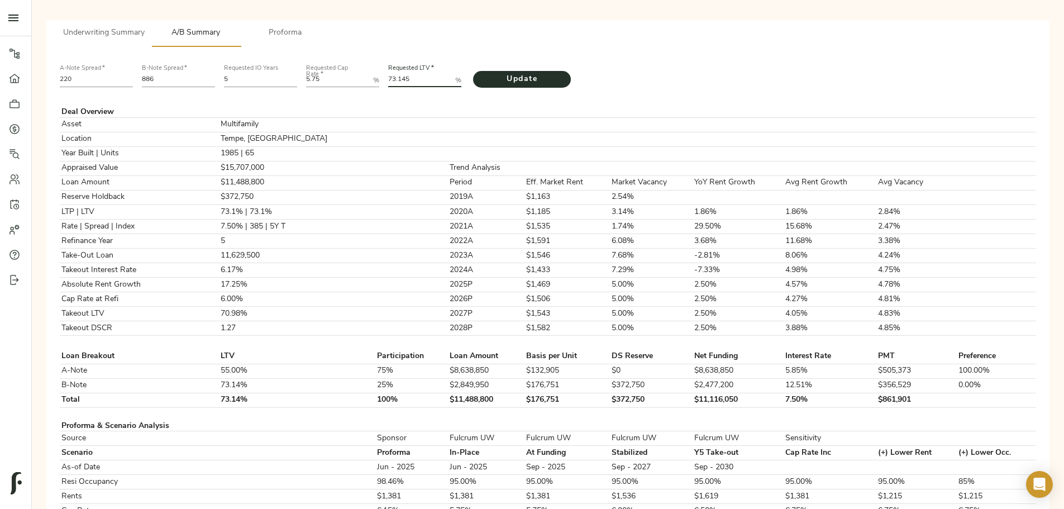
click at [451, 74] on LTV "73.145" at bounding box center [419, 80] width 63 height 13
type LTV "73.223"
click at [556, 73] on span "Update" at bounding box center [521, 80] width 75 height 14
click at [215, 74] on input "886" at bounding box center [178, 80] width 73 height 13
type input "876"
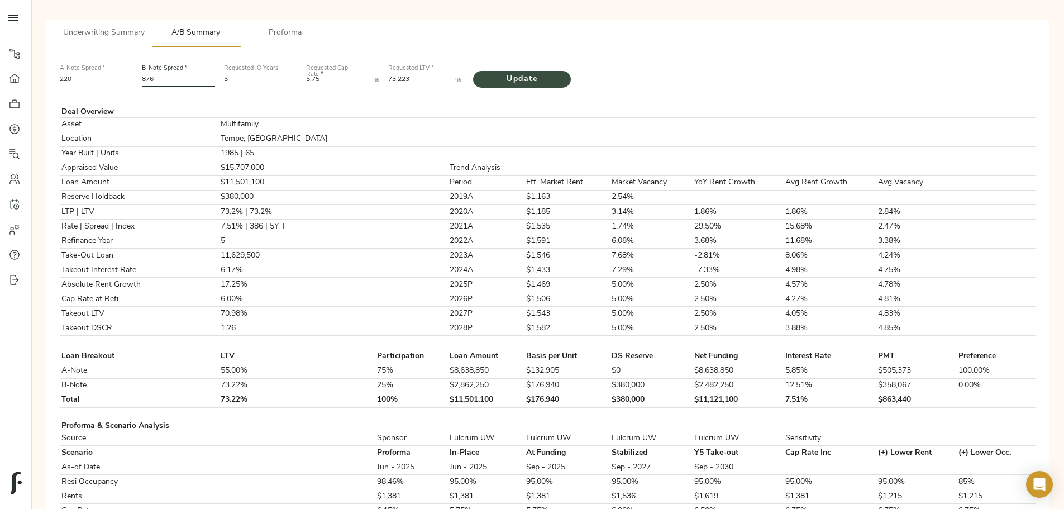
click at [559, 73] on span "Update" at bounding box center [521, 80] width 75 height 14
click at [215, 74] on input "876" at bounding box center [178, 80] width 73 height 13
click at [133, 74] on input "220" at bounding box center [96, 80] width 73 height 13
type input "210"
click at [473, 71] on button "Update" at bounding box center [522, 79] width 98 height 17
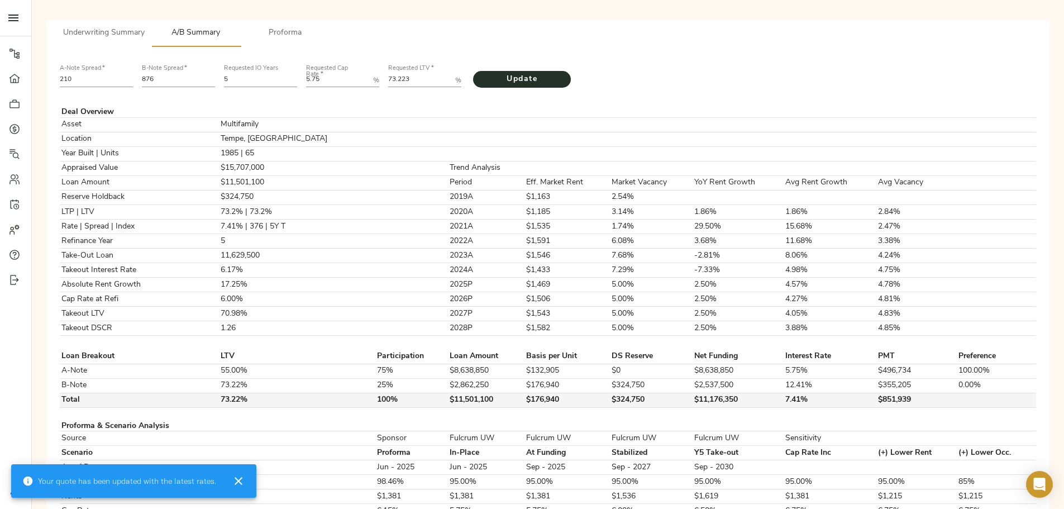
click at [610, 407] on td "$324,750" at bounding box center [651, 400] width 83 height 15
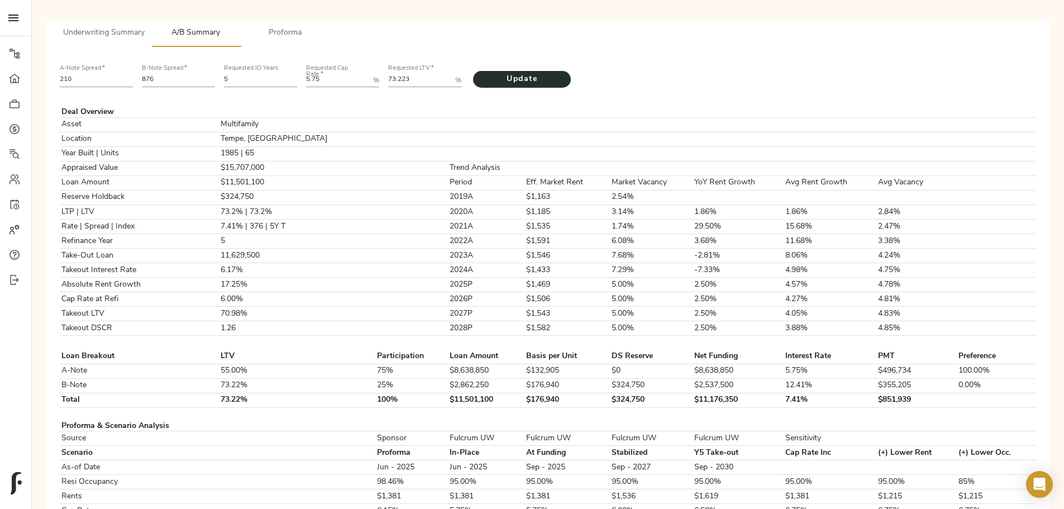
click at [610, 407] on td "$324,750" at bounding box center [651, 400] width 83 height 15
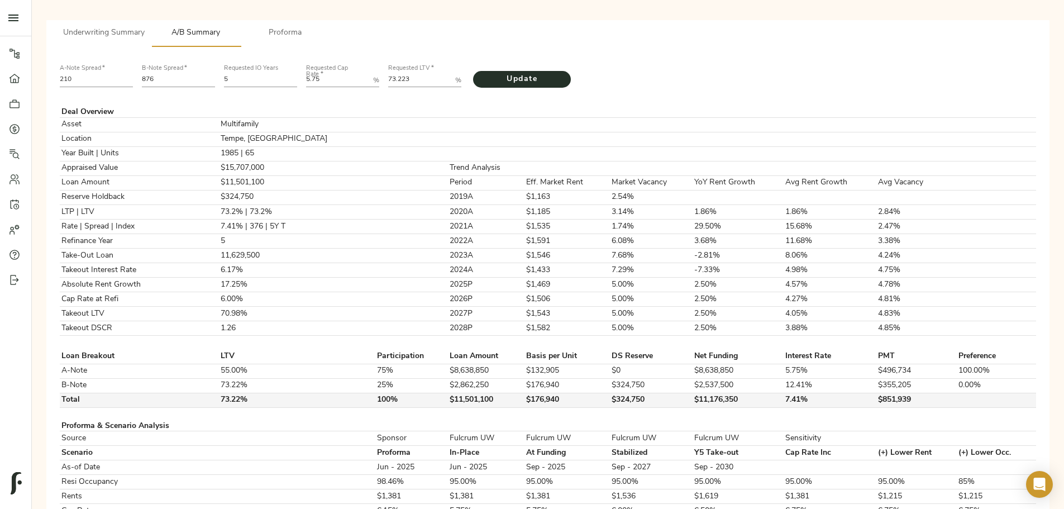
click at [610, 407] on td "$324,750" at bounding box center [651, 400] width 83 height 15
copy td "$324,750"
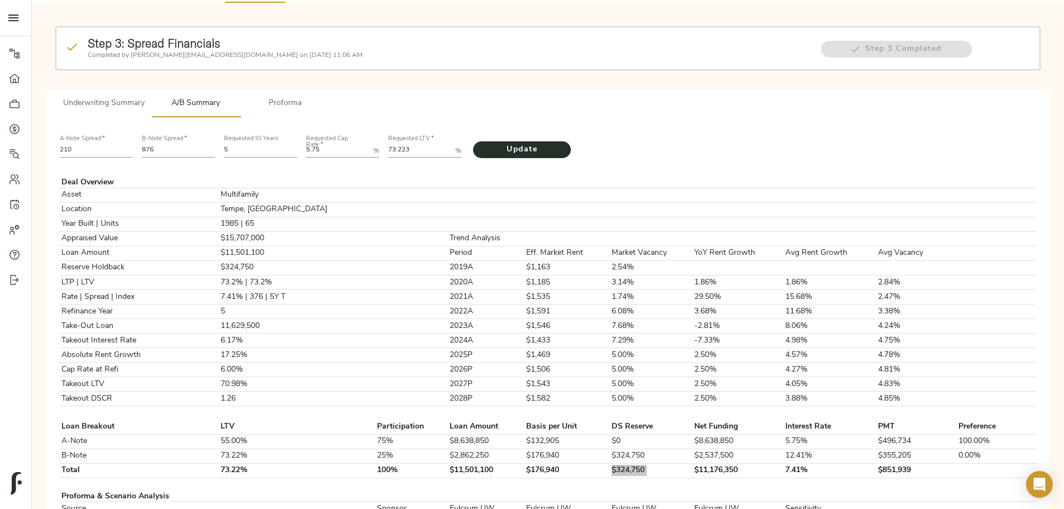
scroll to position [0, 0]
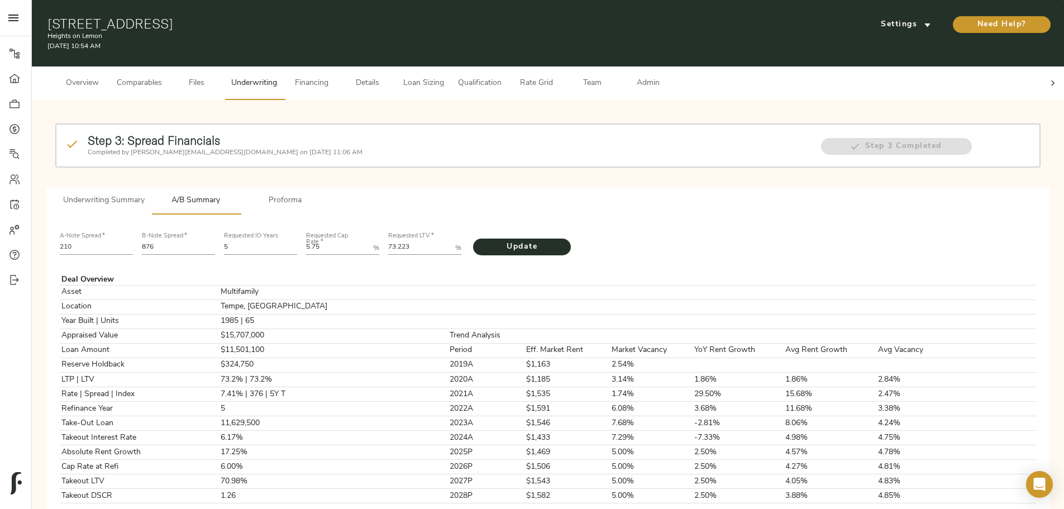
click at [333, 76] on span "Financing" at bounding box center [311, 83] width 42 height 14
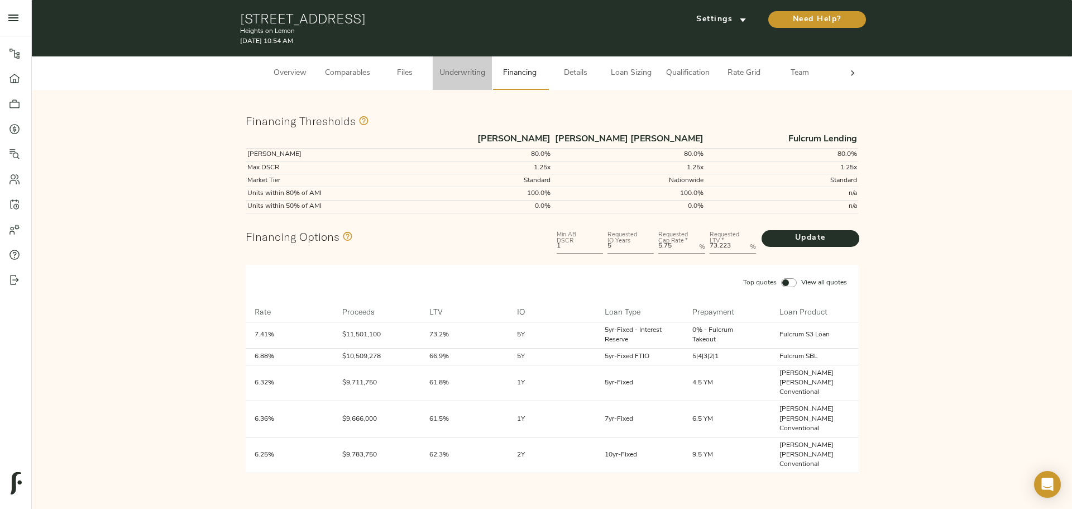
click at [469, 73] on span "Underwriting" at bounding box center [462, 73] width 46 height 14
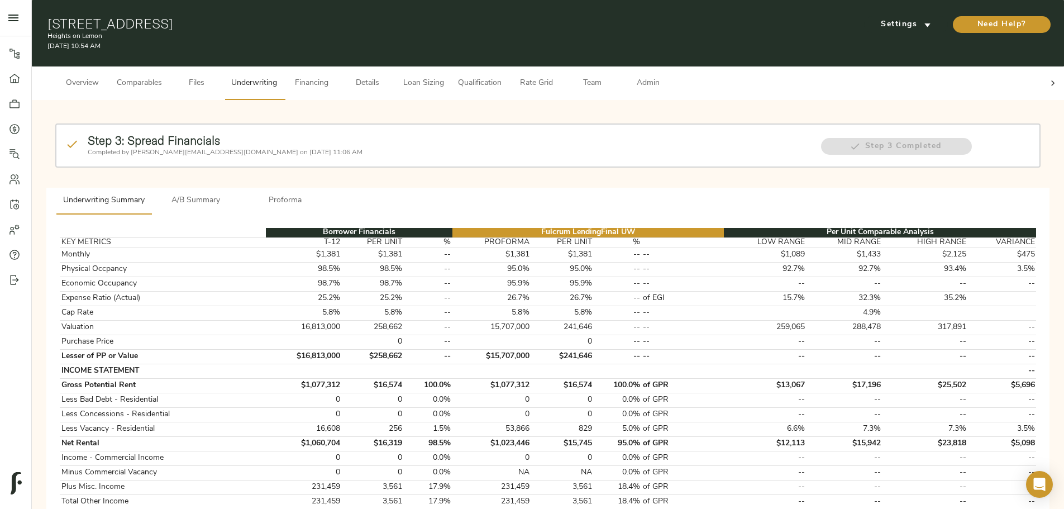
click at [234, 194] on span "A/B Summary" at bounding box center [196, 201] width 76 height 14
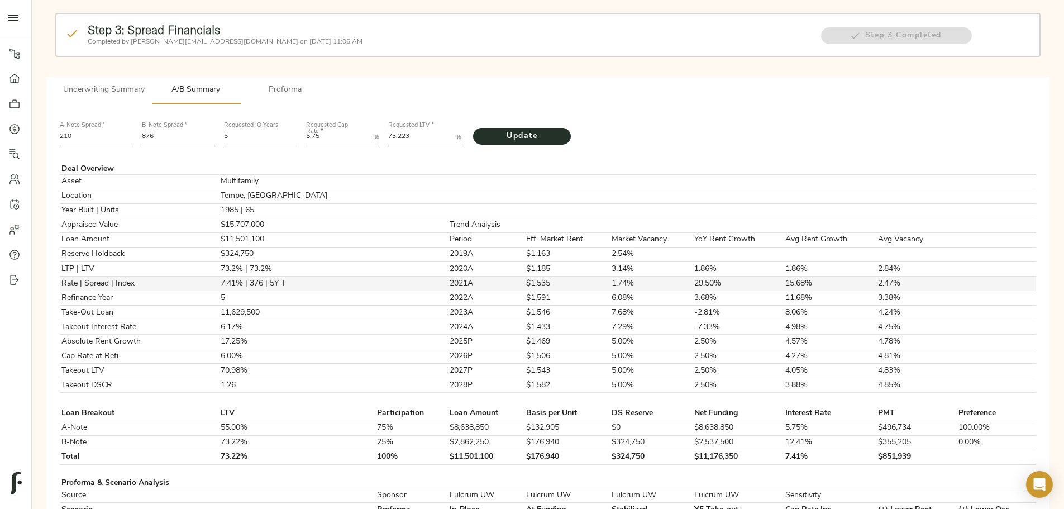
scroll to position [112, 0]
drag, startPoint x: 452, startPoint y: 118, endPoint x: 460, endPoint y: 118, distance: 7.3
click at [451, 130] on LTV "73.223" at bounding box center [419, 136] width 63 height 13
drag, startPoint x: 461, startPoint y: 116, endPoint x: 478, endPoint y: 116, distance: 16.8
click at [451, 130] on LTV "68.223" at bounding box center [419, 136] width 63 height 13
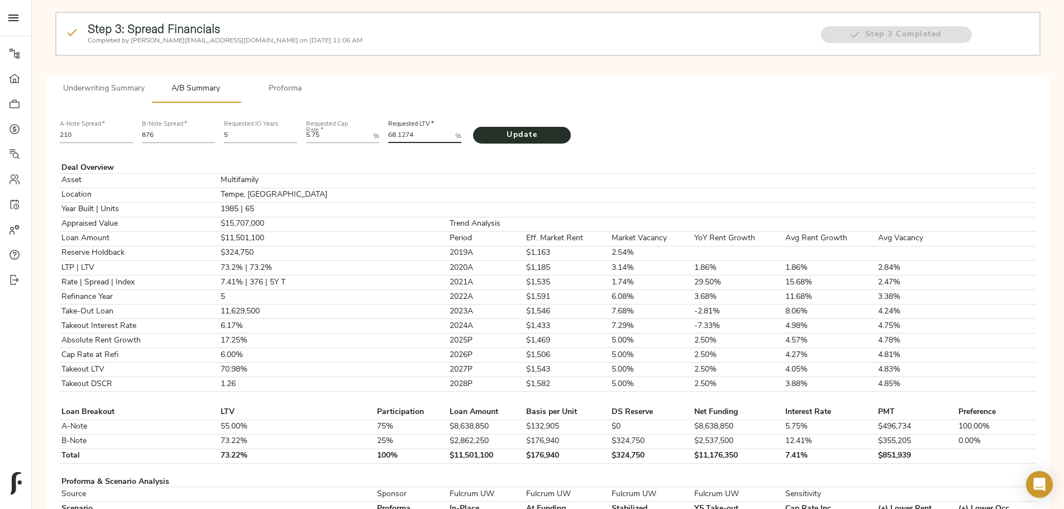
scroll to position [0, 3]
click at [559, 128] on span "Update" at bounding box center [521, 135] width 75 height 14
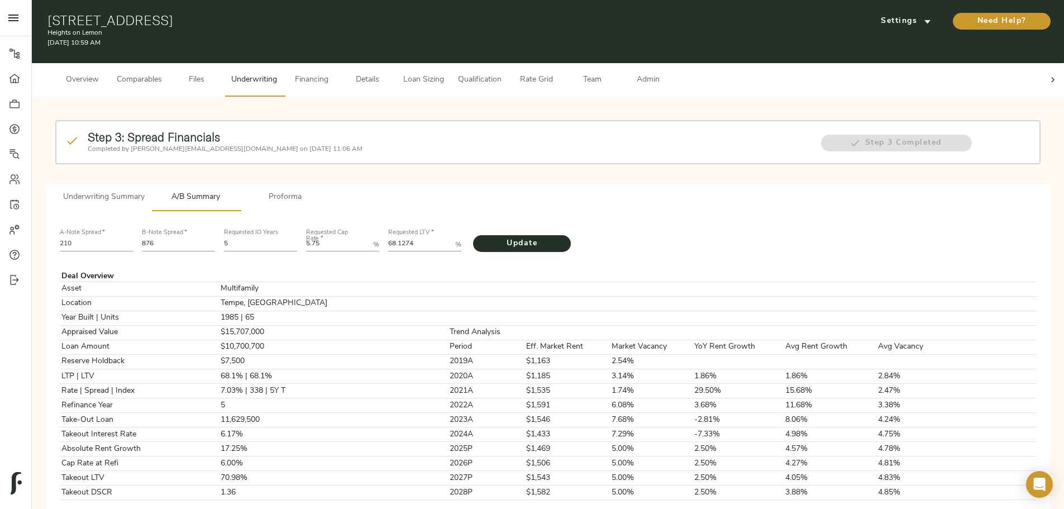
scroll to position [0, 0]
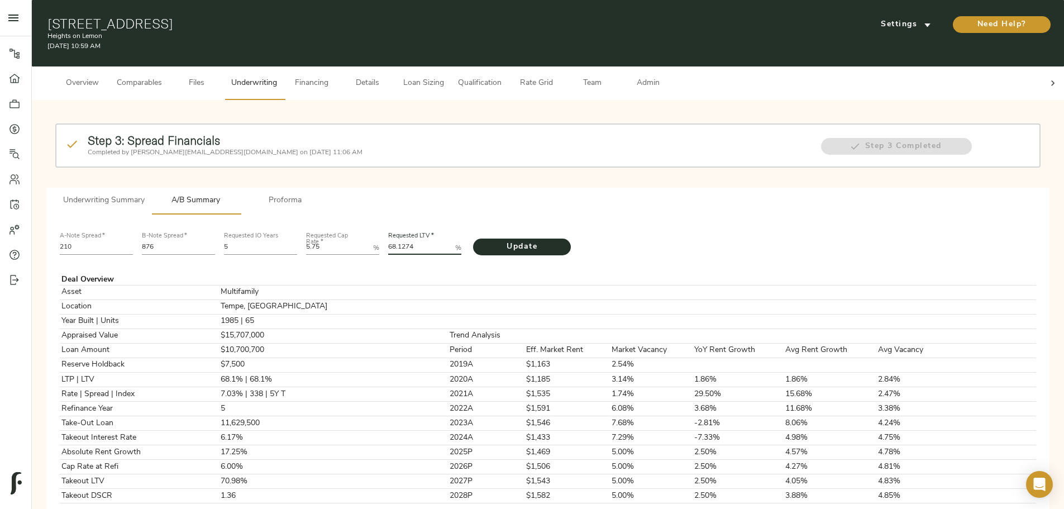
drag, startPoint x: 460, startPoint y: 227, endPoint x: 451, endPoint y: 227, distance: 8.4
click at [451, 227] on div "Requested LTV   * 68.1274 %" at bounding box center [425, 242] width 82 height 38
type LTV "71.637"
click at [539, 240] on span "Update" at bounding box center [521, 247] width 75 height 14
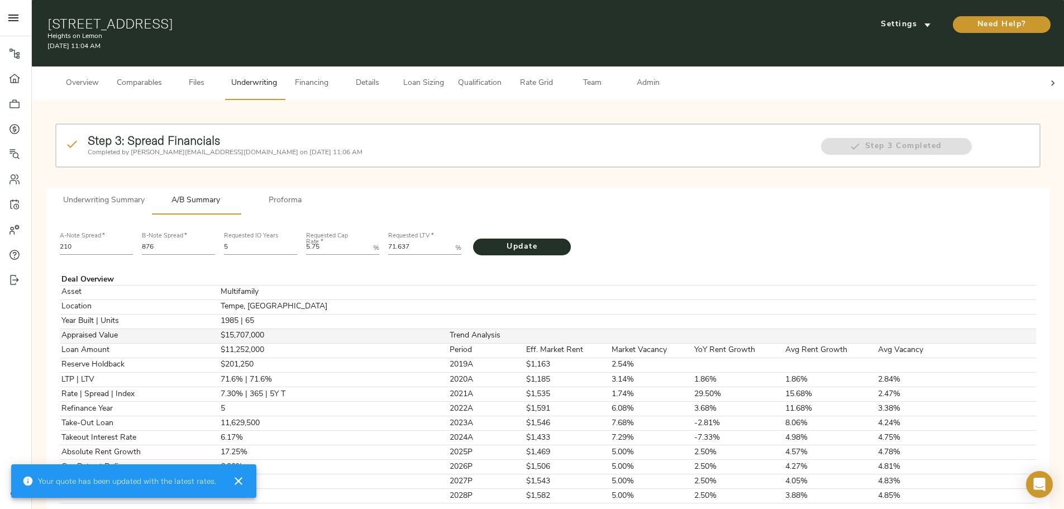
scroll to position [168, 0]
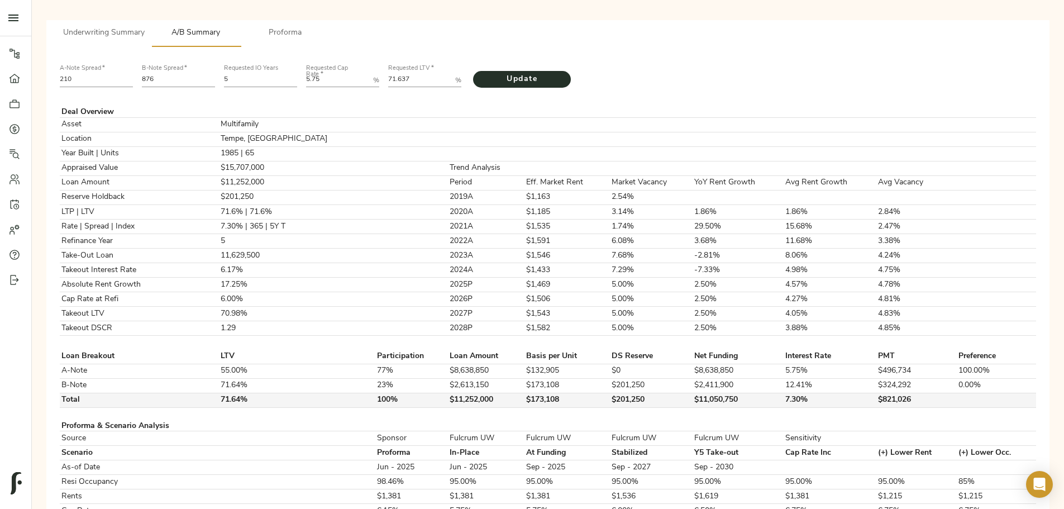
click at [610, 407] on td "$201,250" at bounding box center [651, 400] width 83 height 15
copy td "$201,250"
